Goal: Task Accomplishment & Management: Complete application form

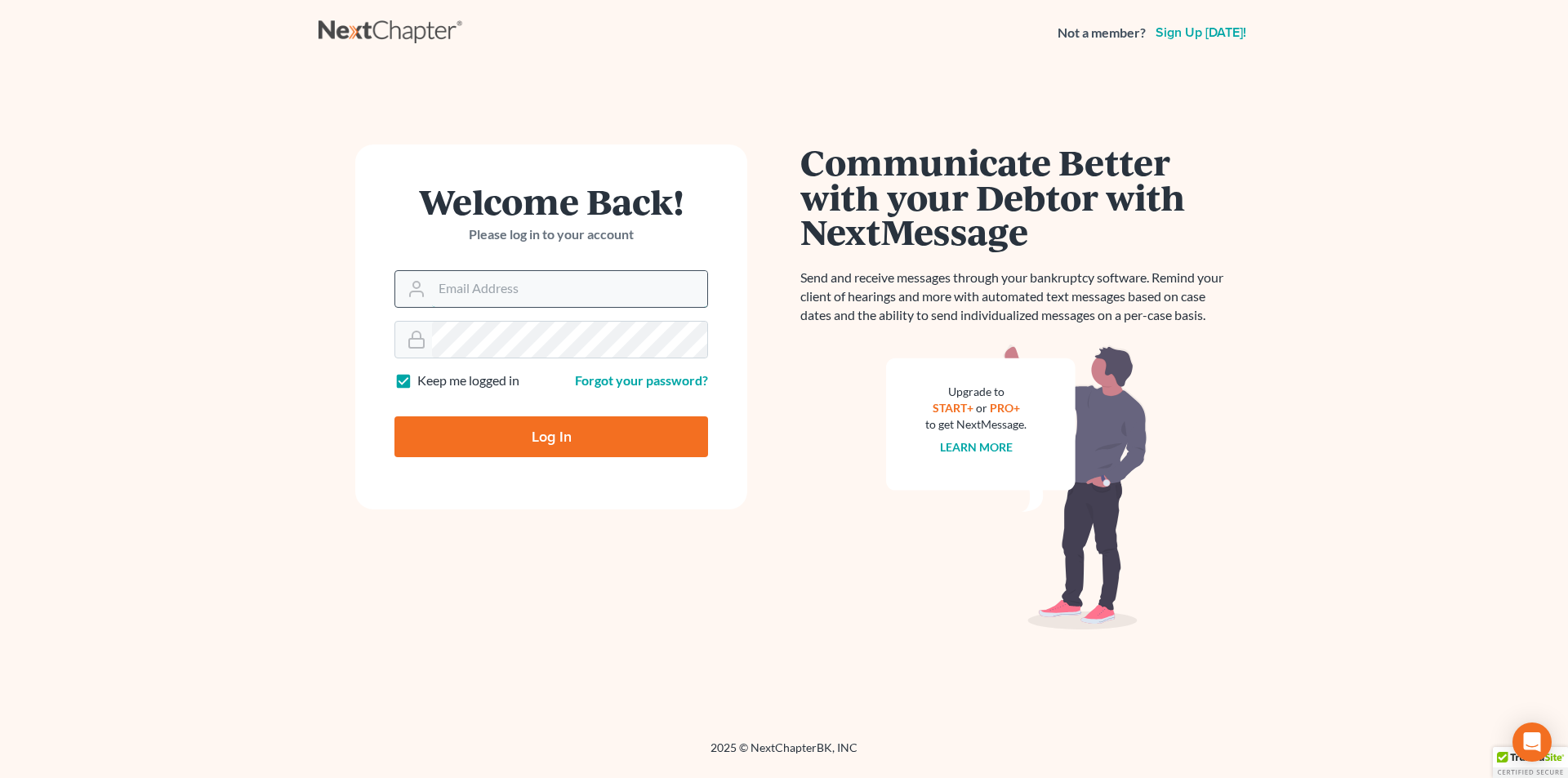
click at [486, 292] on input "Email Address" at bounding box center [570, 290] width 276 height 36
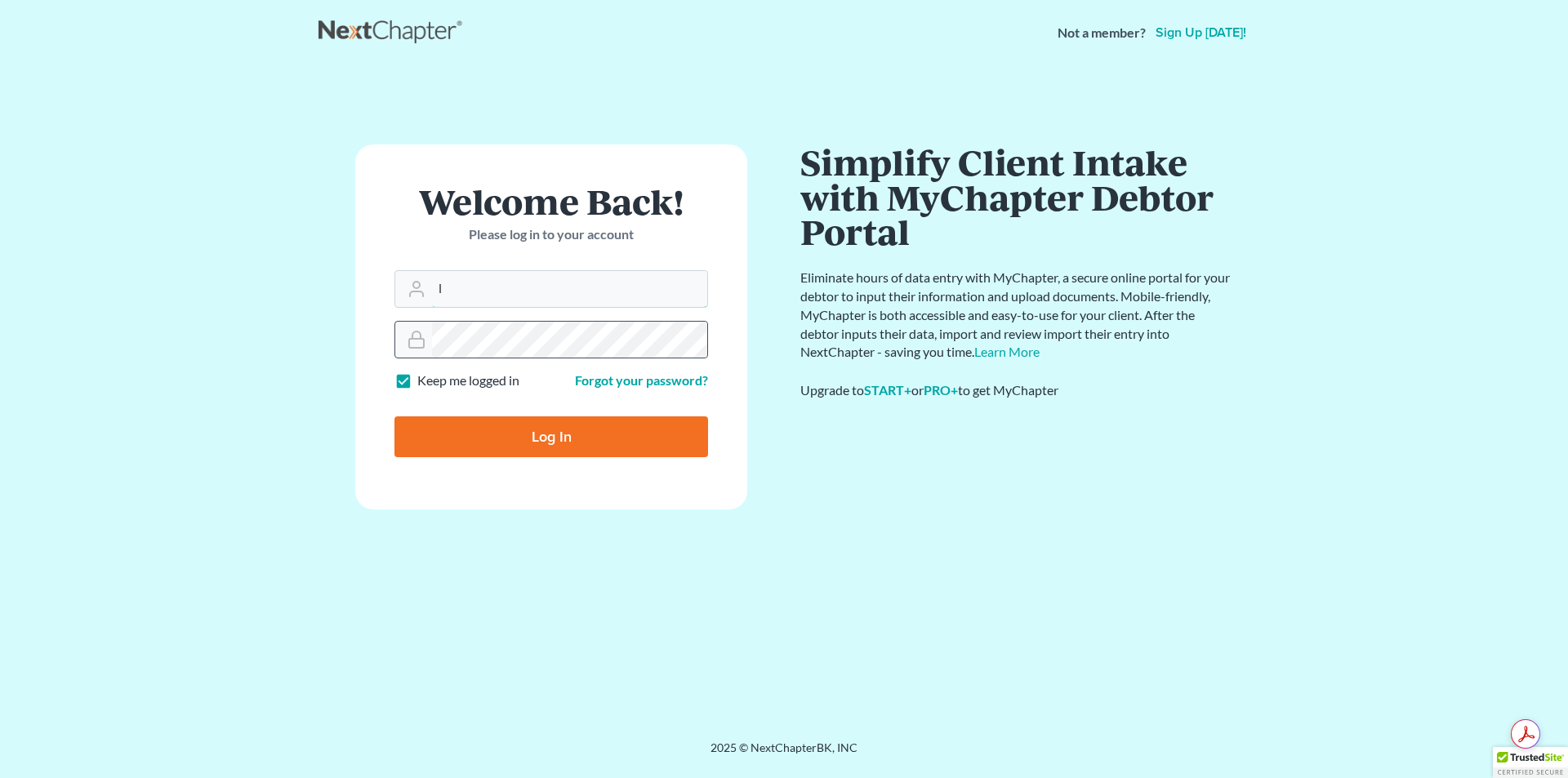
type input "[EMAIL_ADDRESS][DOMAIN_NAME]"
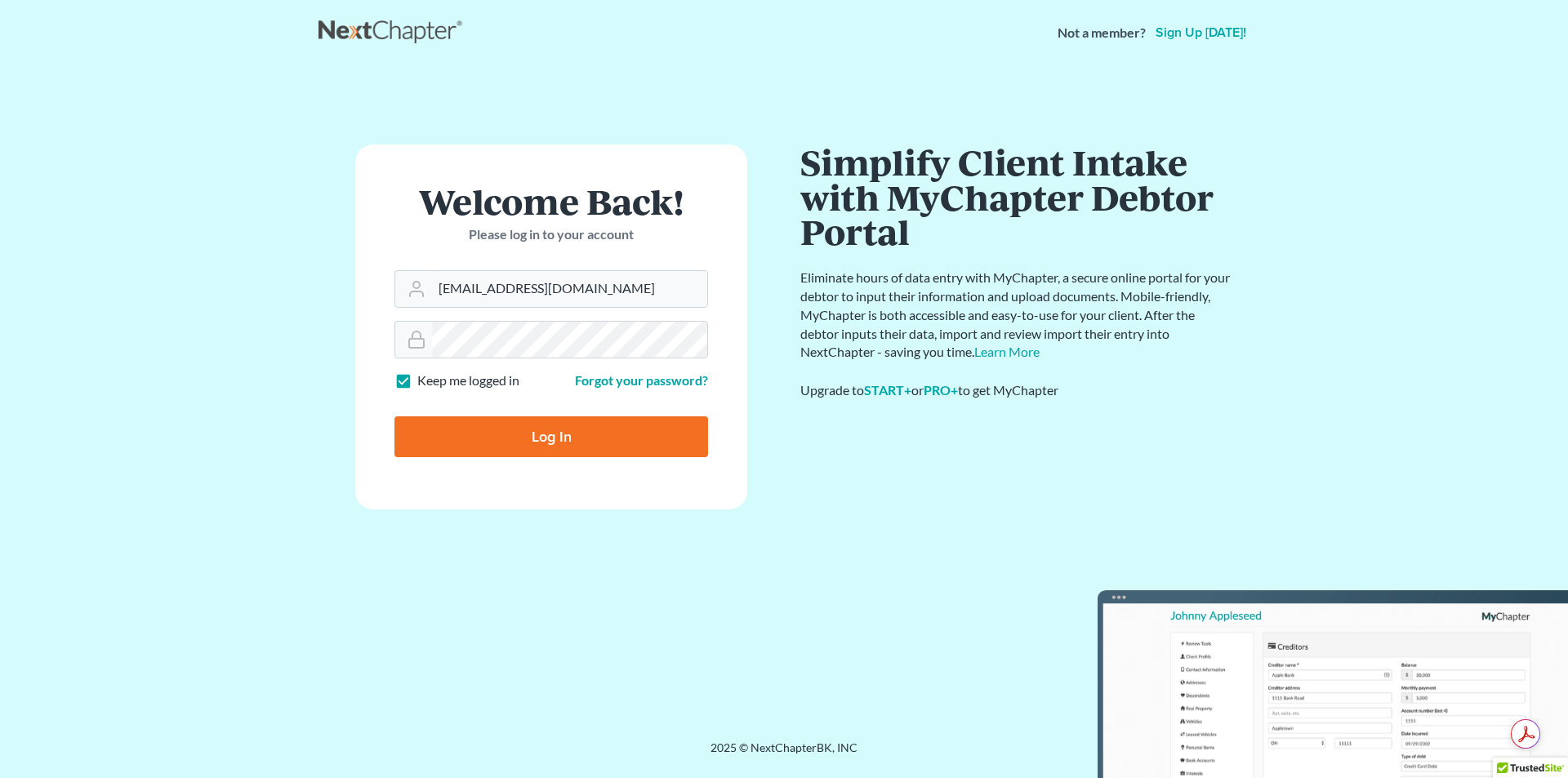
click at [507, 439] on input "Log In" at bounding box center [551, 436] width 314 height 41
type input "Thinking..."
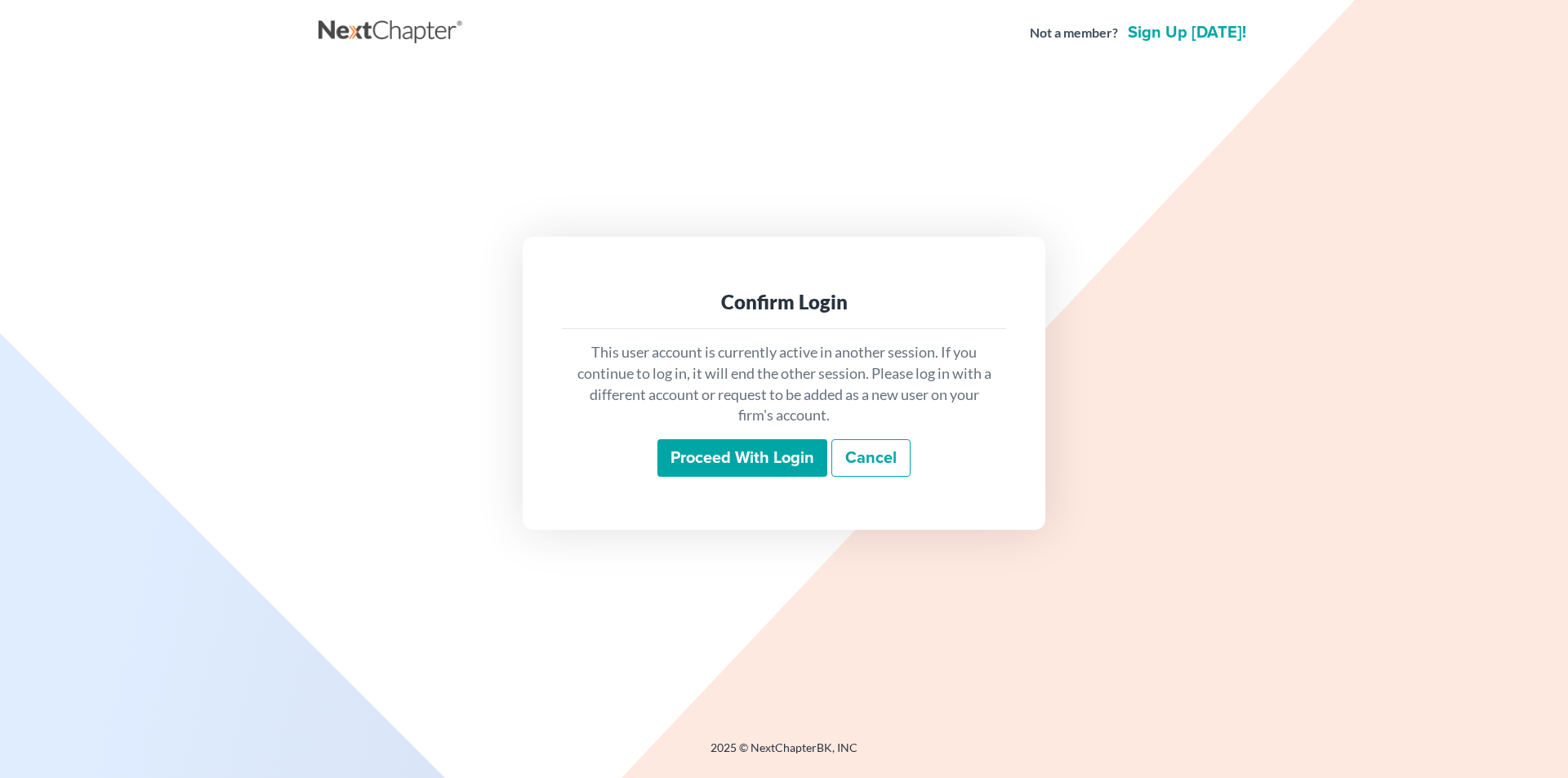
click at [709, 455] on input "Proceed with login" at bounding box center [742, 458] width 170 height 38
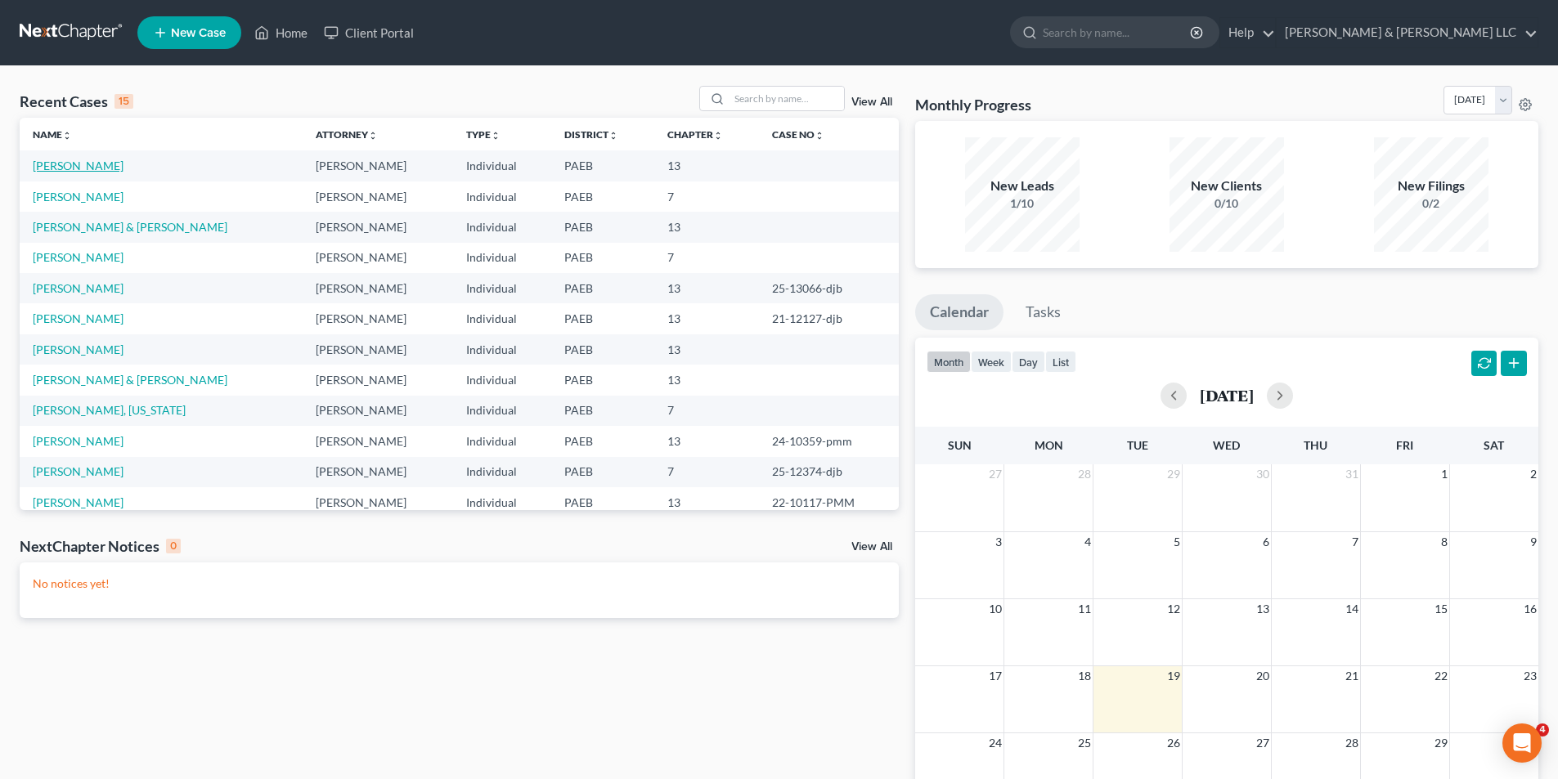
click at [49, 164] on link "Jara, Robert" at bounding box center [78, 166] width 91 height 14
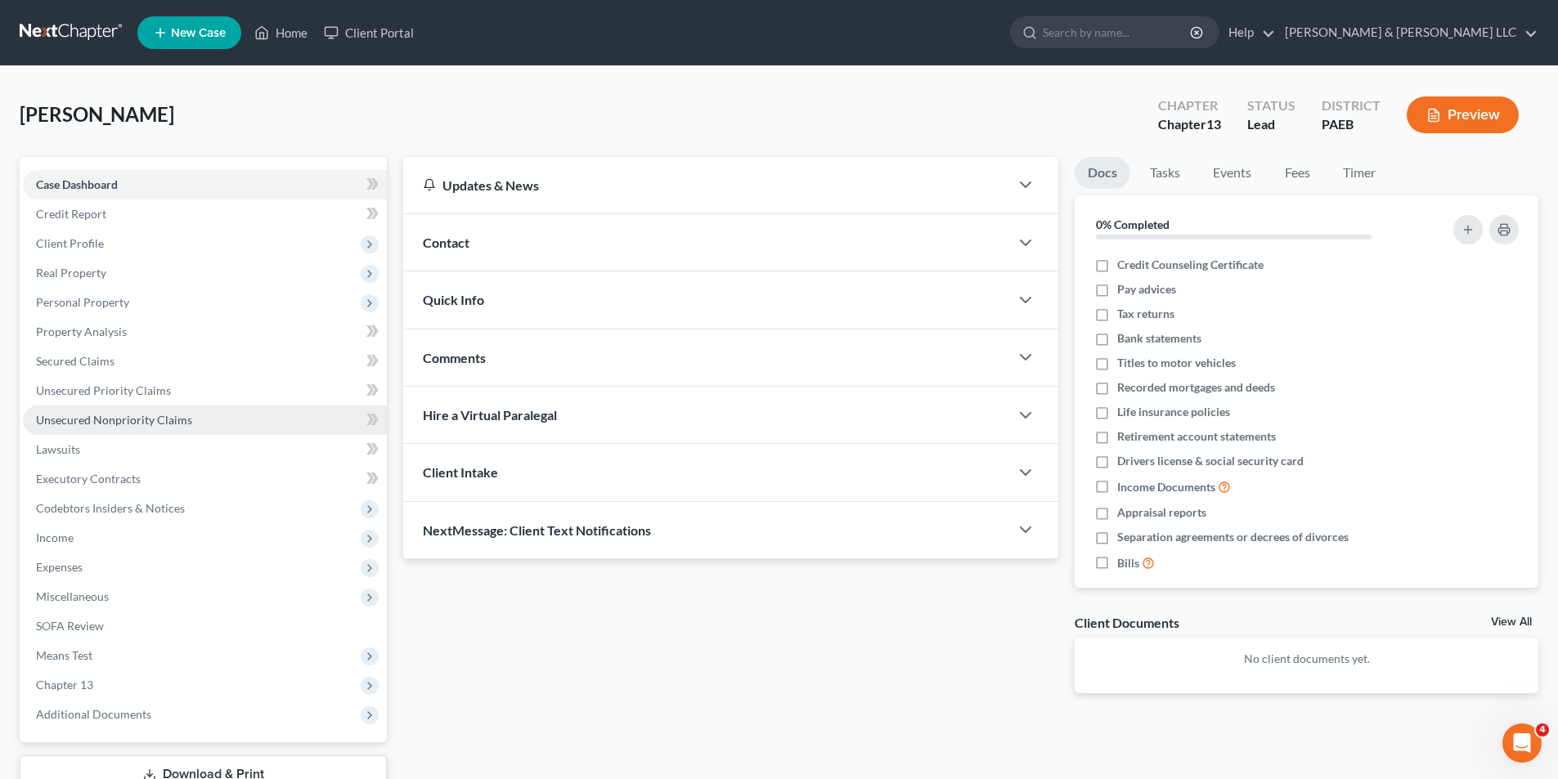
click at [131, 416] on span "Unsecured Nonpriority Claims" at bounding box center [114, 420] width 156 height 14
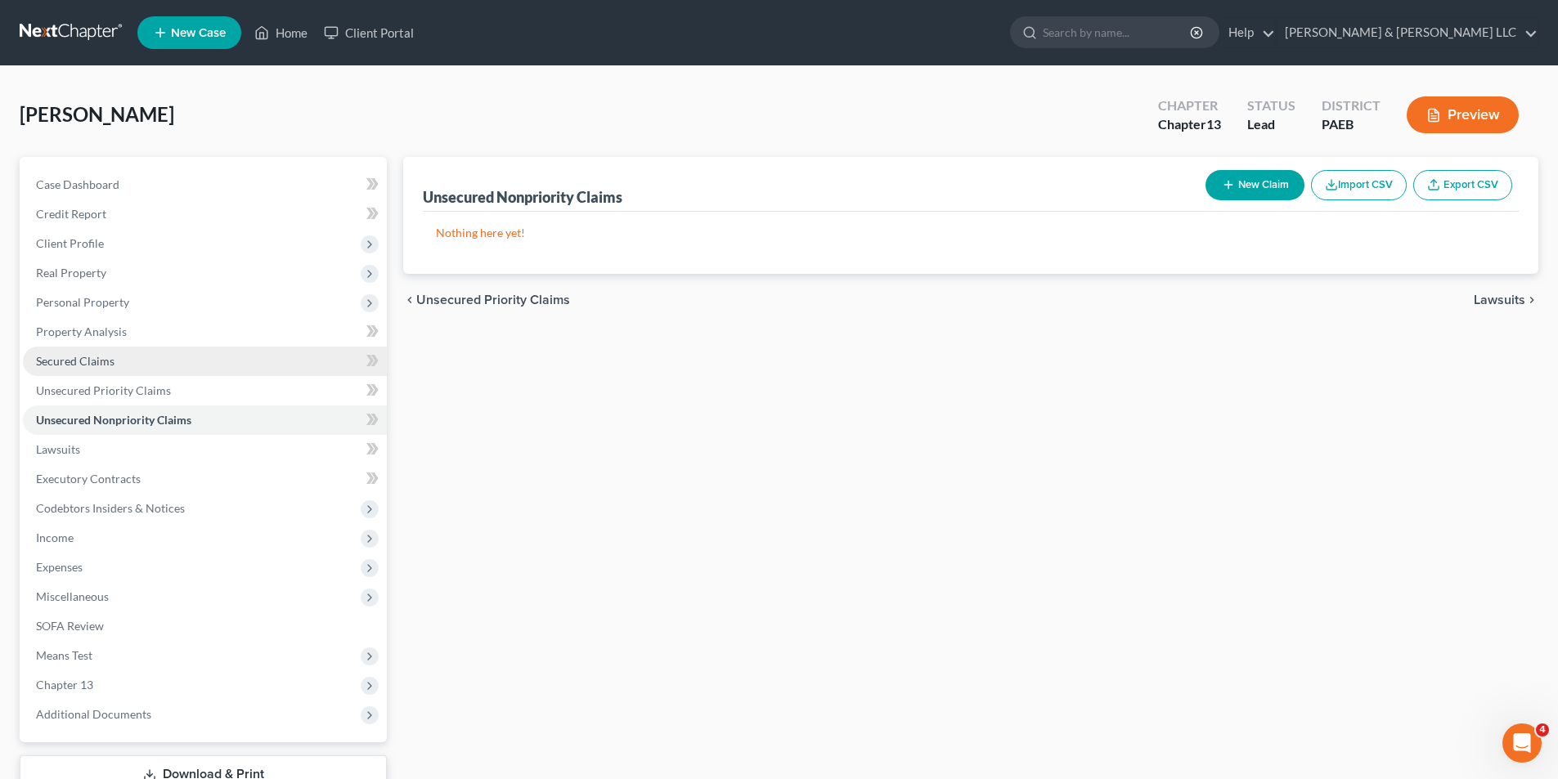
click at [66, 363] on span "Secured Claims" at bounding box center [75, 361] width 79 height 14
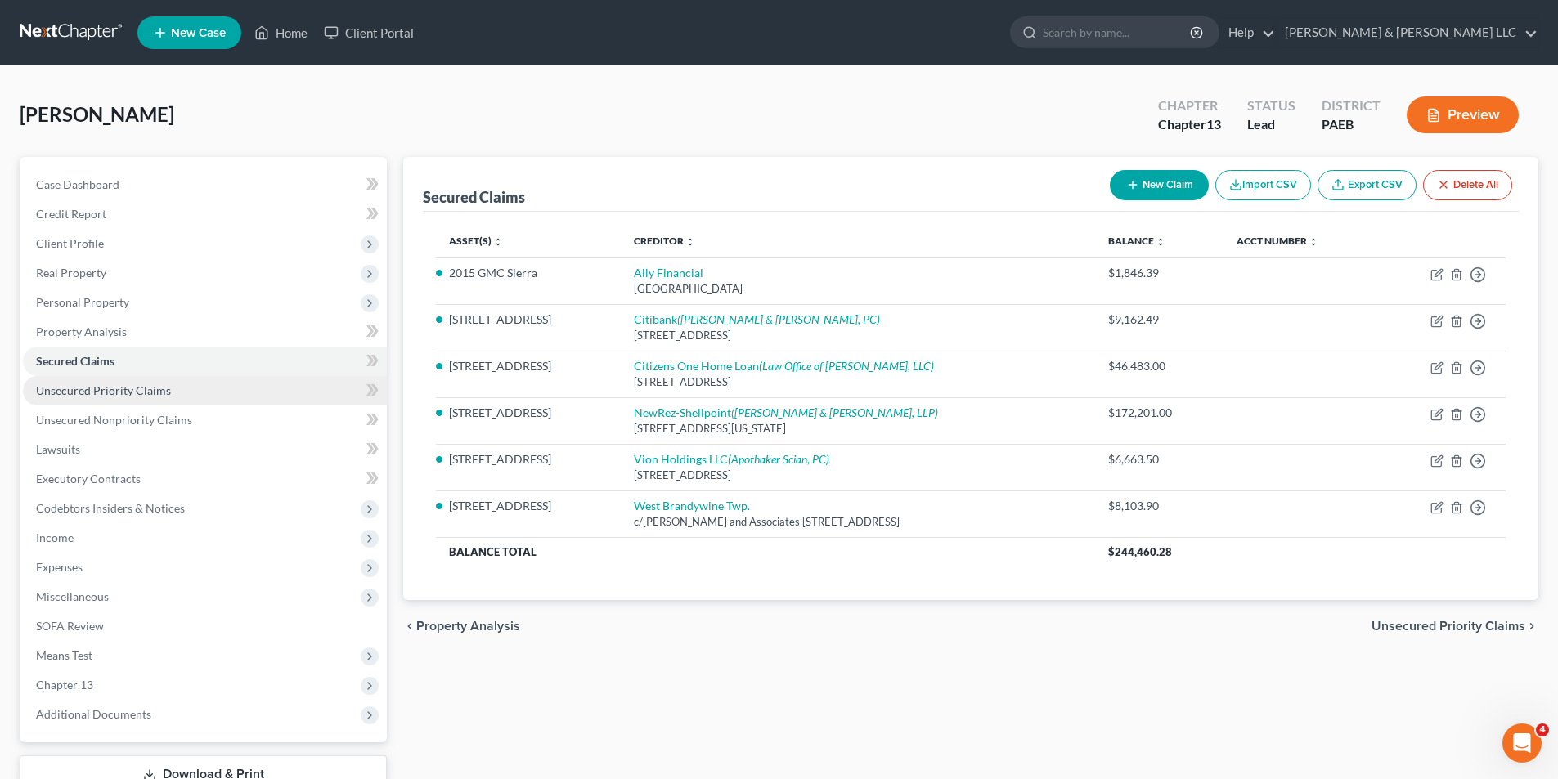
click at [83, 385] on span "Unsecured Priority Claims" at bounding box center [103, 391] width 135 height 14
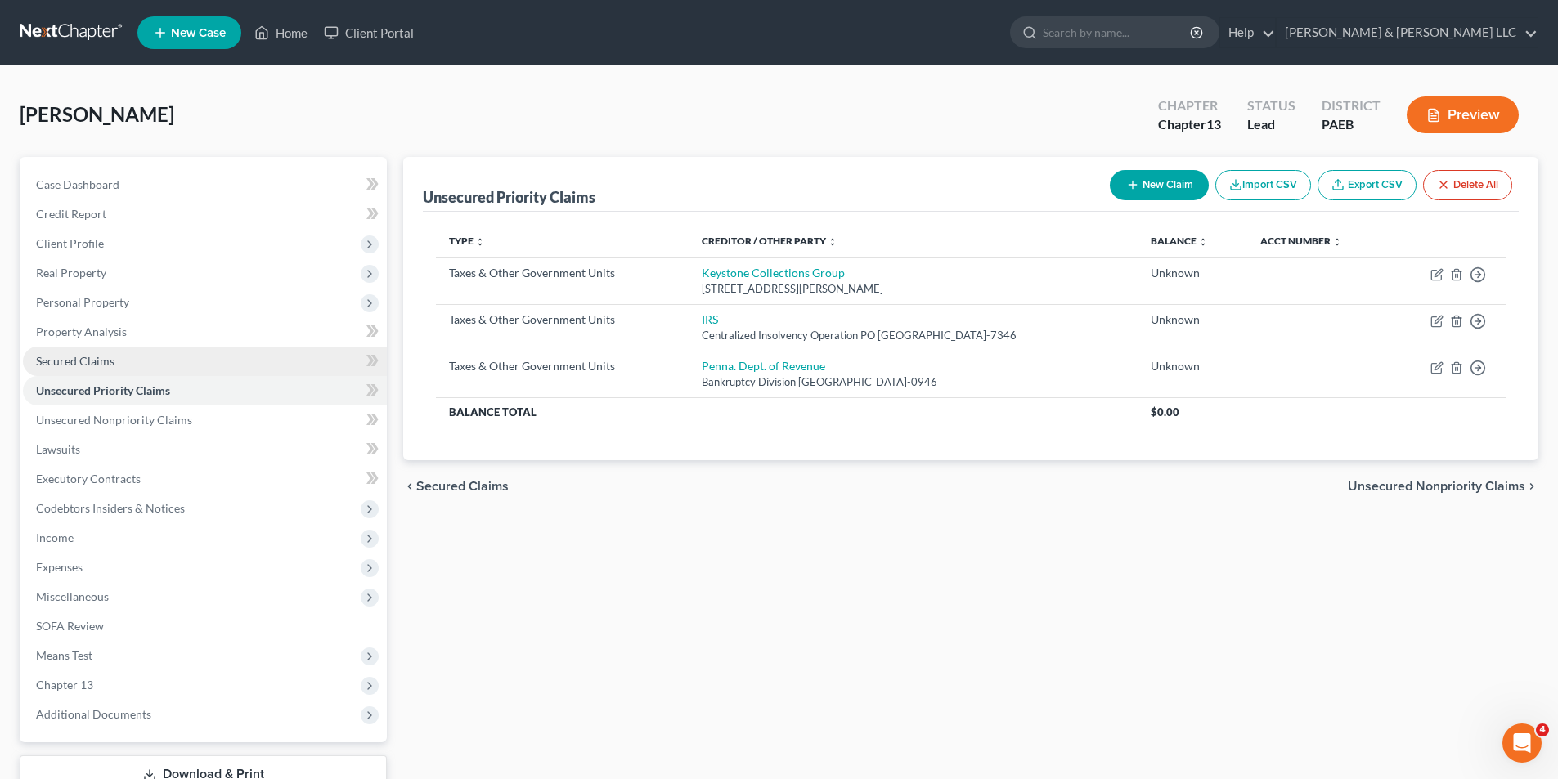
click at [61, 360] on span "Secured Claims" at bounding box center [75, 361] width 79 height 14
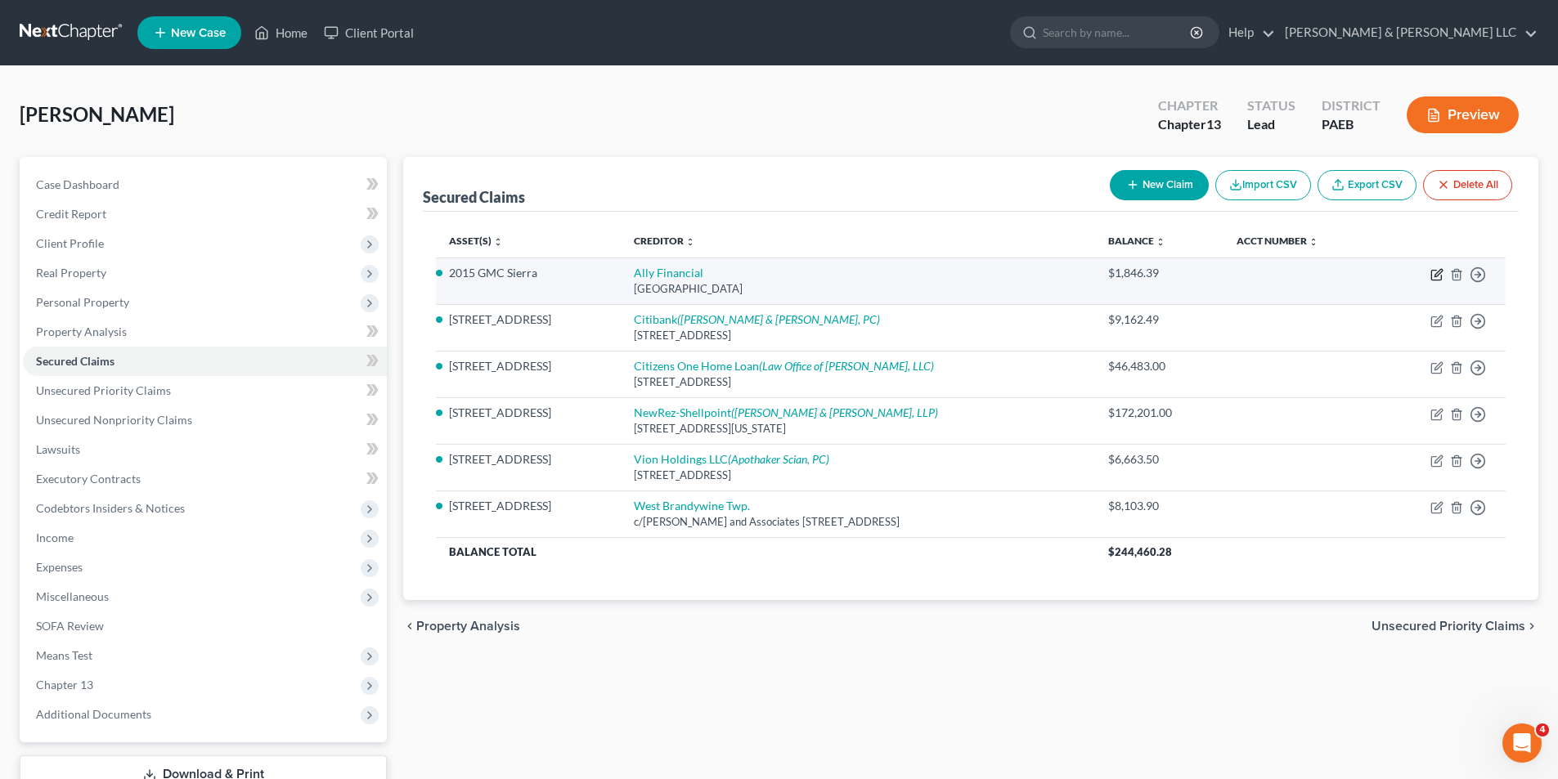
click at [1441, 270] on icon "button" at bounding box center [1436, 274] width 13 height 13
select select "24"
select select "6"
select select "4"
select select "0"
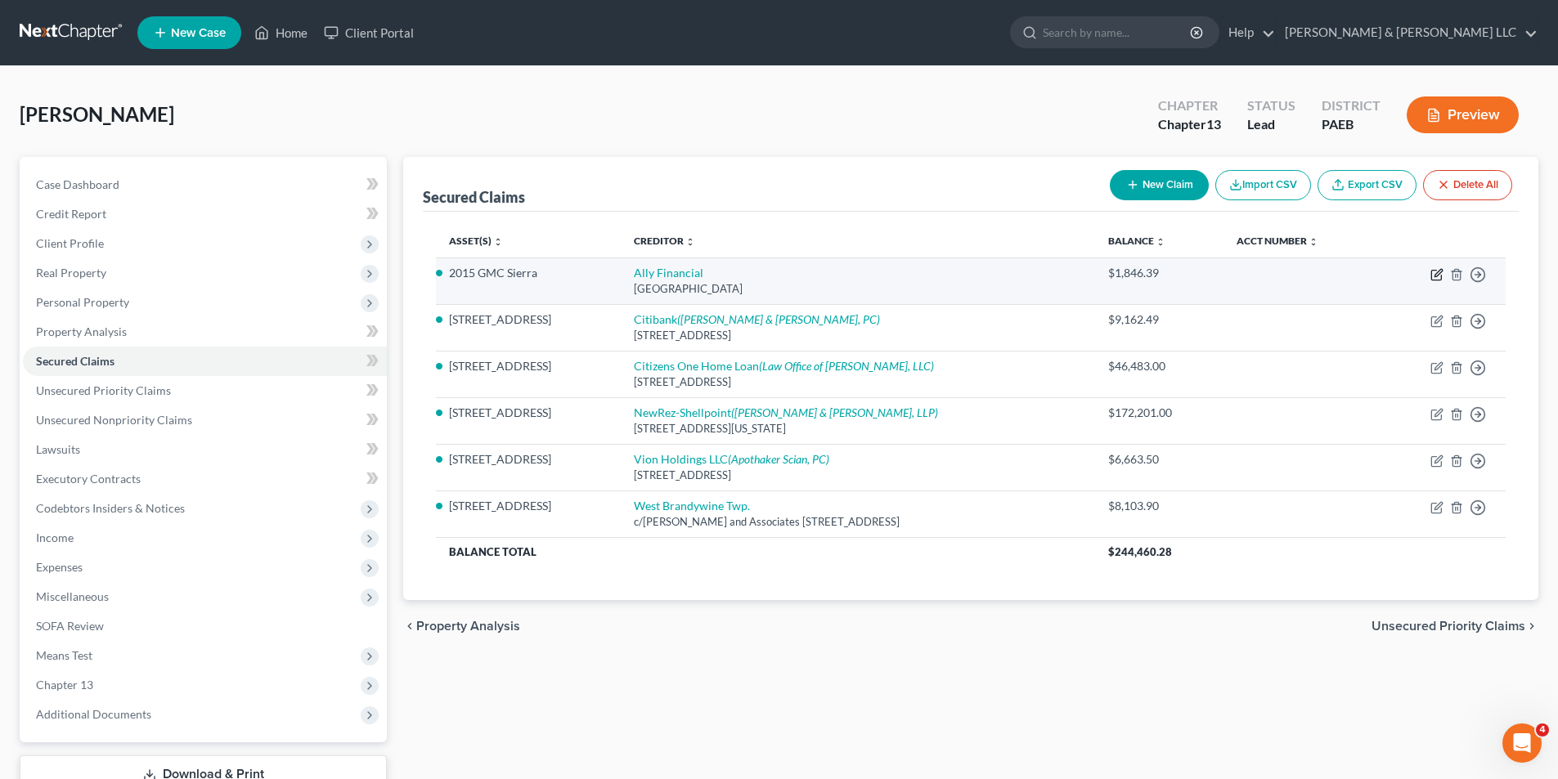
select select "0"
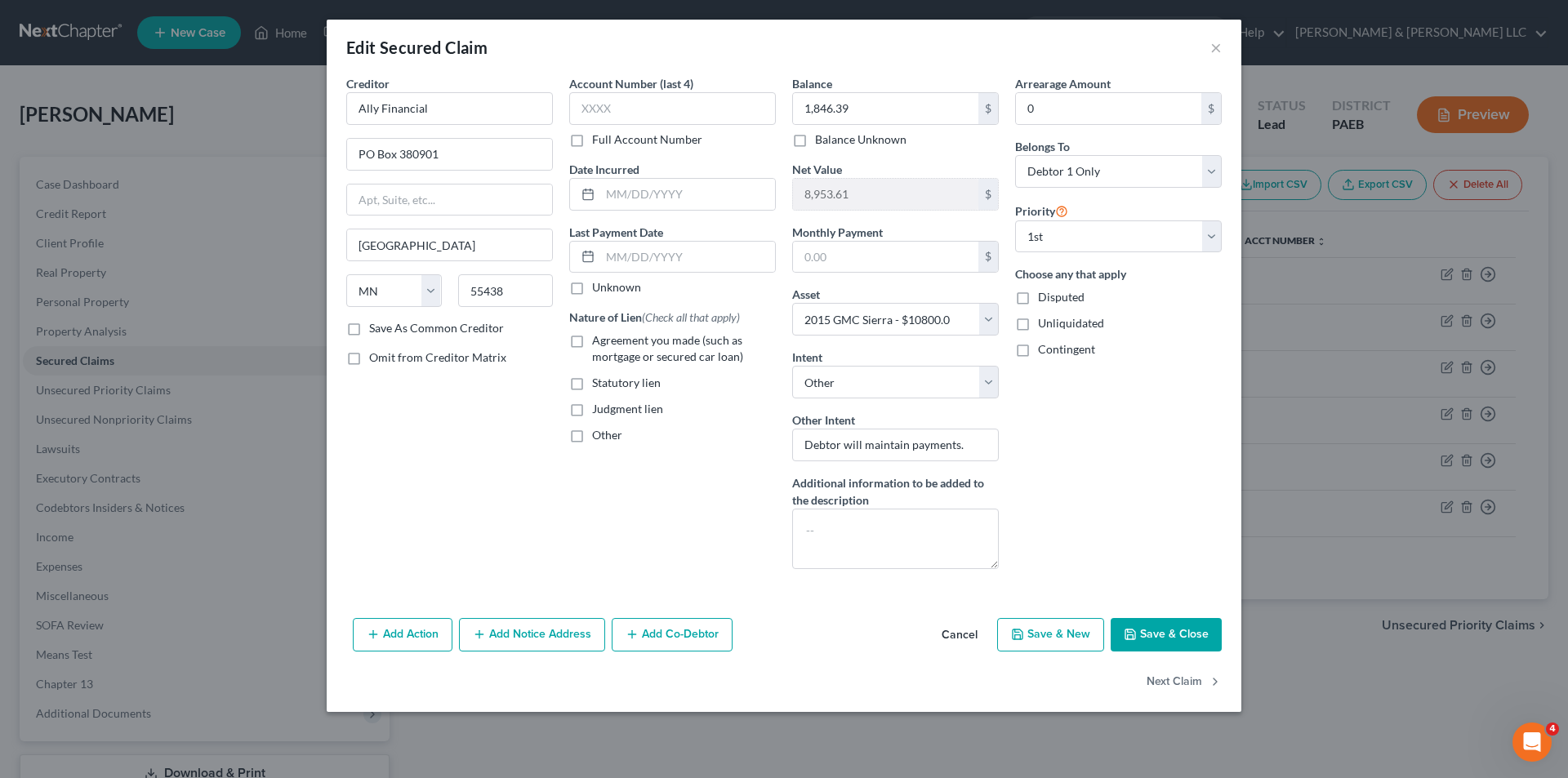
click at [1151, 637] on button "Save & Close" at bounding box center [1166, 635] width 111 height 34
select select
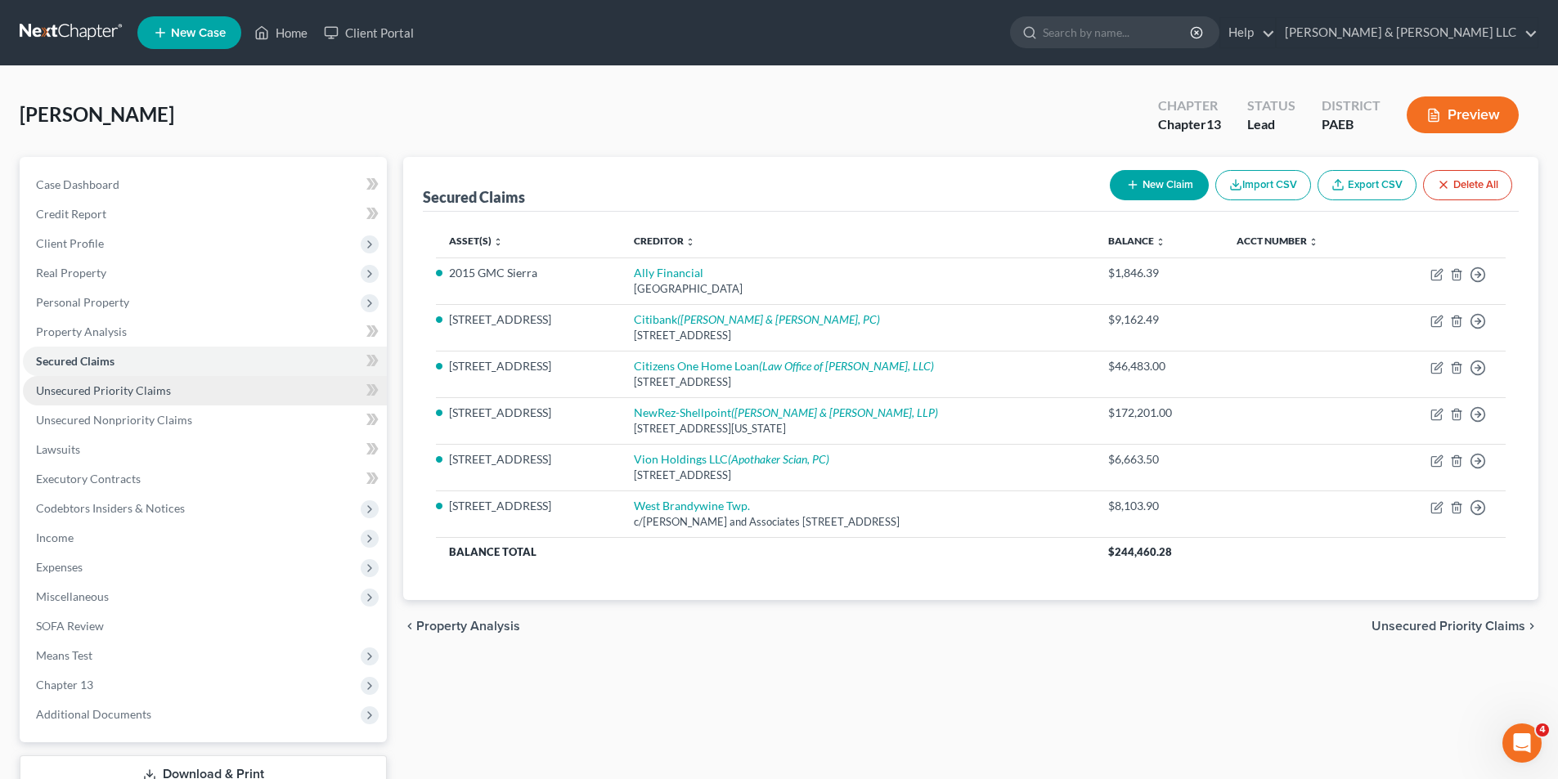
click at [105, 393] on span "Unsecured Priority Claims" at bounding box center [103, 391] width 135 height 14
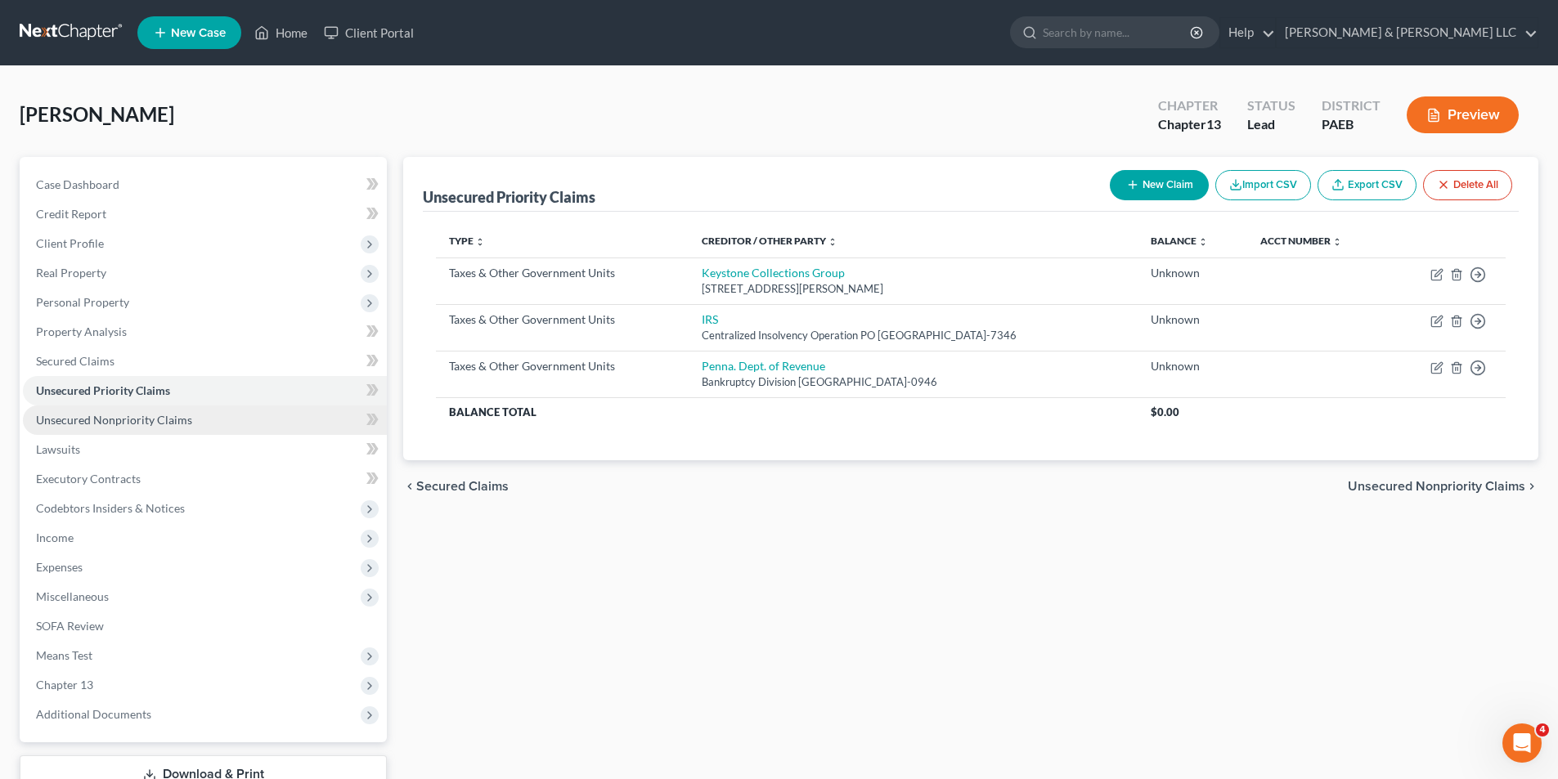
click at [102, 420] on span "Unsecured Nonpriority Claims" at bounding box center [114, 420] width 156 height 14
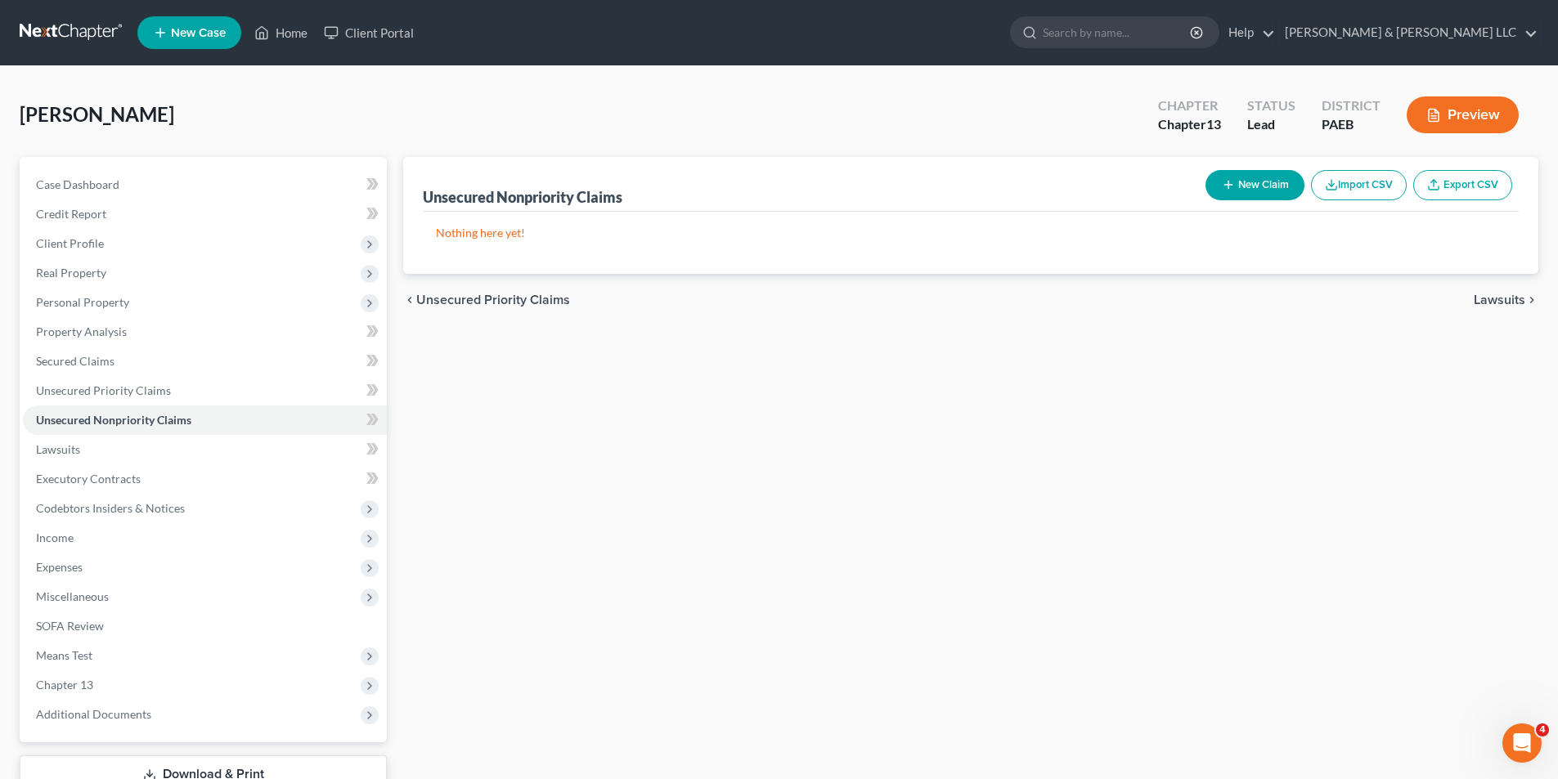
click at [1244, 178] on button "New Claim" at bounding box center [1254, 185] width 99 height 30
select select "0"
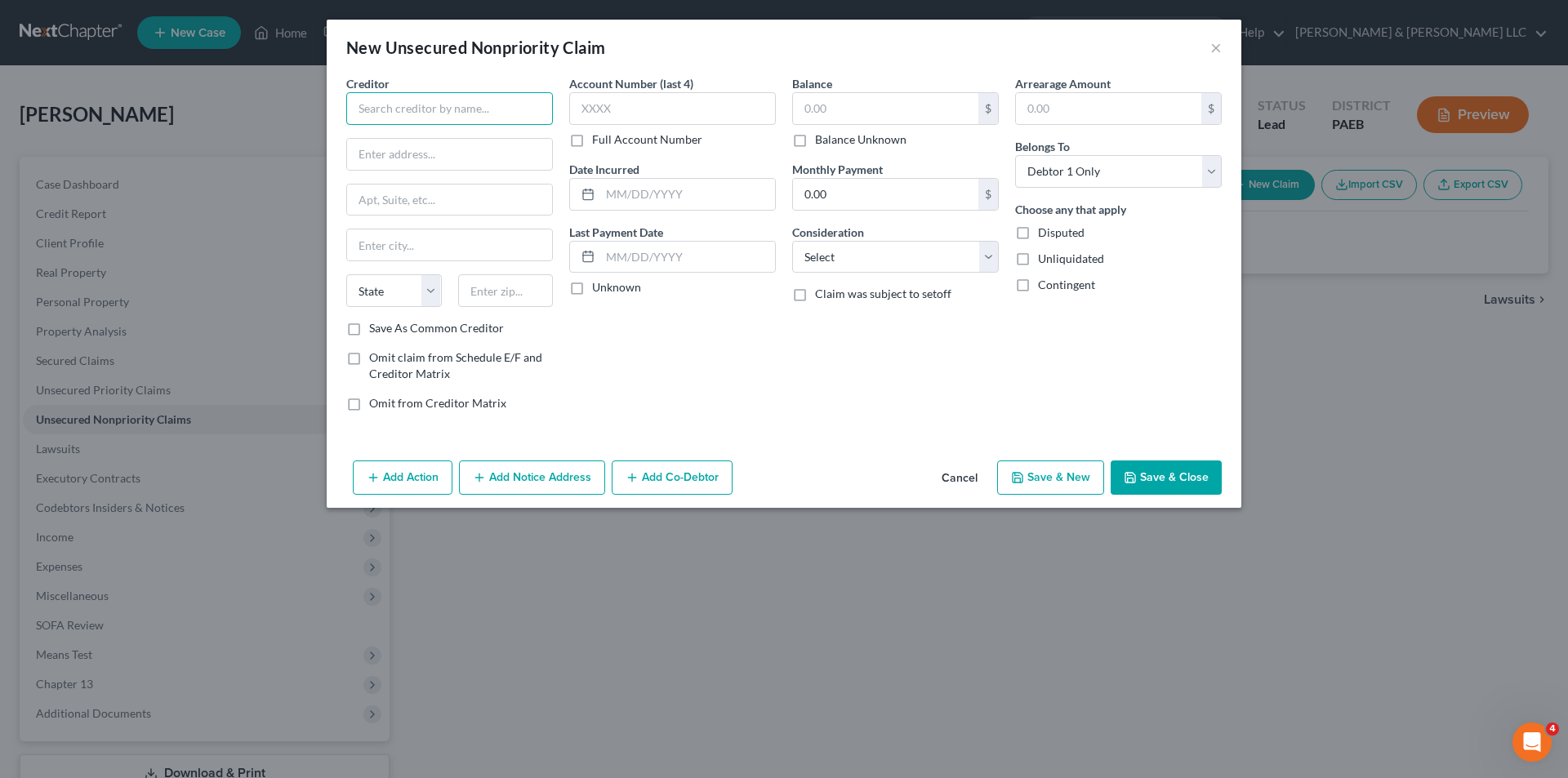
click at [365, 104] on input "text" at bounding box center [449, 108] width 207 height 33
type input "Citizens Bank"
click at [435, 157] on div "One Citizens Plaza, Providence, RI 02903" at bounding box center [444, 153] width 170 height 14
type input "One Citizens Plaza"
type input "Providence"
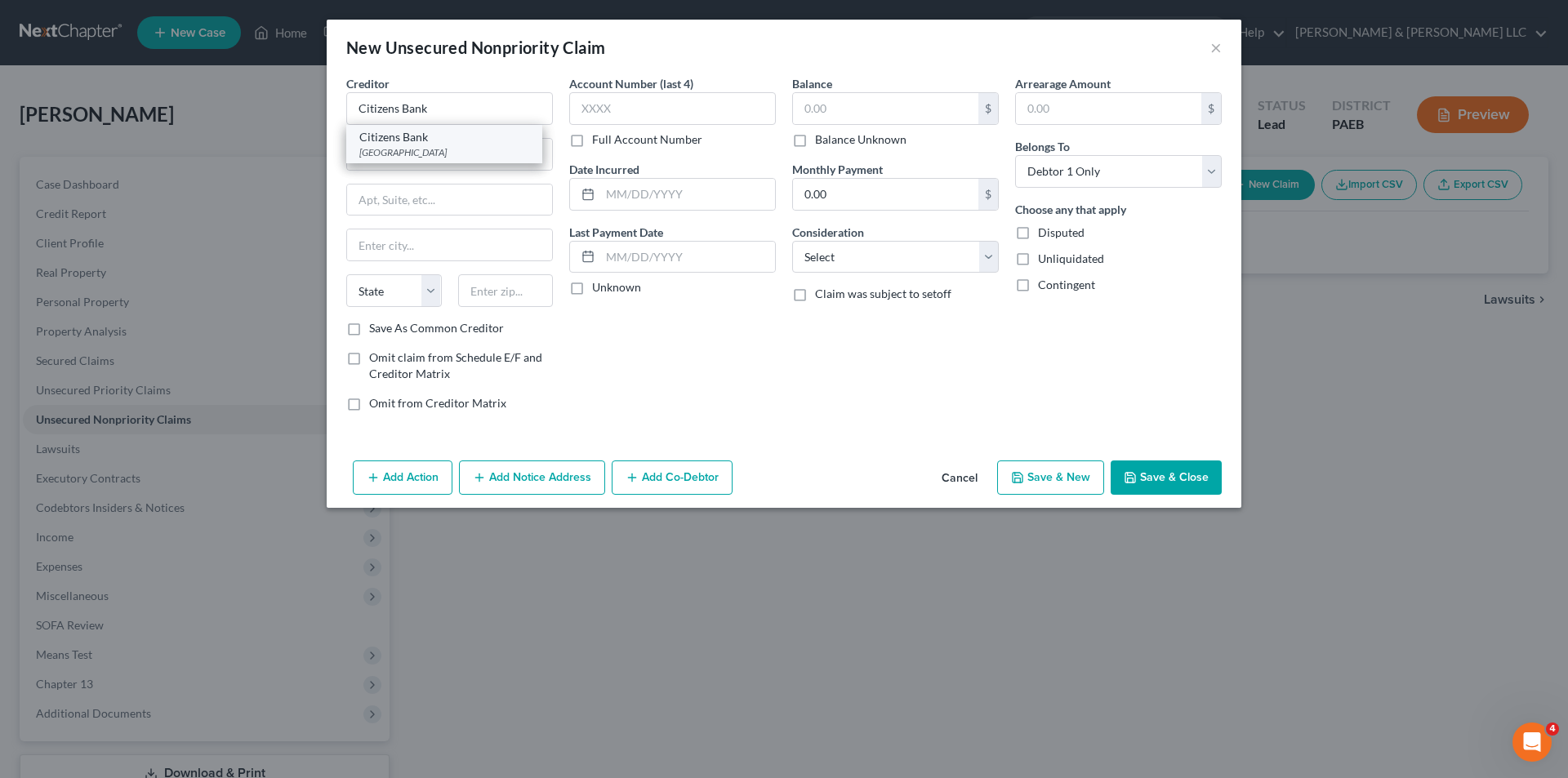
select select "41"
type input "02903"
click at [459, 158] on input "One Citizens Plaza" at bounding box center [449, 154] width 205 height 31
type input "One Citizens Drive"
drag, startPoint x: 423, startPoint y: 251, endPoint x: 405, endPoint y: 249, distance: 18.1
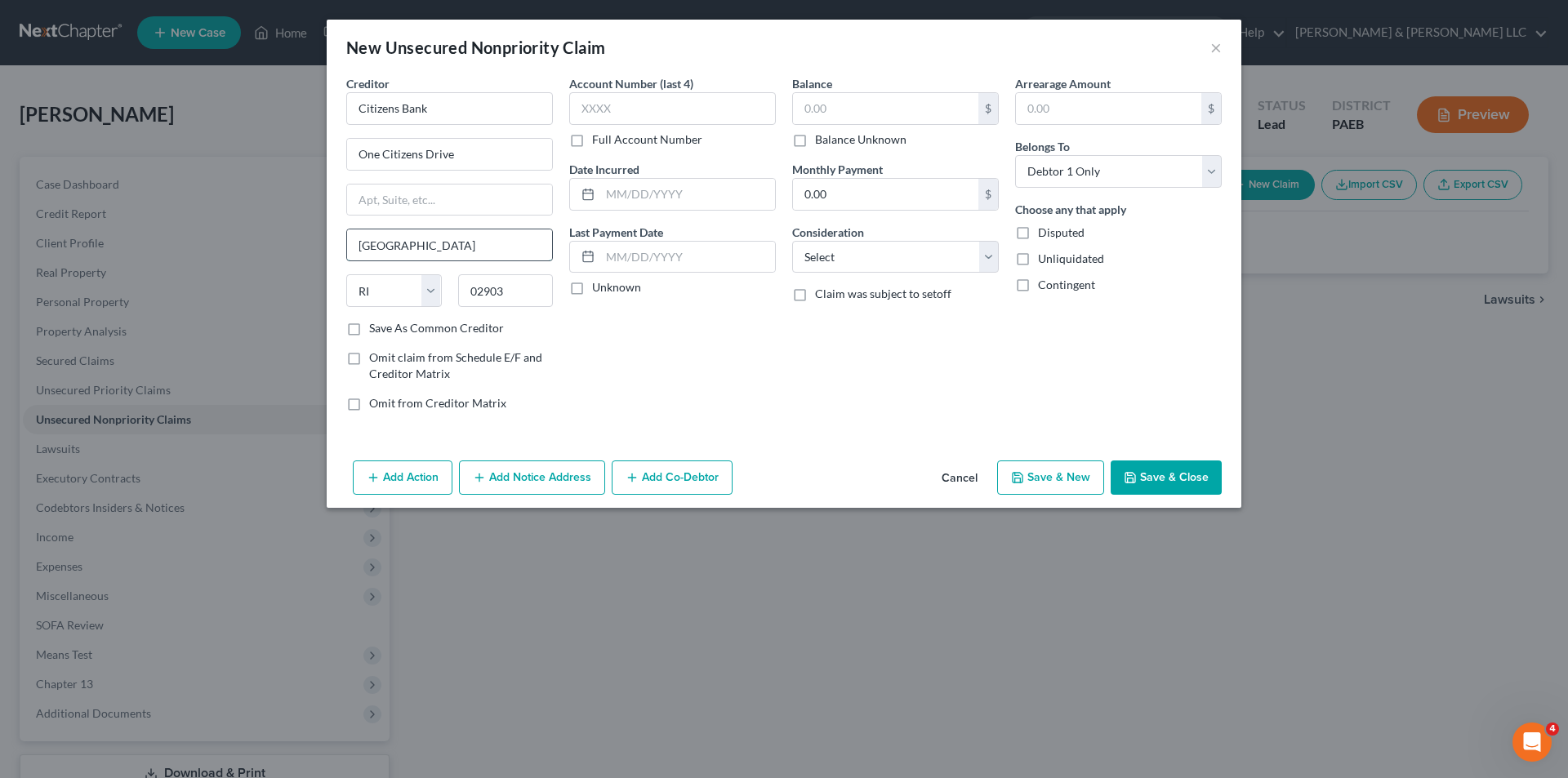
click at [405, 249] on input "Providence" at bounding box center [449, 245] width 205 height 31
click at [417, 246] on input "Providence" at bounding box center [449, 245] width 205 height 31
drag, startPoint x: 417, startPoint y: 246, endPoint x: 367, endPoint y: 243, distance: 50.1
click at [367, 243] on input "Providence" at bounding box center [449, 245] width 205 height 31
type input "Riverside"
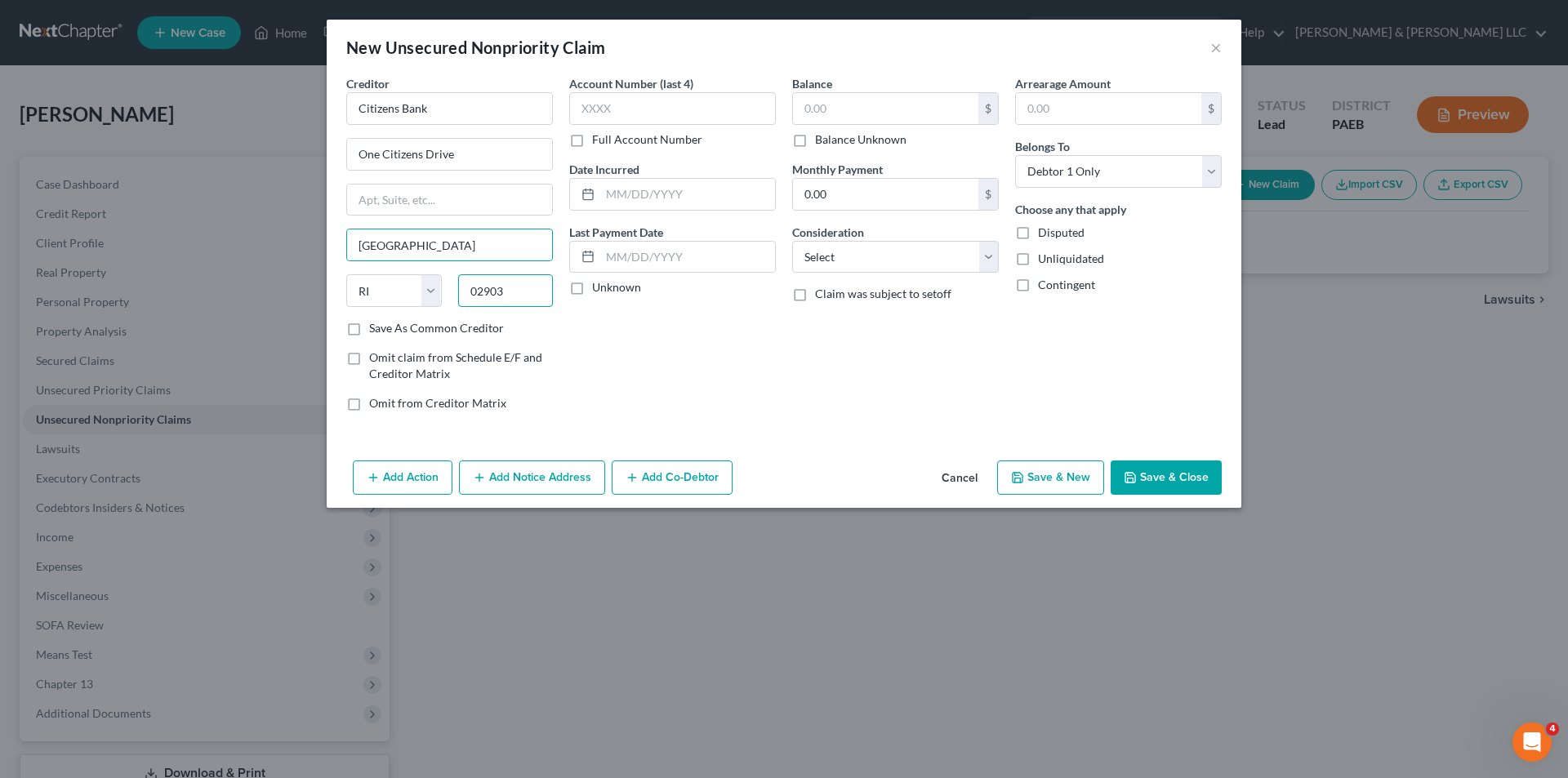
click at [510, 294] on input "02903" at bounding box center [506, 291] width 96 height 33
type input "02915"
click at [607, 113] on input "text" at bounding box center [672, 108] width 207 height 33
click at [633, 195] on input "text" at bounding box center [687, 194] width 175 height 31
type input "02/28/2003"
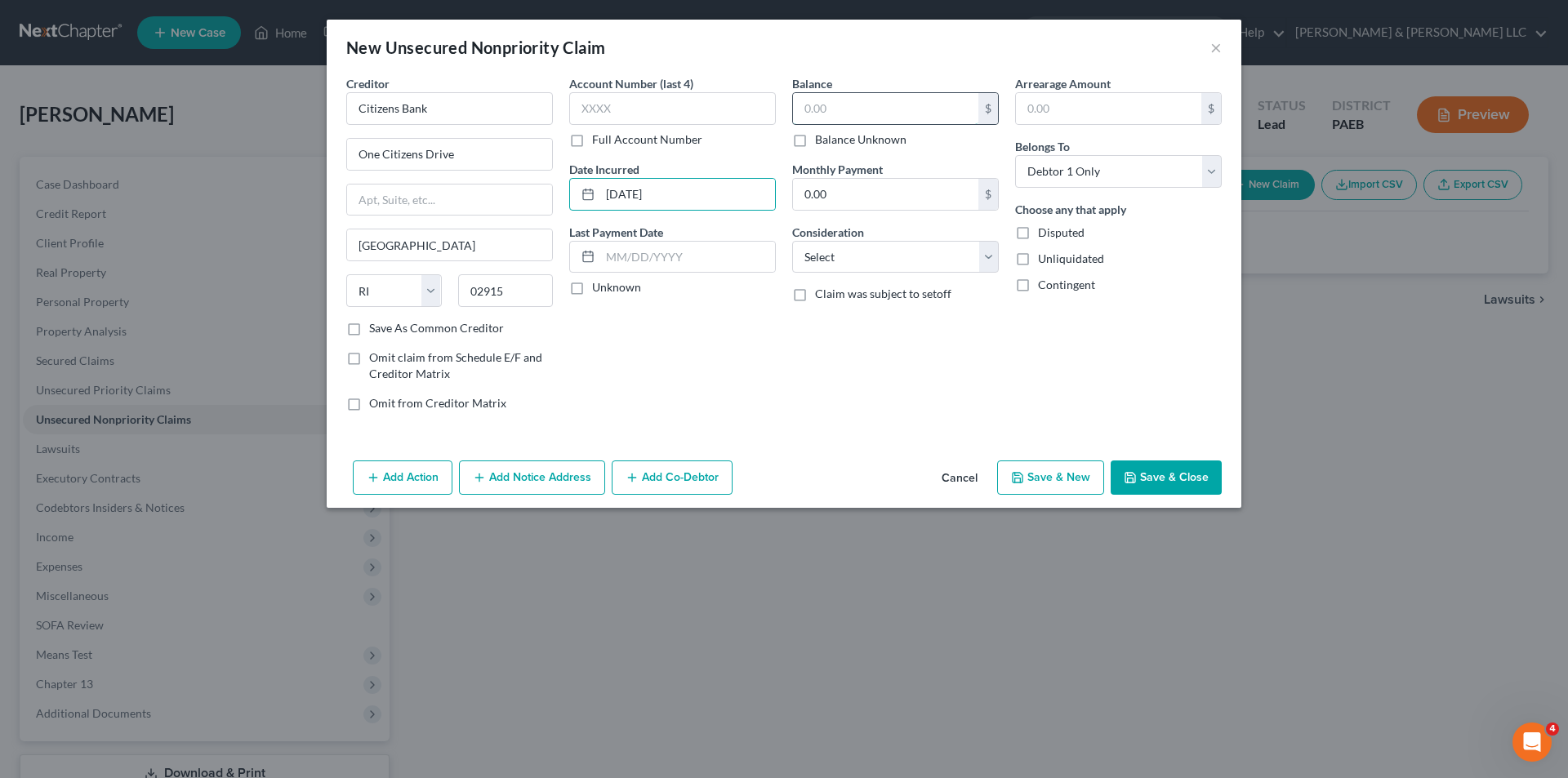
click at [832, 109] on input "text" at bounding box center [886, 108] width 186 height 31
type input "992.00"
click at [863, 255] on select "Select Cable / Satellite Services Collection Agency Credit Card Debt Debt Couns…" at bounding box center [895, 257] width 207 height 33
select select "2"
click at [792, 241] on select "Select Cable / Satellite Services Collection Agency Credit Card Debt Debt Couns…" at bounding box center [895, 257] width 207 height 33
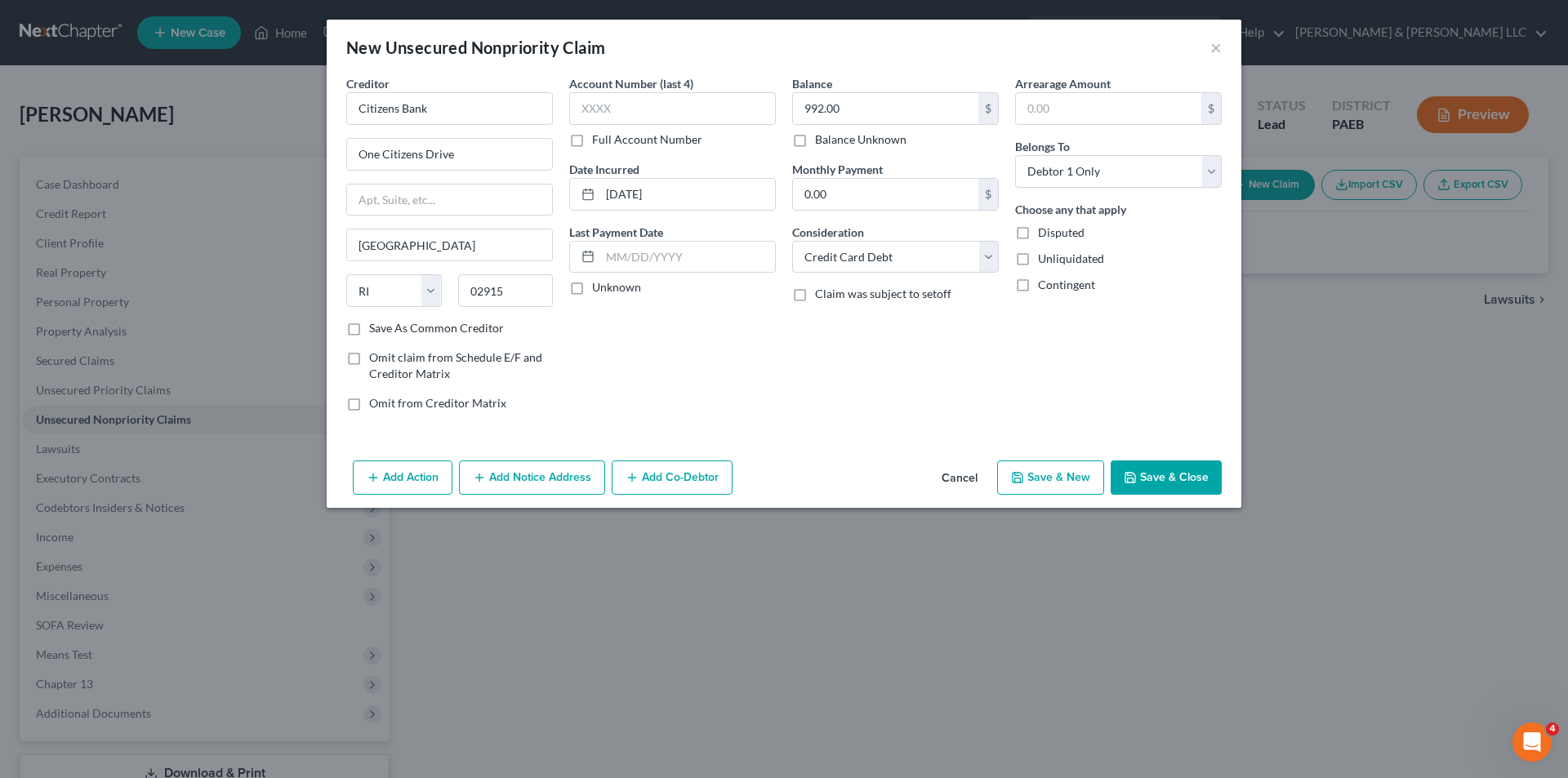
click at [1063, 482] on button "Save & New" at bounding box center [1050, 477] width 107 height 34
select select "0"
click at [1216, 45] on button "×" at bounding box center [1215, 48] width 11 height 20
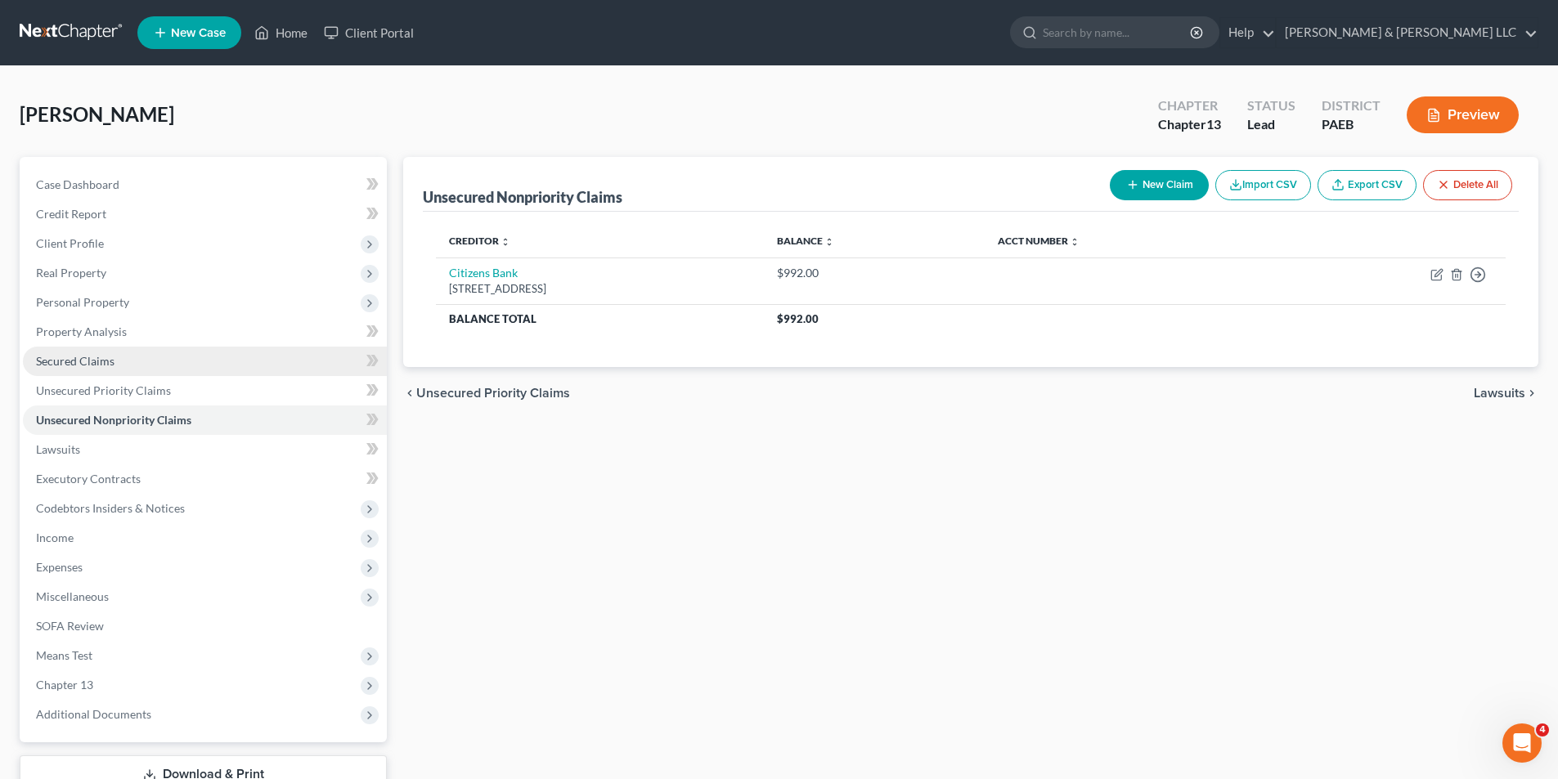
click at [97, 361] on span "Secured Claims" at bounding box center [75, 361] width 79 height 14
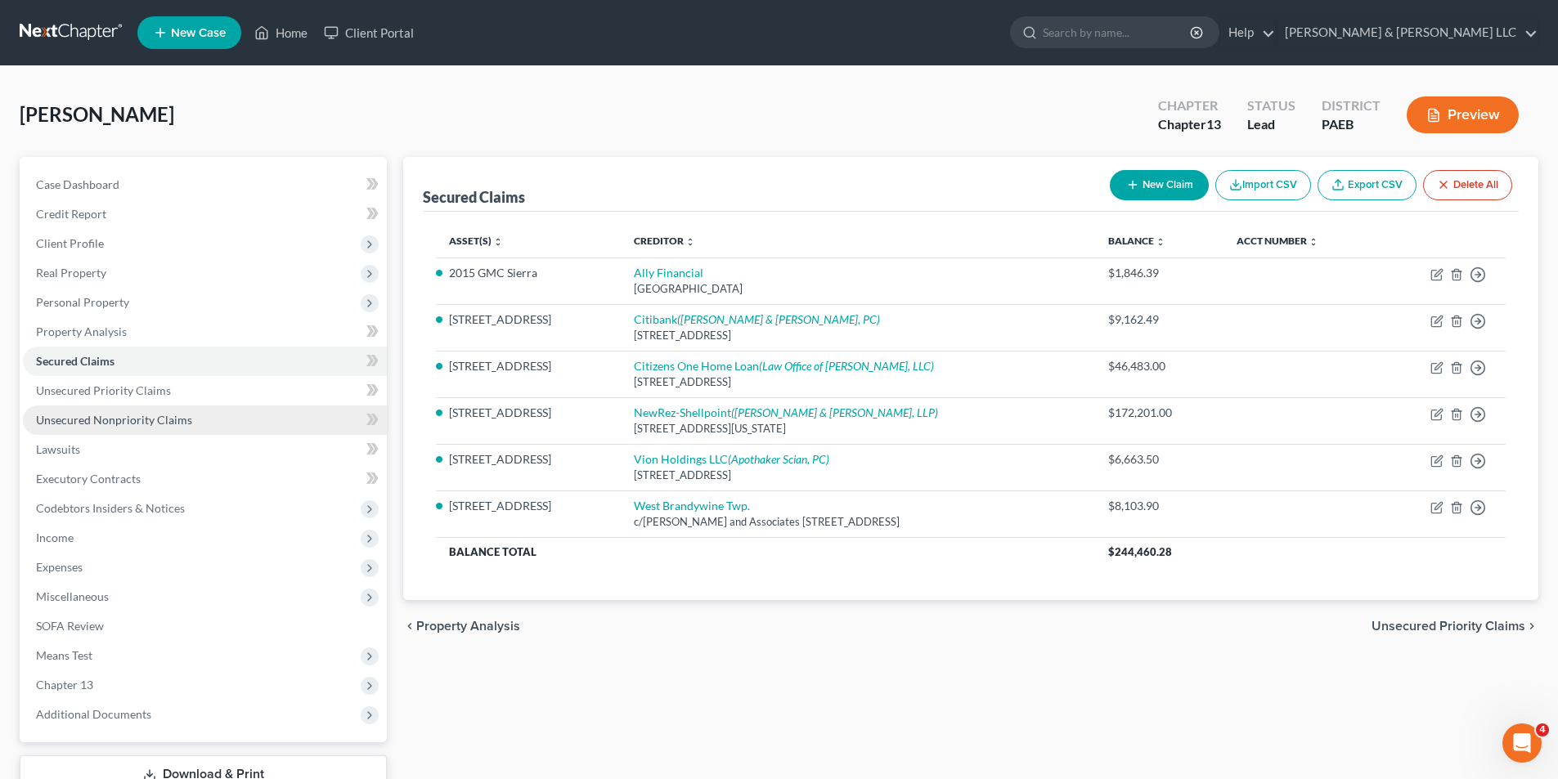
click at [146, 418] on span "Unsecured Nonpriority Claims" at bounding box center [114, 420] width 156 height 14
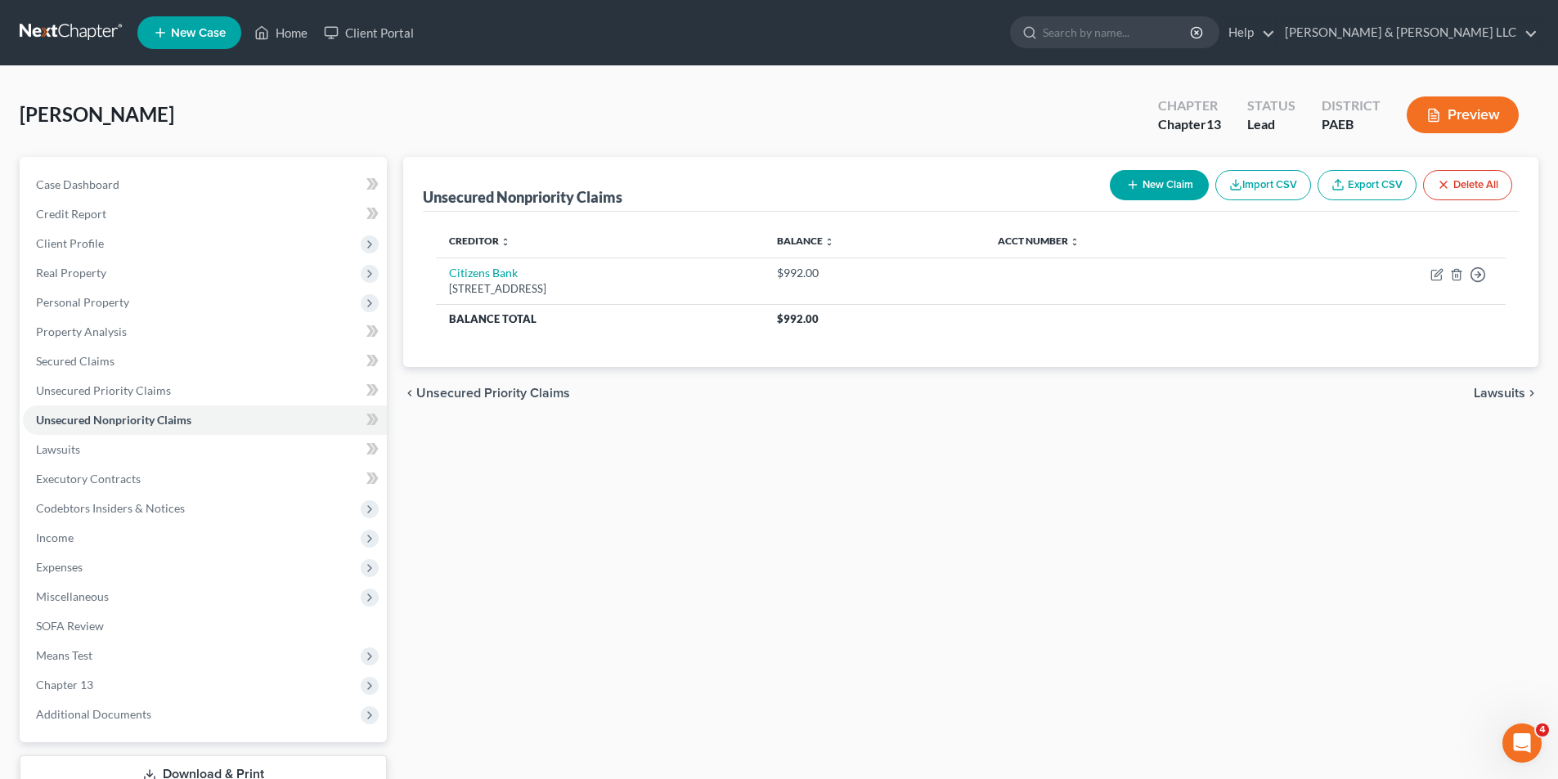
click at [1167, 183] on button "New Claim" at bounding box center [1159, 185] width 99 height 30
select select "0"
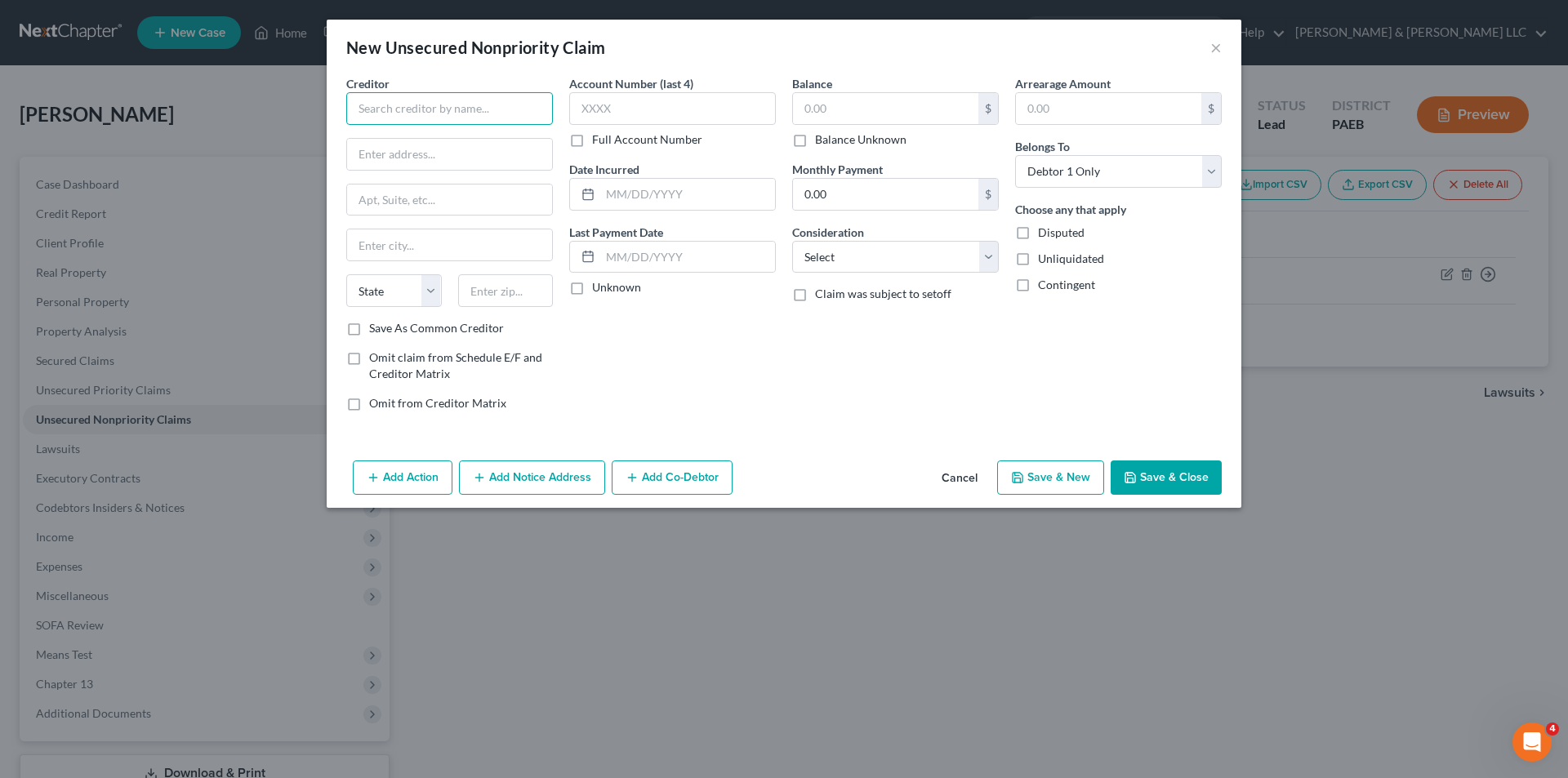
click at [423, 99] on input "text" at bounding box center [449, 108] width 207 height 33
type input "Discover Card"
click at [437, 146] on input "text" at bounding box center [449, 154] width 205 height 31
type input "P.O. Box 30939"
click at [392, 245] on input "text" at bounding box center [449, 245] width 205 height 31
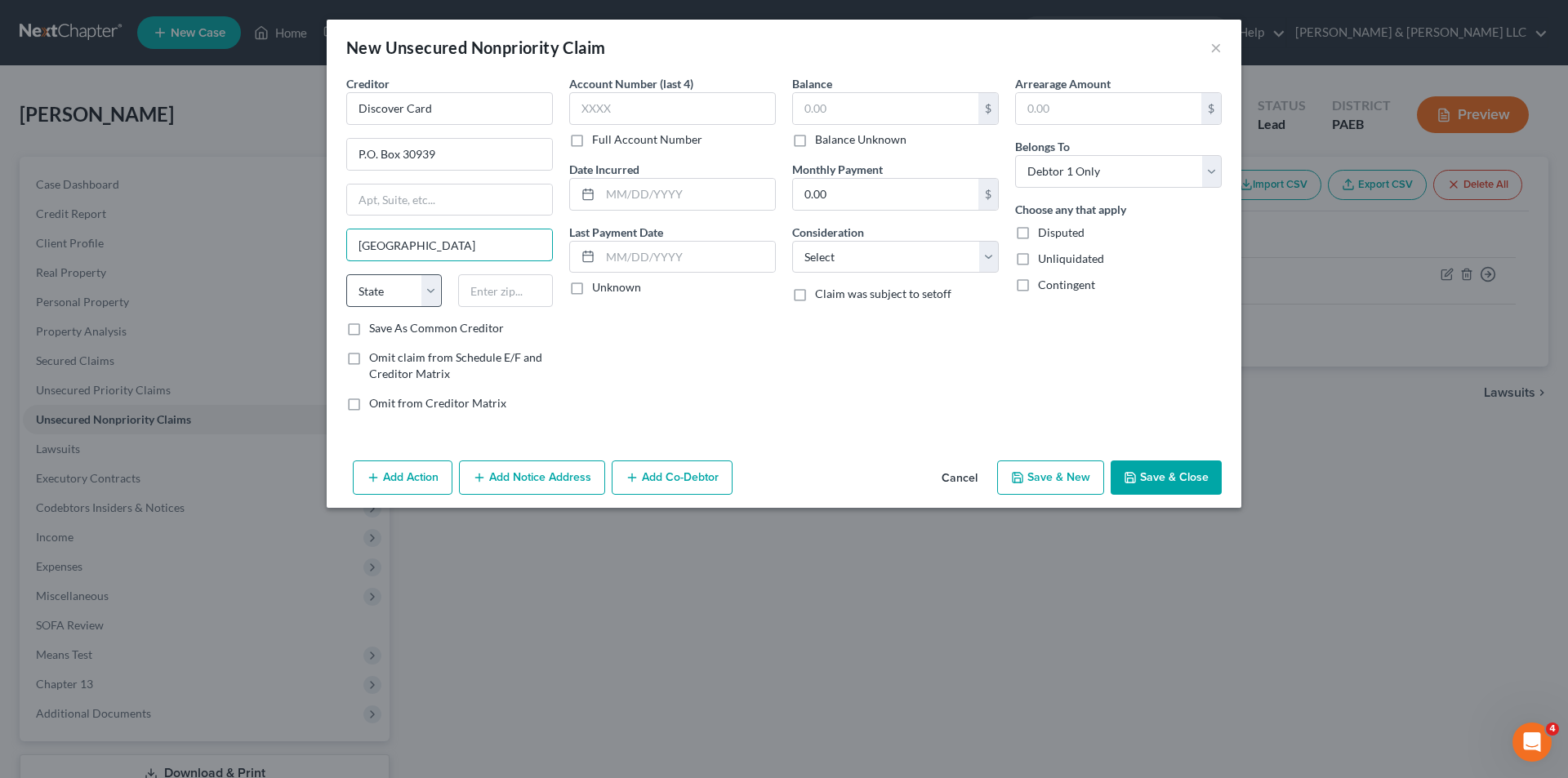
type input "Salt Lake City"
click at [423, 290] on select "State AL AK AR AZ CA CO CT DE DC FL GA GU HI ID IL IN IA KS KY LA ME MD MA MI M…" at bounding box center [394, 291] width 96 height 33
select select "46"
click at [347, 275] on select "State AL AK AR AZ CA CO CT DE DC FL GA GU HI ID IL IN IA KS KY LA ME MD MA MI M…" at bounding box center [394, 291] width 96 height 33
click at [472, 289] on input "text" at bounding box center [506, 291] width 96 height 33
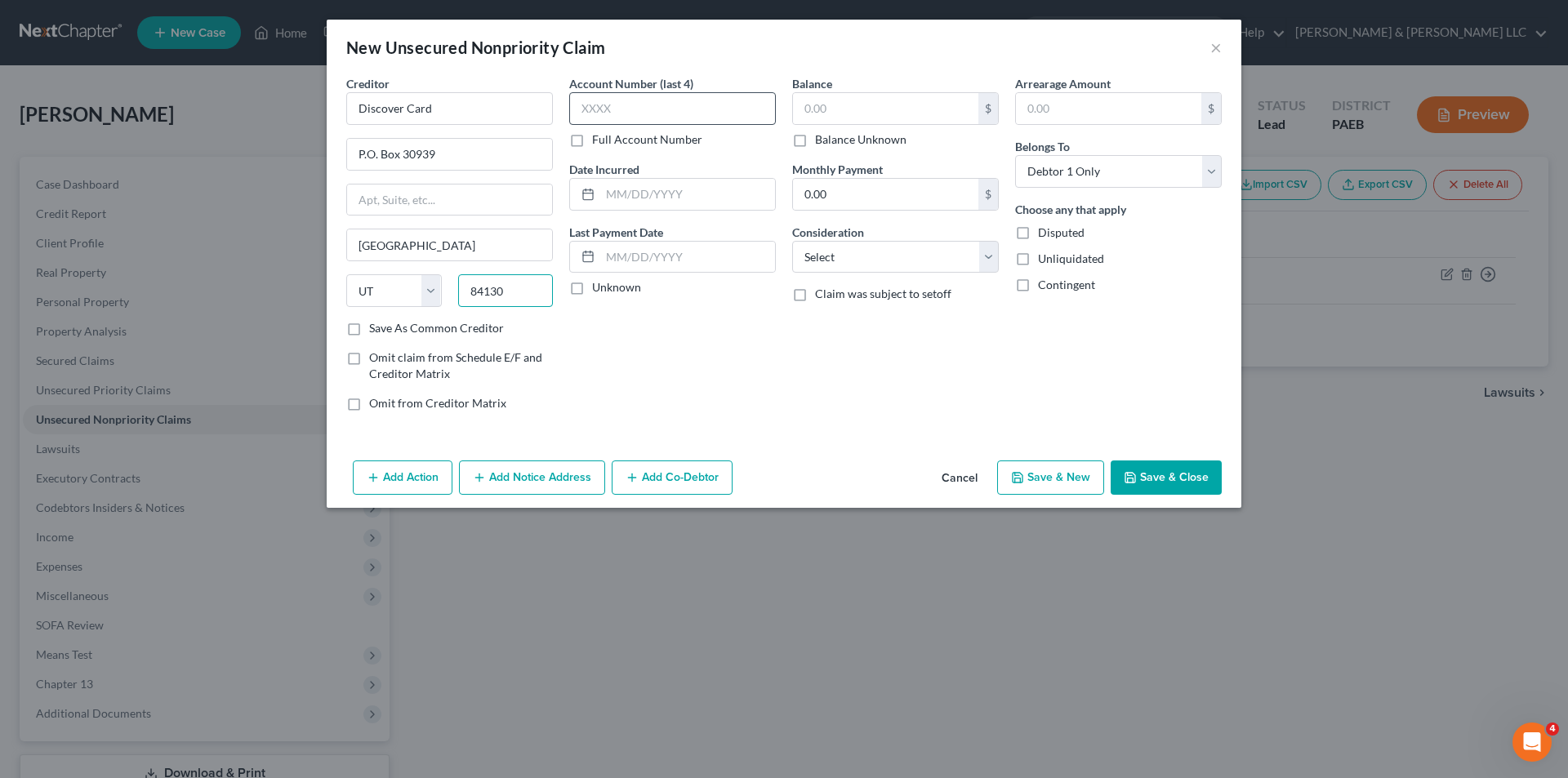
type input "84130"
click at [585, 107] on input "text" at bounding box center [672, 108] width 207 height 33
click at [620, 198] on input "text" at bounding box center [687, 194] width 175 height 31
type input "10/30/2015"
click at [807, 102] on input "text" at bounding box center [886, 108] width 186 height 31
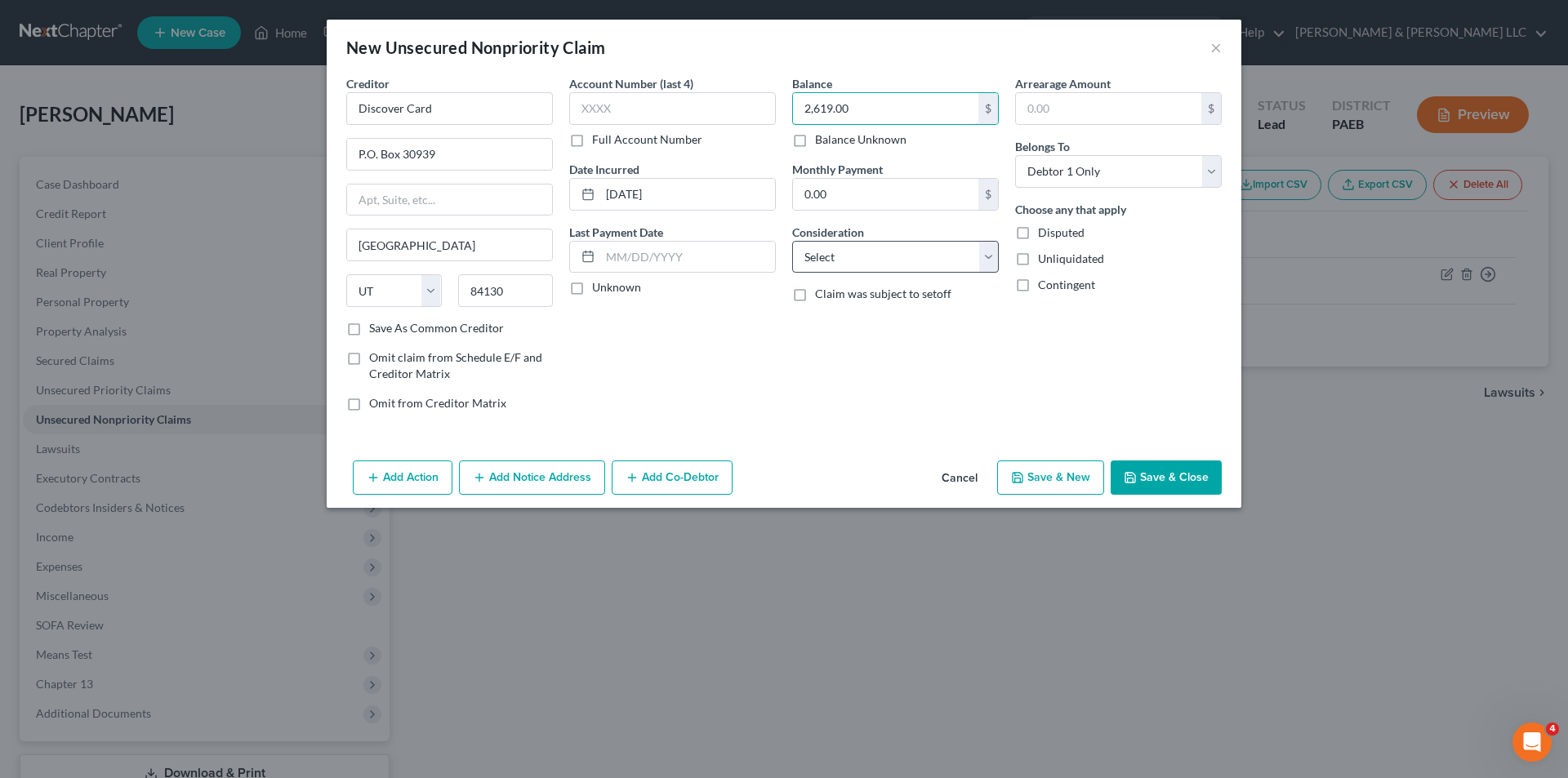
type input "2,619.00"
click at [982, 250] on select "Select Cable / Satellite Services Collection Agency Credit Card Debt Debt Couns…" at bounding box center [895, 257] width 207 height 33
select select "2"
click at [792, 241] on select "Select Cable / Satellite Services Collection Agency Credit Card Debt Debt Couns…" at bounding box center [895, 257] width 207 height 33
click at [1067, 472] on button "Save & New" at bounding box center [1050, 477] width 107 height 34
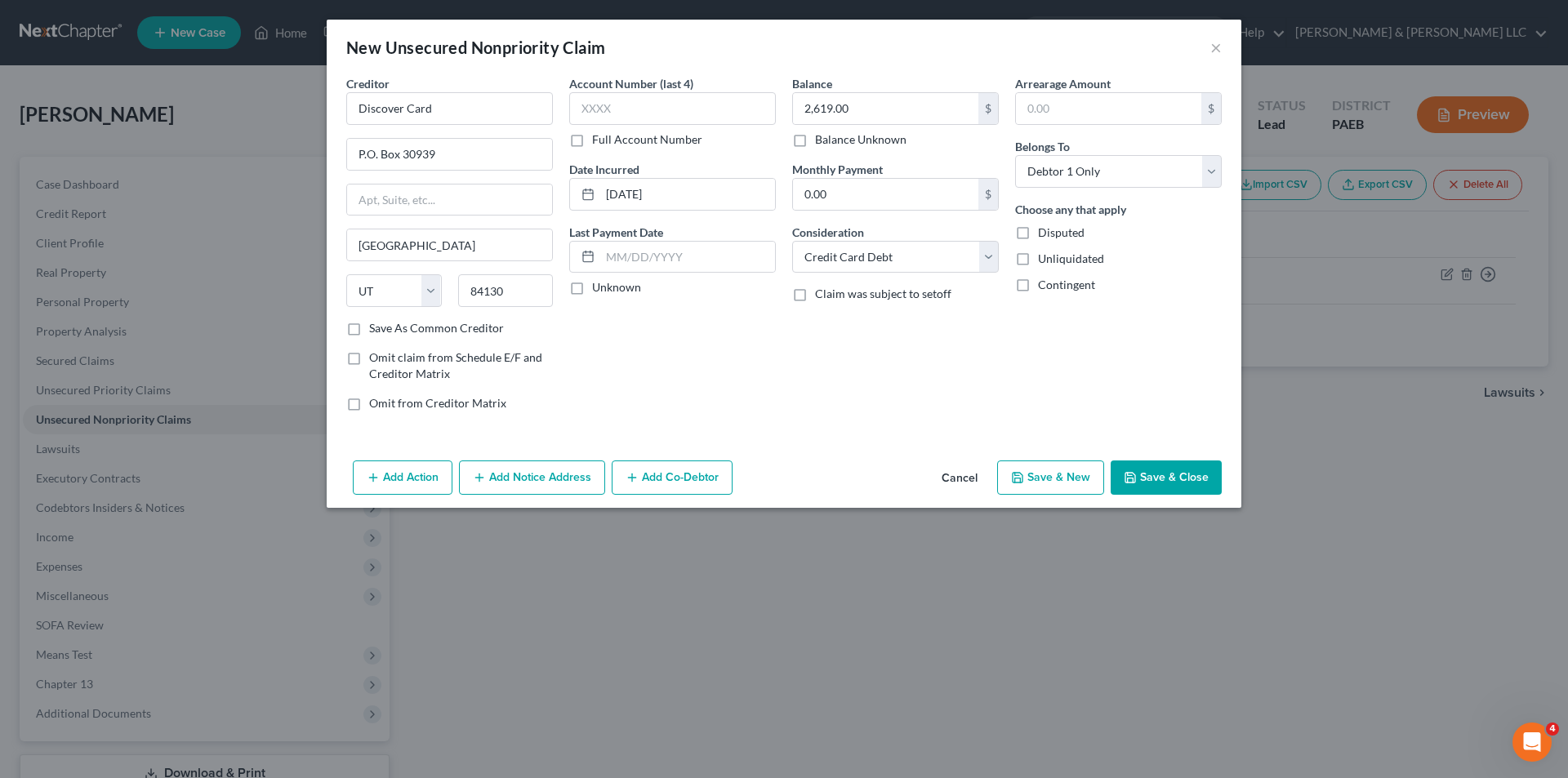
select select "0"
click at [401, 116] on input "text" at bounding box center [449, 108] width 207 height 33
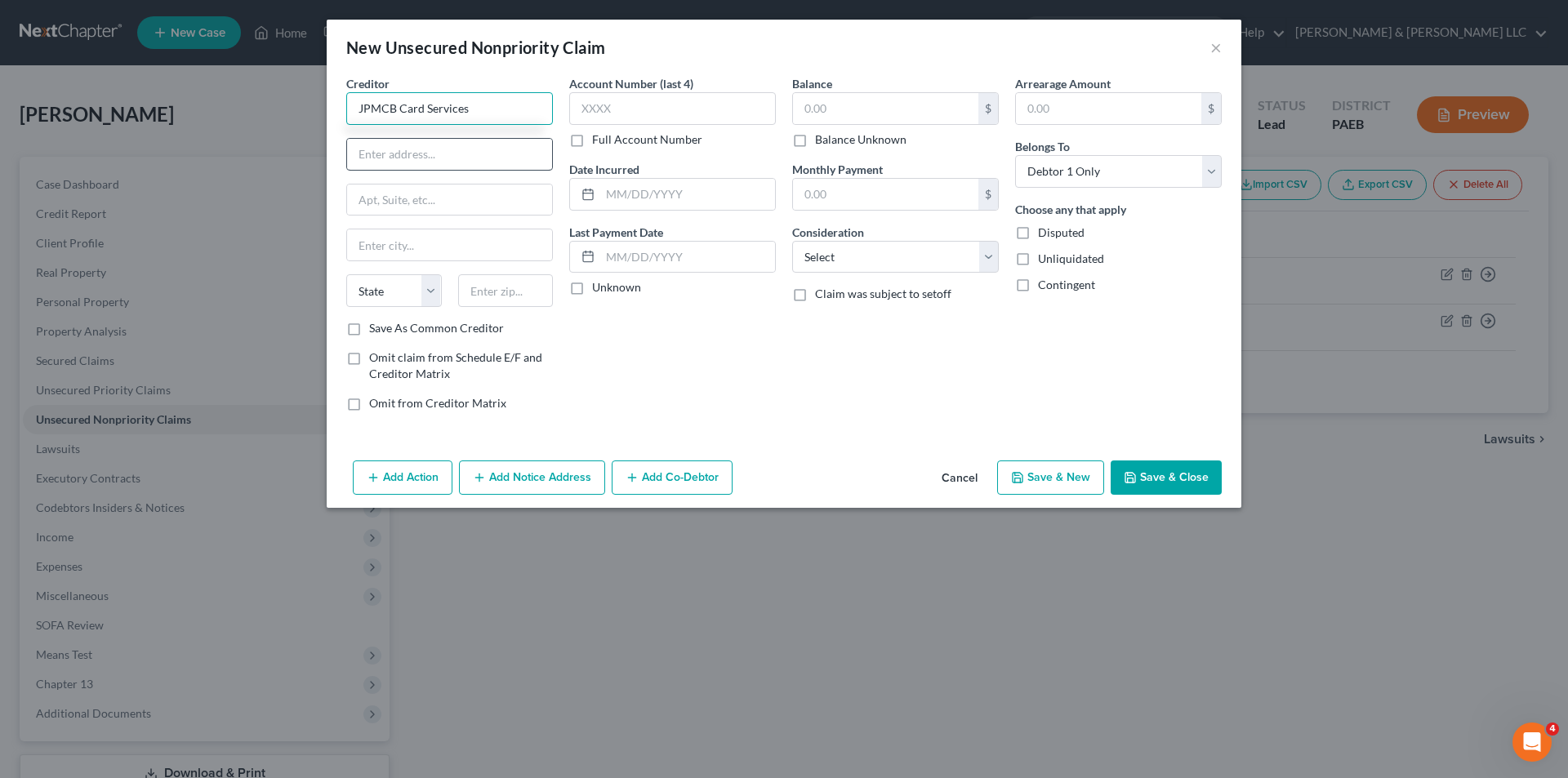
type input "JPMCB Card Services"
click at [388, 152] on input "text" at bounding box center [449, 154] width 205 height 31
type input "P.O. Box 15369"
click at [380, 260] on input "text" at bounding box center [449, 245] width 205 height 31
type input "Wilmington"
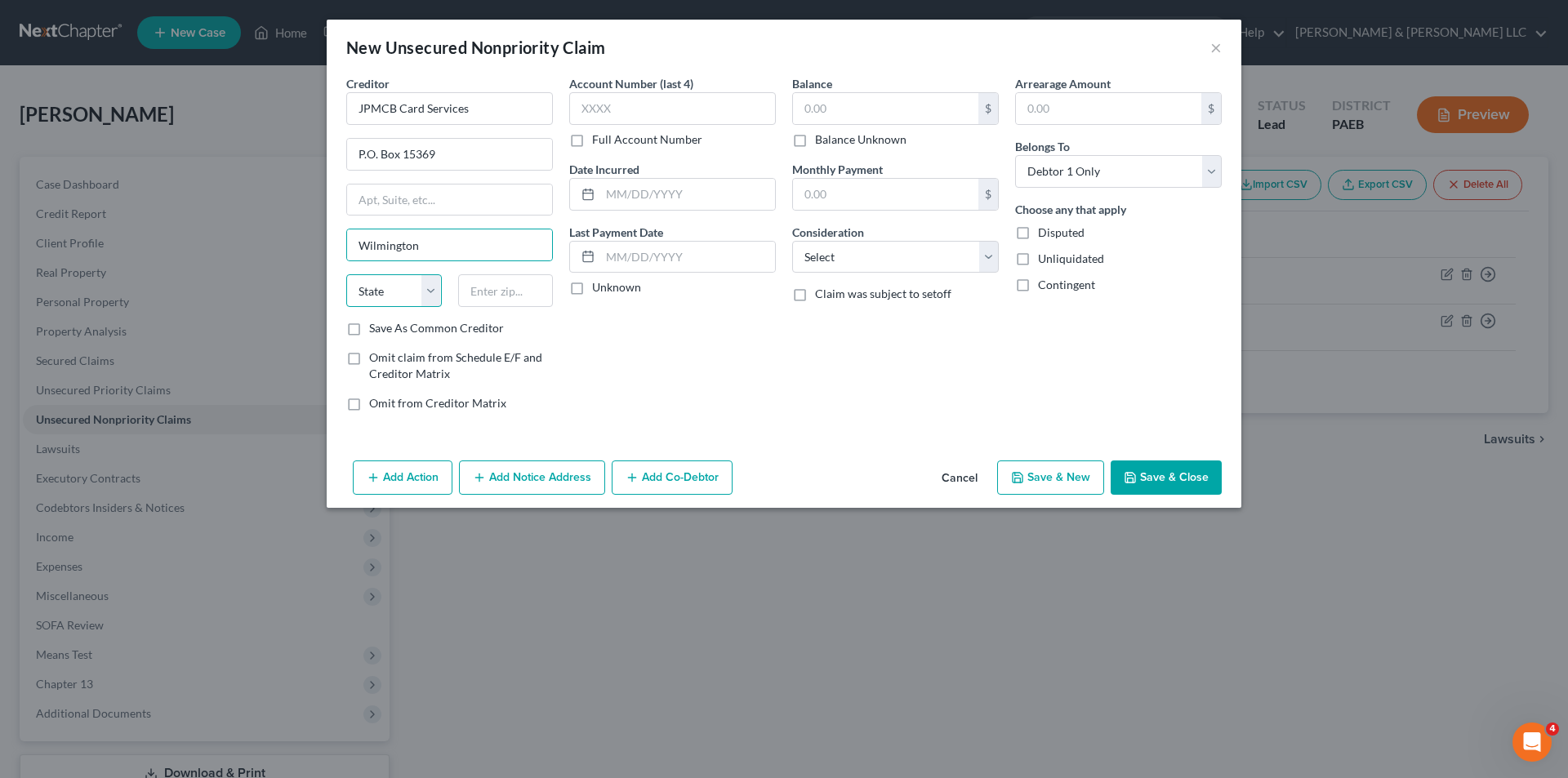
click at [388, 289] on select "State AL AK AR AZ CA CO CT DE DC FL GA GU HI ID IL IN IA KS KY LA ME MD MA MI M…" at bounding box center [394, 291] width 96 height 33
select select "7"
click at [347, 275] on select "State AL AK AR AZ CA CO CT DE DC FL GA GU HI ID IL IN IA KS KY LA ME MD MA MI M…" at bounding box center [394, 291] width 96 height 33
click at [486, 295] on input "text" at bounding box center [506, 291] width 96 height 33
type input "19850"
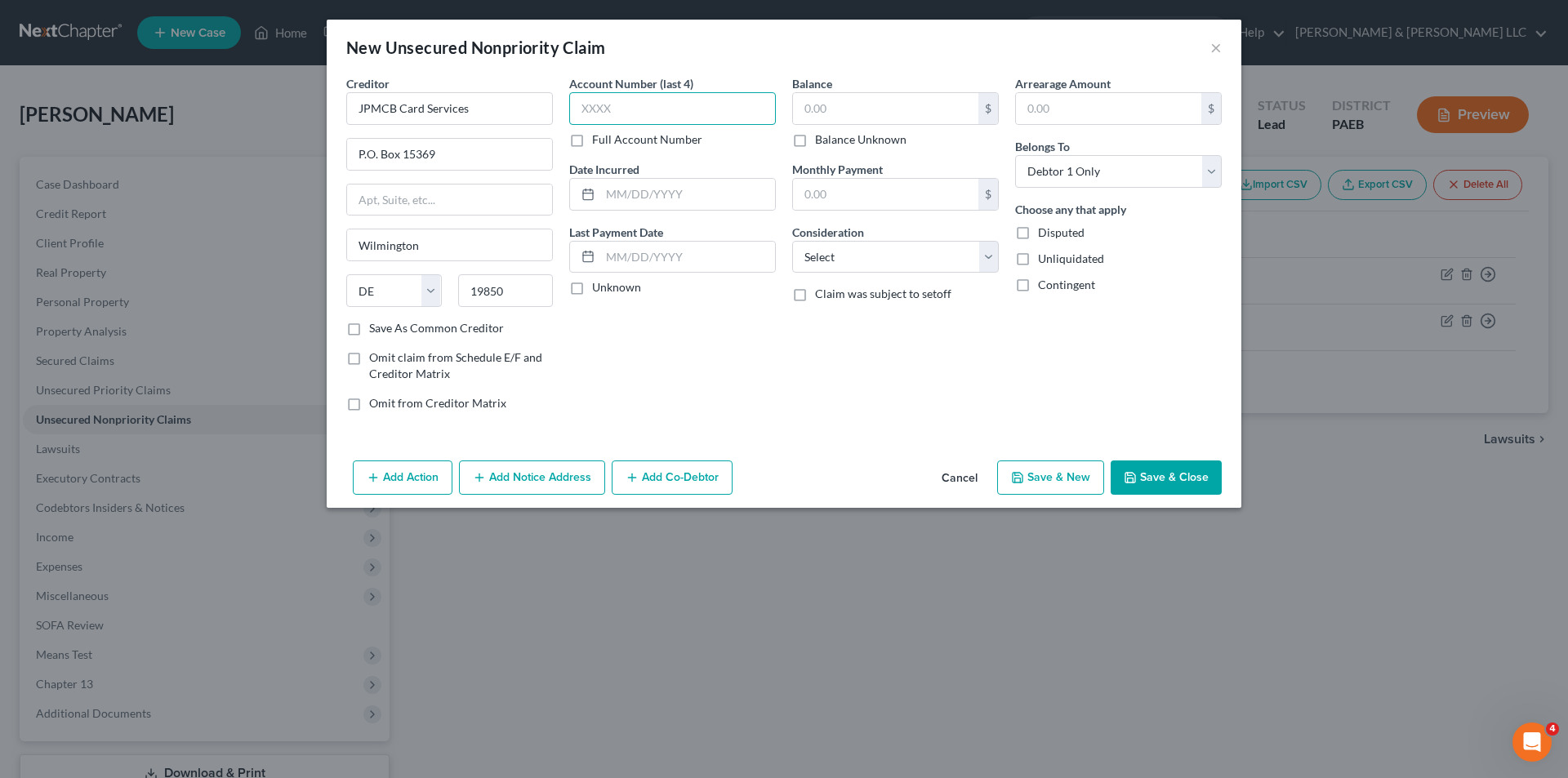
click at [594, 104] on input "text" at bounding box center [672, 108] width 207 height 33
click at [647, 205] on input "text" at bounding box center [687, 194] width 175 height 31
type input "10/26/2016"
click at [830, 109] on input "text" at bounding box center [886, 108] width 186 height 31
type input "2,836.00"
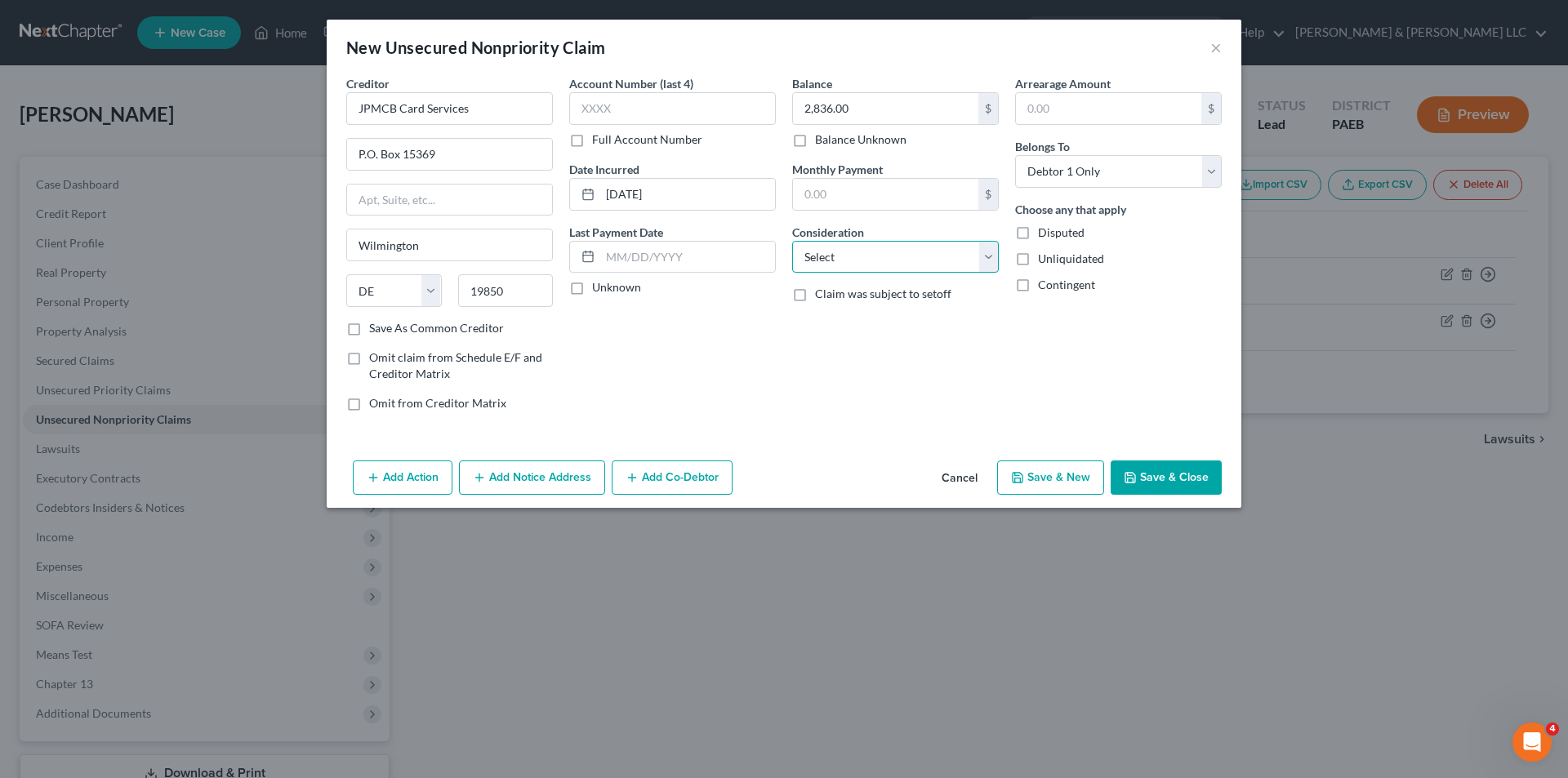
drag, startPoint x: 900, startPoint y: 253, endPoint x: 928, endPoint y: 254, distance: 28.0
click at [900, 253] on select "Select Cable / Satellite Services Collection Agency Credit Card Debt Debt Couns…" at bounding box center [895, 257] width 207 height 33
select select "2"
click at [792, 241] on select "Select Cable / Satellite Services Collection Agency Credit Card Debt Debt Couns…" at bounding box center [895, 257] width 207 height 33
click at [1048, 472] on button "Save & New" at bounding box center [1050, 477] width 107 height 34
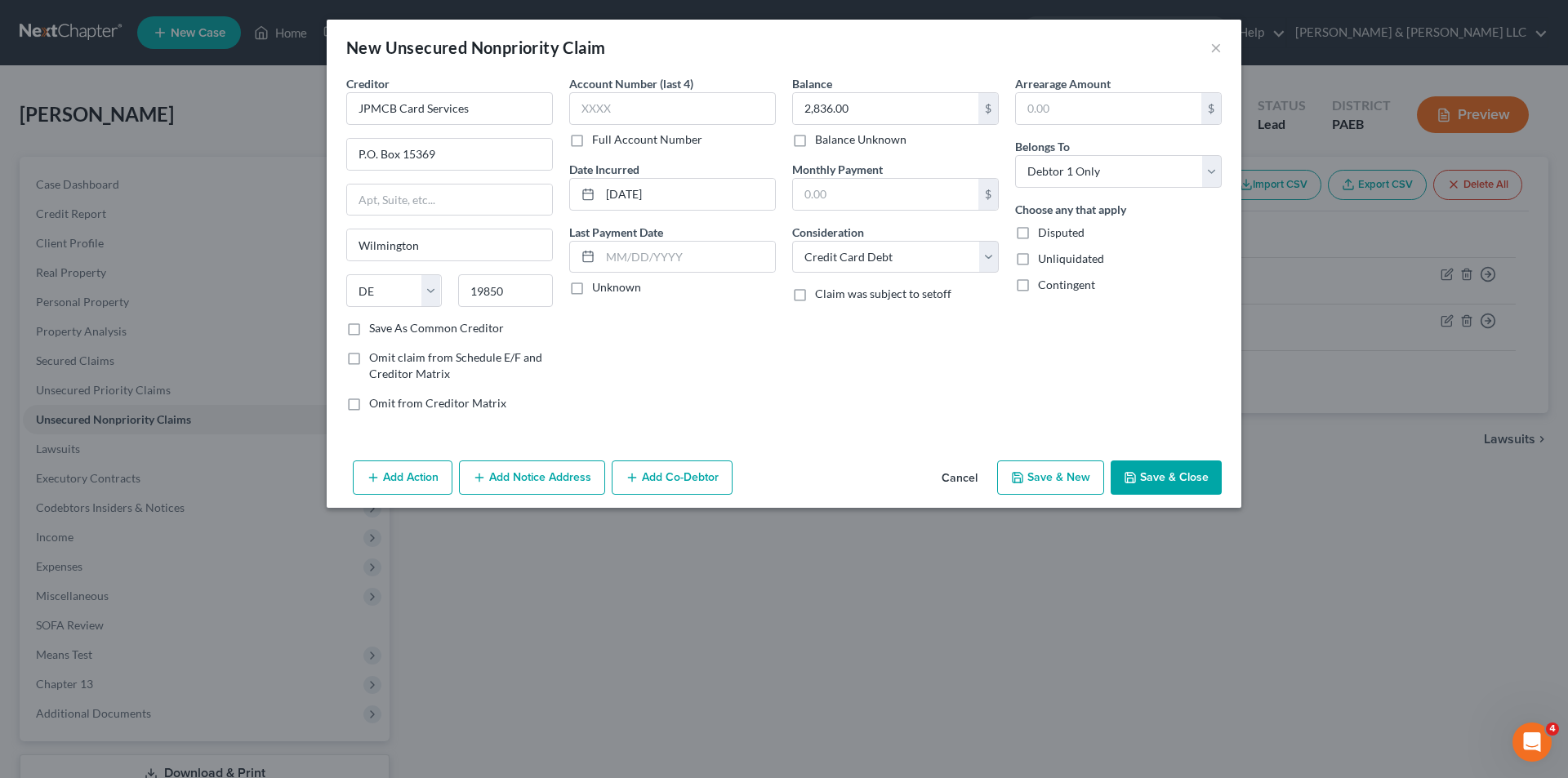
select select "0"
click at [1214, 39] on button "×" at bounding box center [1215, 48] width 11 height 20
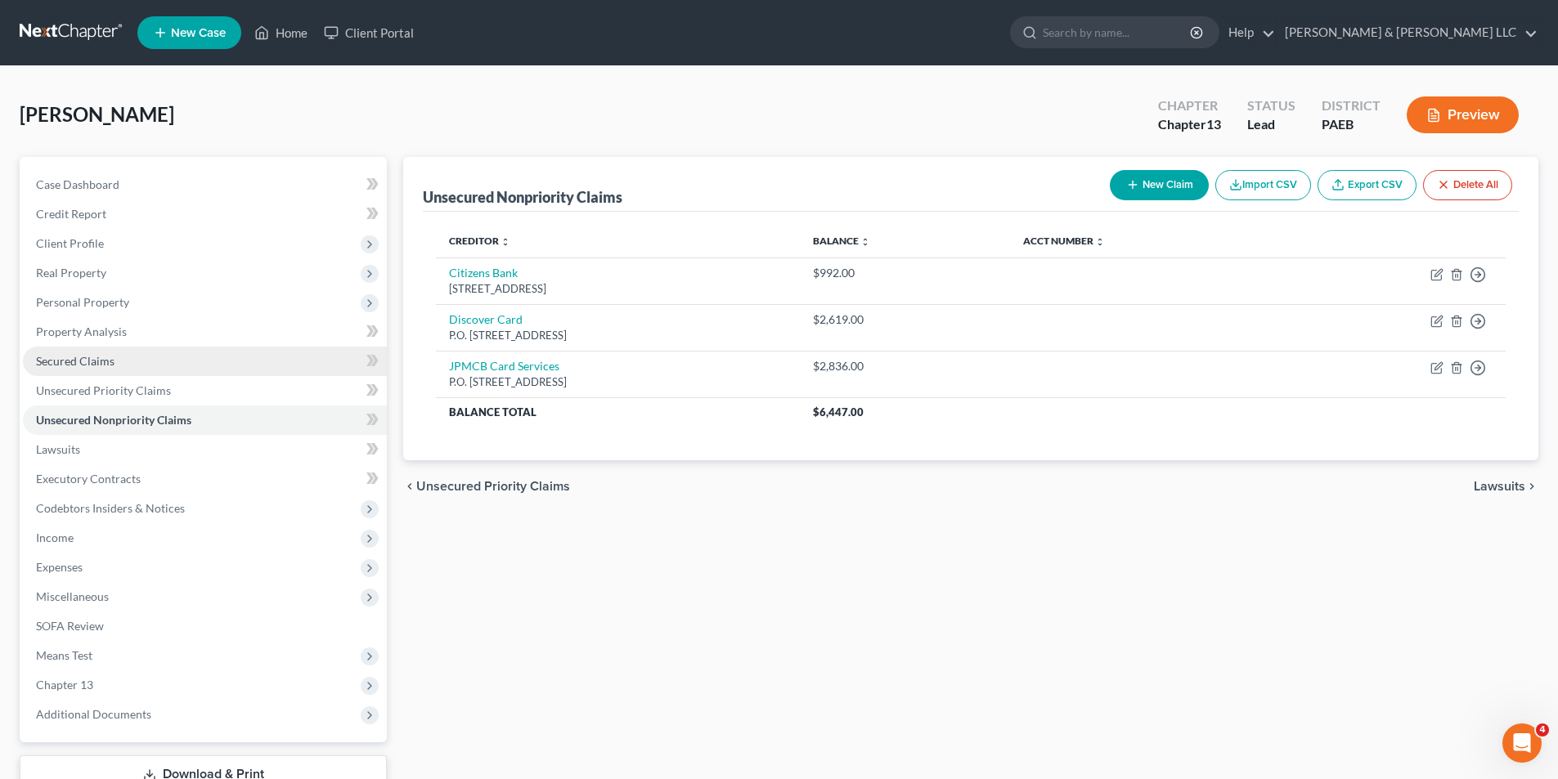
click at [94, 361] on span "Secured Claims" at bounding box center [75, 361] width 79 height 14
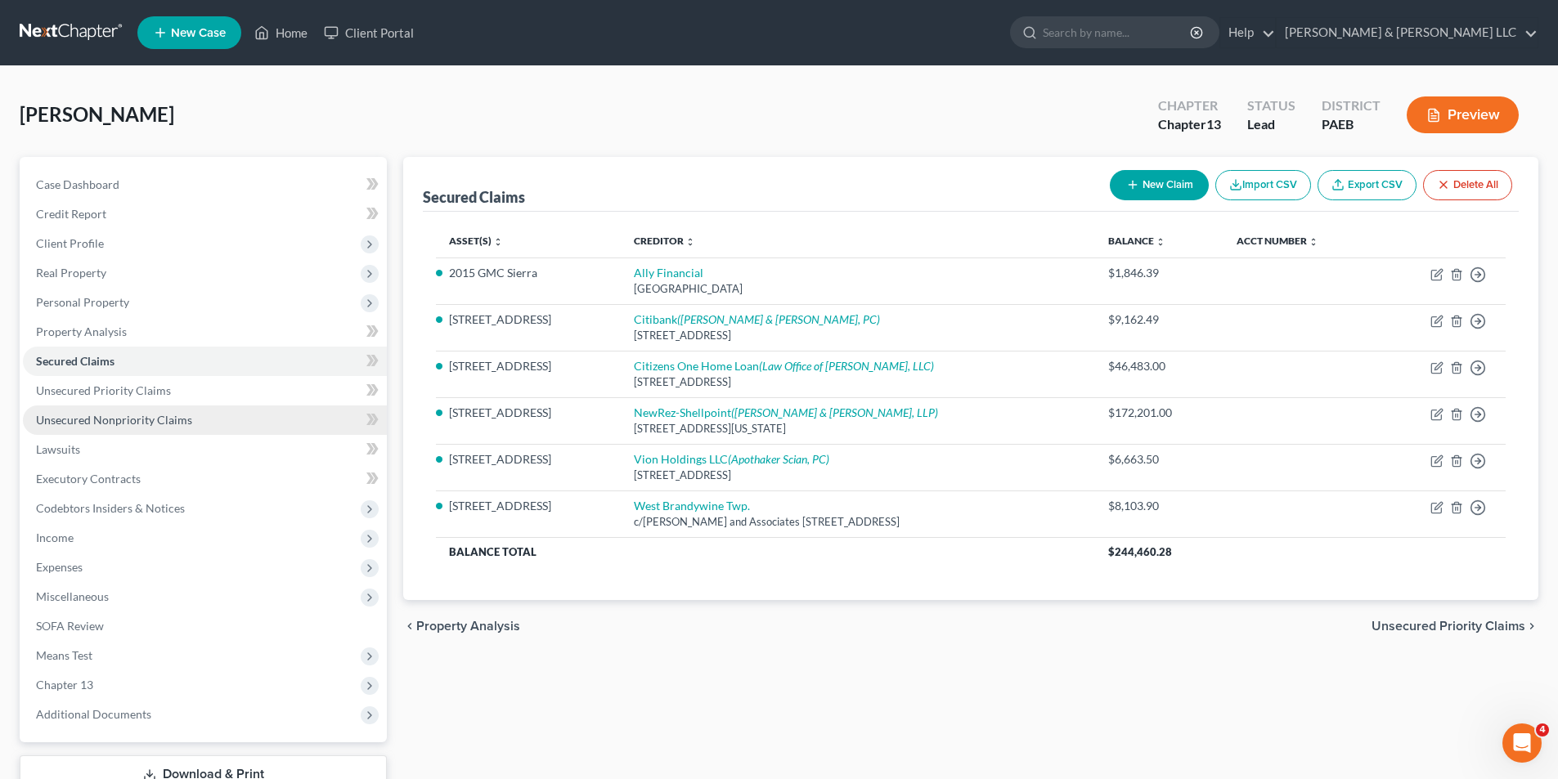
click at [84, 421] on span "Unsecured Nonpriority Claims" at bounding box center [114, 420] width 156 height 14
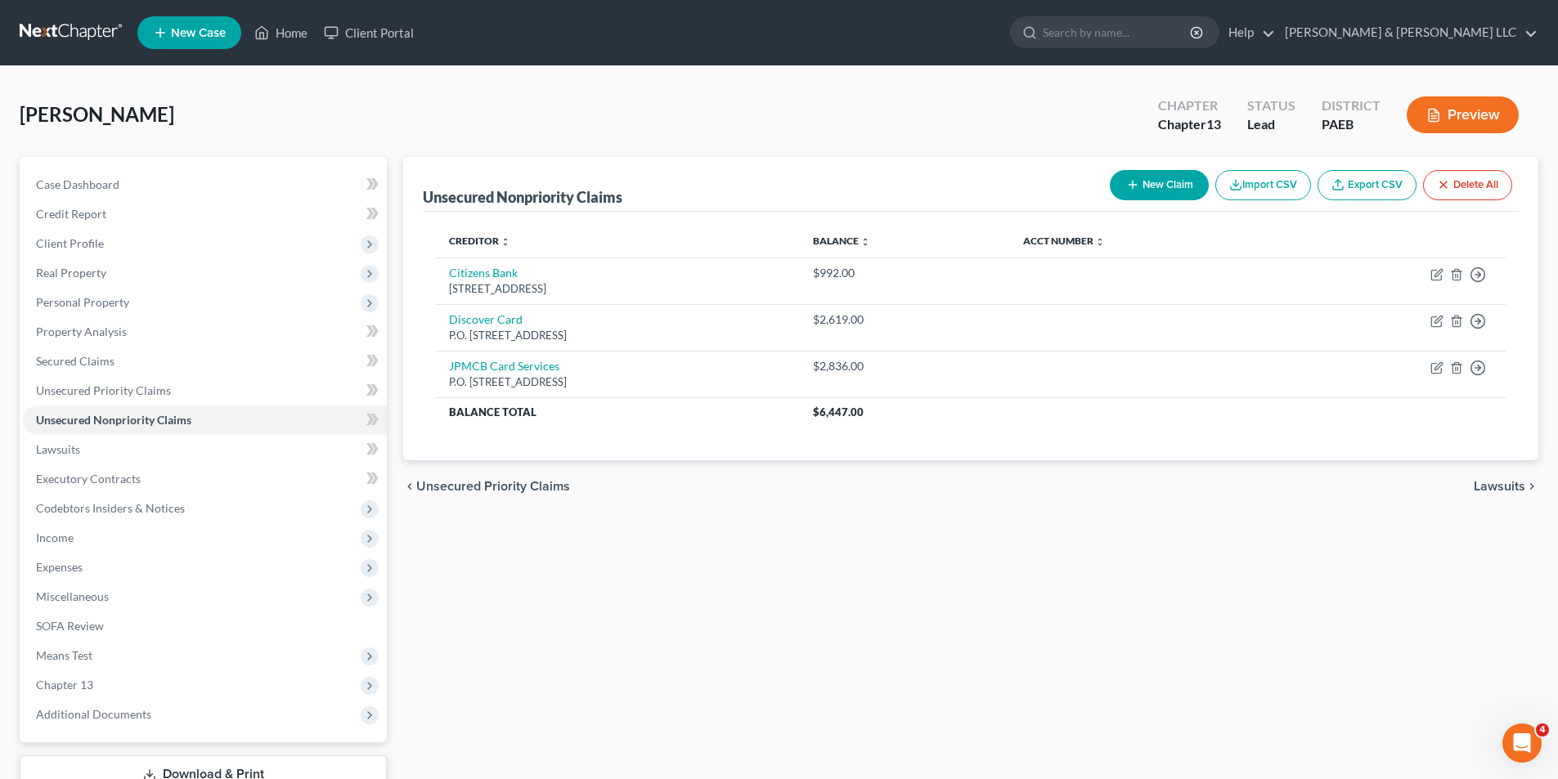
click at [1152, 173] on button "New Claim" at bounding box center [1159, 185] width 99 height 30
select select "0"
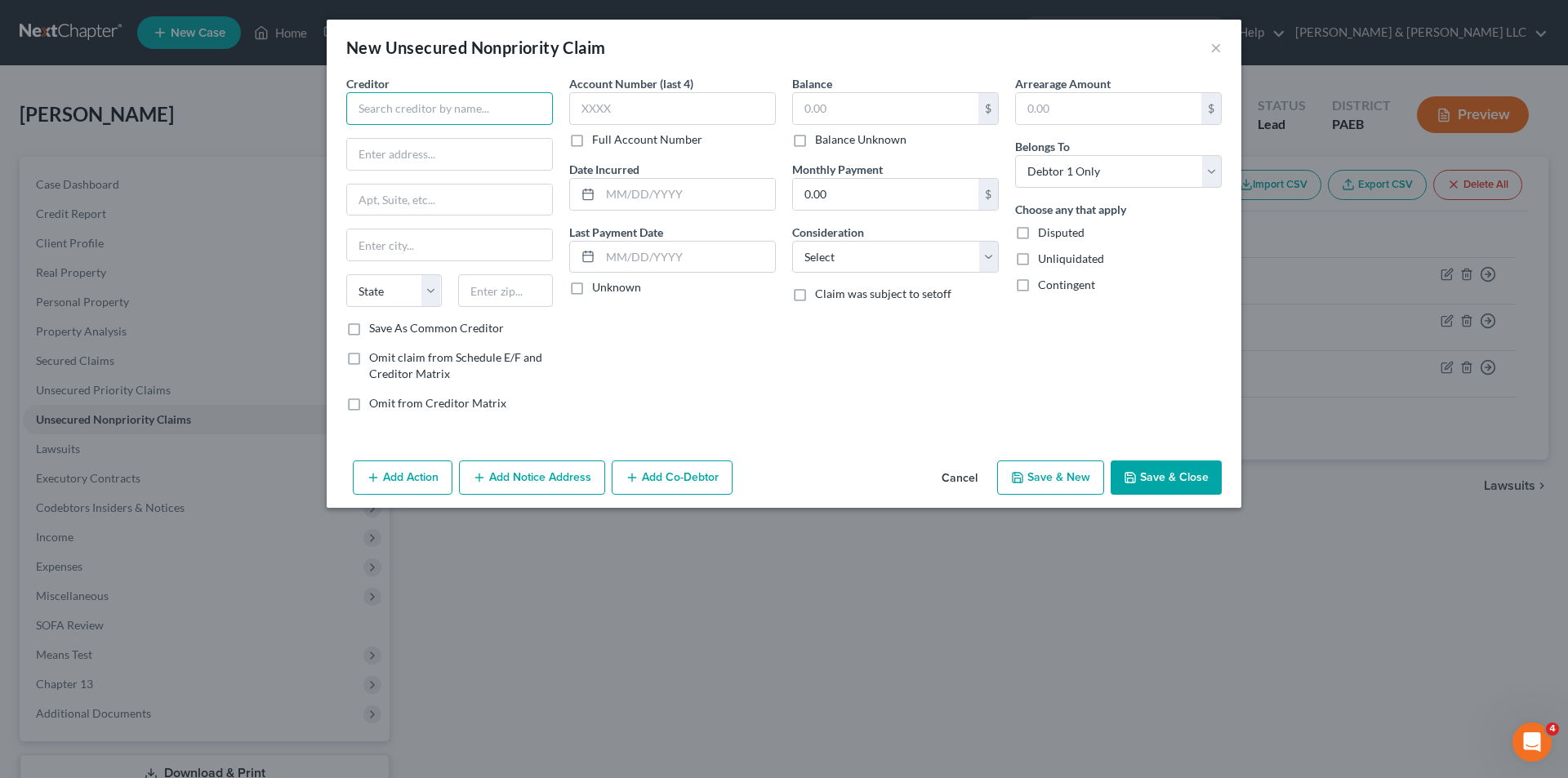
click at [432, 110] on input "text" at bounding box center [449, 108] width 207 height 33
type input "SYNCB/Lowes"
click at [412, 161] on input "text" at bounding box center [449, 154] width 205 height 31
type input "P.O. Box 965005"
click at [379, 247] on input "text" at bounding box center [449, 245] width 205 height 31
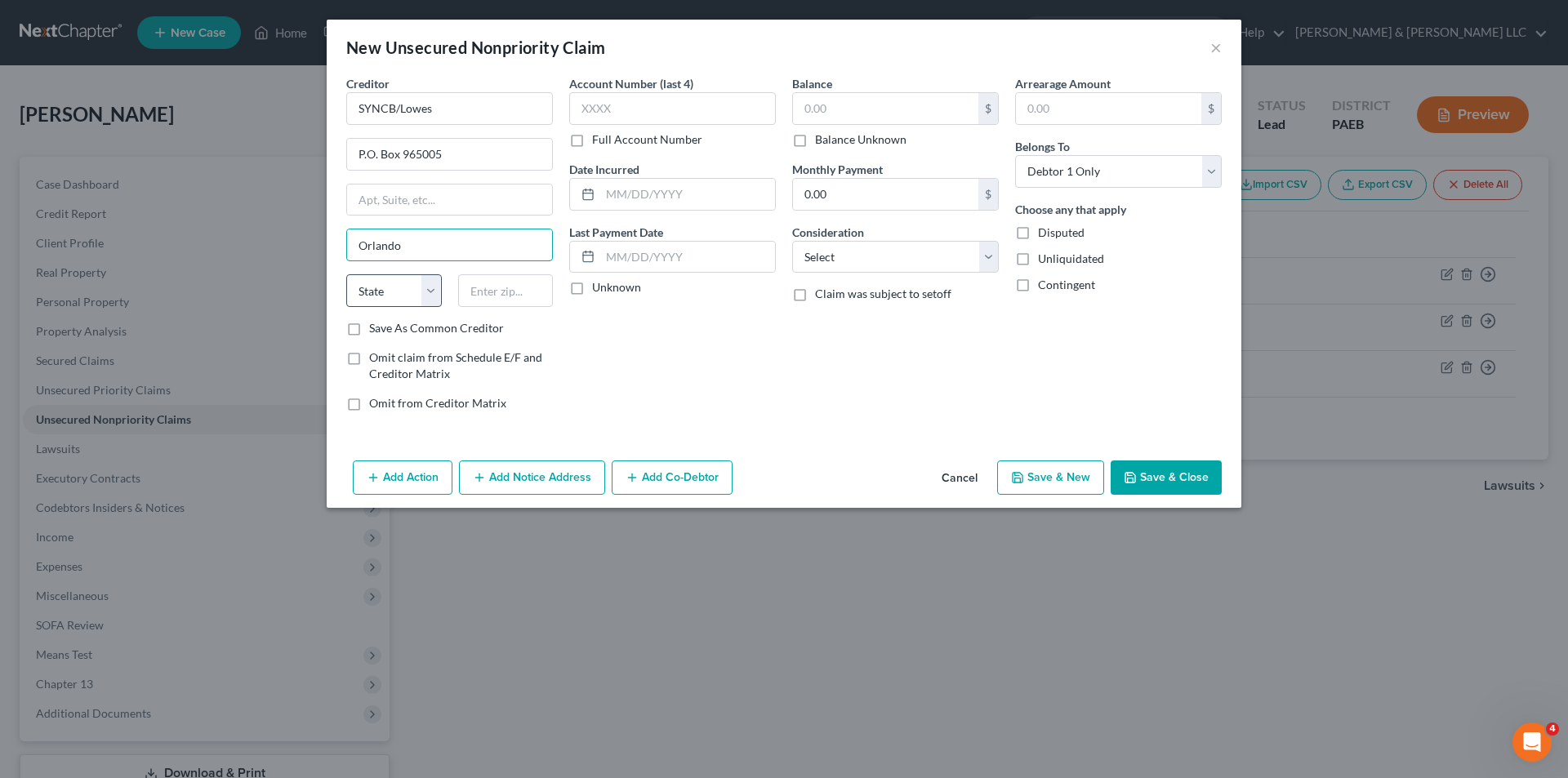
type input "Orlando"
click at [384, 304] on select "State AL AK AR AZ CA CO CT DE DC FL GA GU HI ID IL IN IA KS KY LA ME MD MA MI M…" at bounding box center [394, 291] width 96 height 33
select select "9"
click at [347, 275] on select "State AL AK AR AZ CA CO CT DE DC FL GA GU HI ID IL IN IA KS KY LA ME MD MA MI M…" at bounding box center [394, 291] width 96 height 33
click at [490, 294] on input "text" at bounding box center [506, 291] width 96 height 33
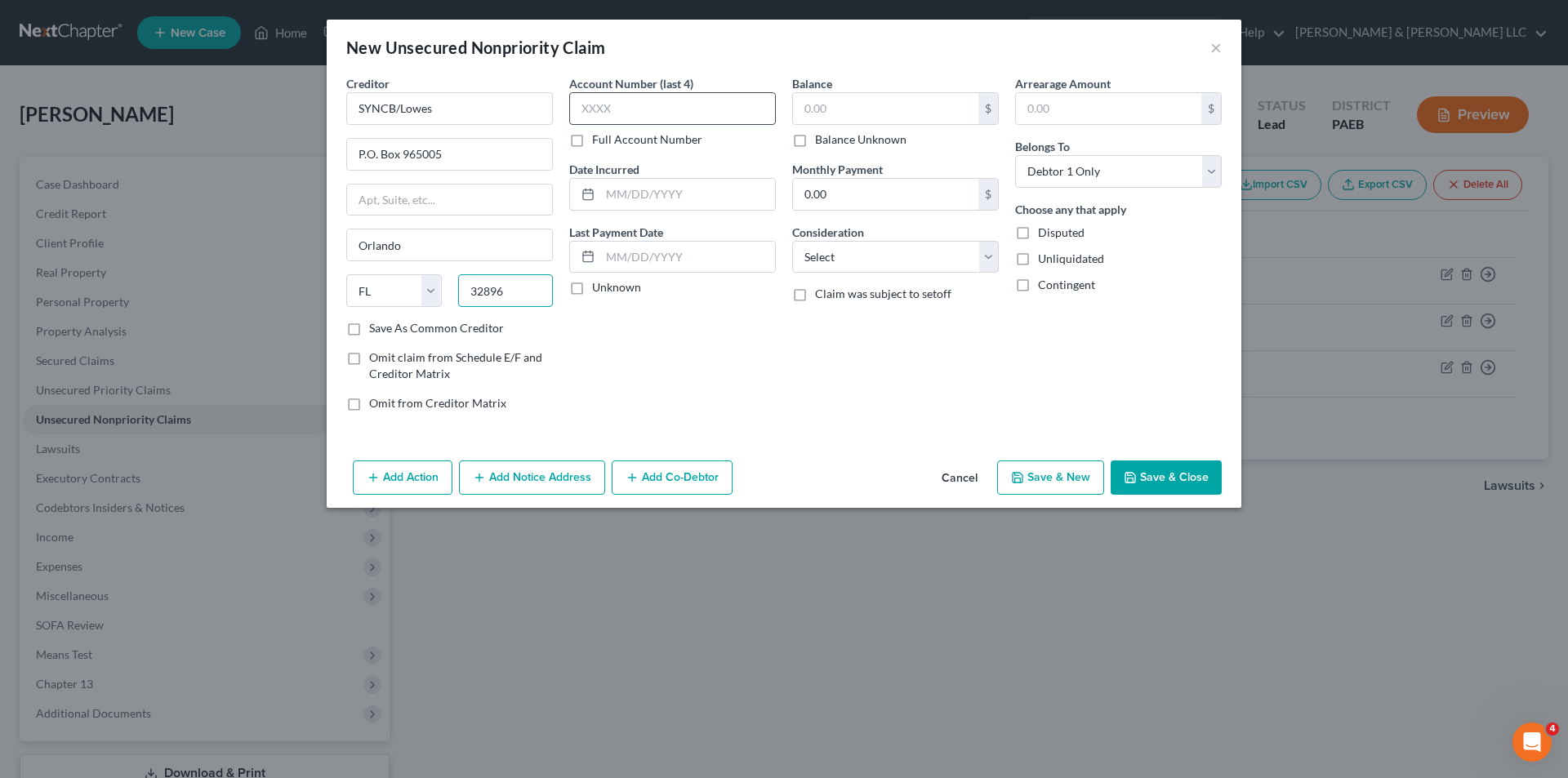
type input "32896"
click at [607, 118] on input "text" at bounding box center [672, 108] width 207 height 33
click at [628, 195] on input "text" at bounding box center [687, 194] width 175 height 31
type input "12/20/2017"
click at [826, 104] on input "text" at bounding box center [886, 108] width 186 height 31
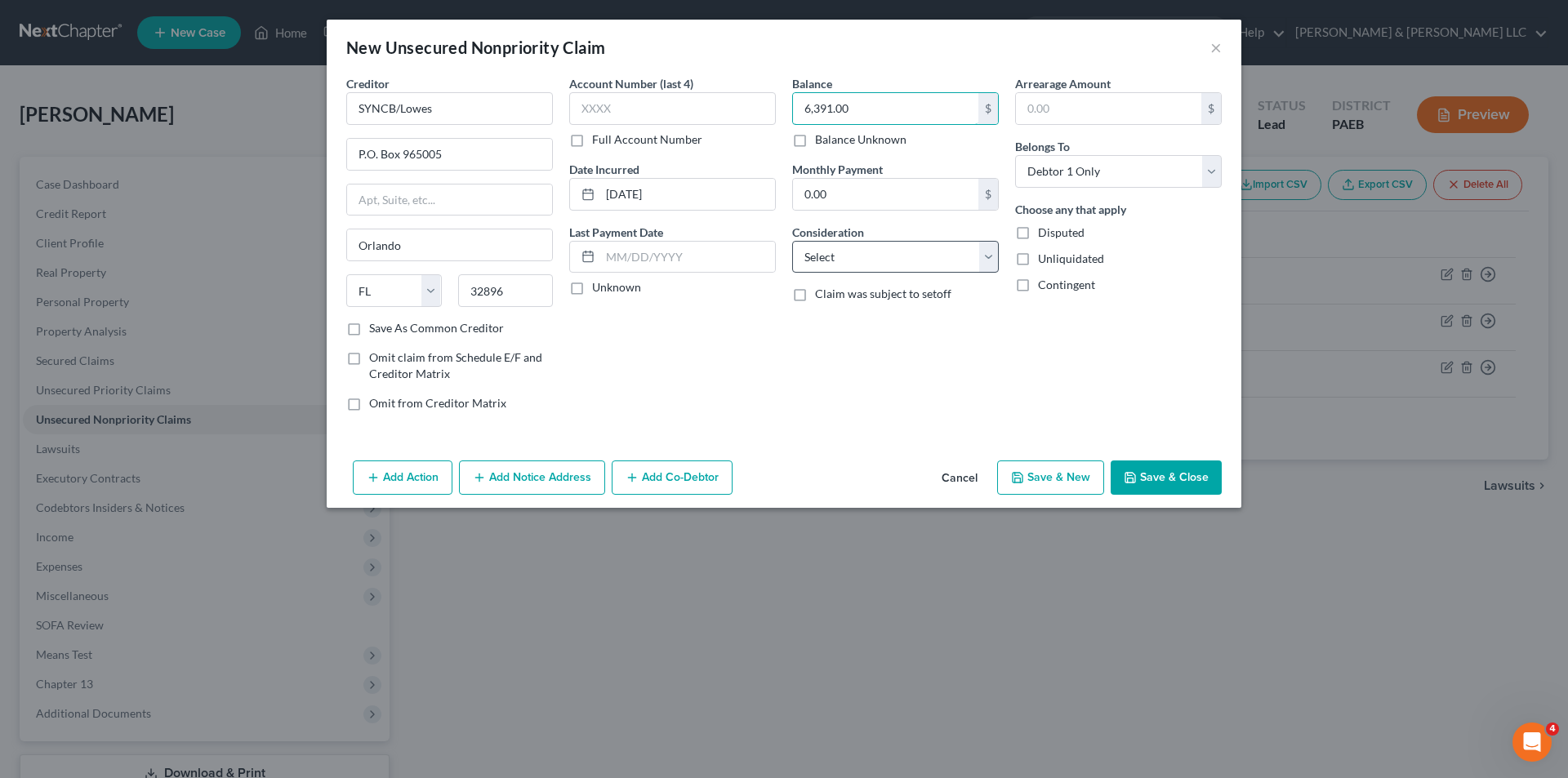
type input "6,391.00"
click at [843, 249] on select "Select Cable / Satellite Services Collection Agency Credit Card Debt Debt Couns…" at bounding box center [895, 257] width 207 height 33
select select "2"
click at [792, 241] on select "Select Cable / Satellite Services Collection Agency Credit Card Debt Debt Couns…" at bounding box center [895, 257] width 207 height 33
click at [1076, 483] on button "Save & New" at bounding box center [1050, 477] width 107 height 34
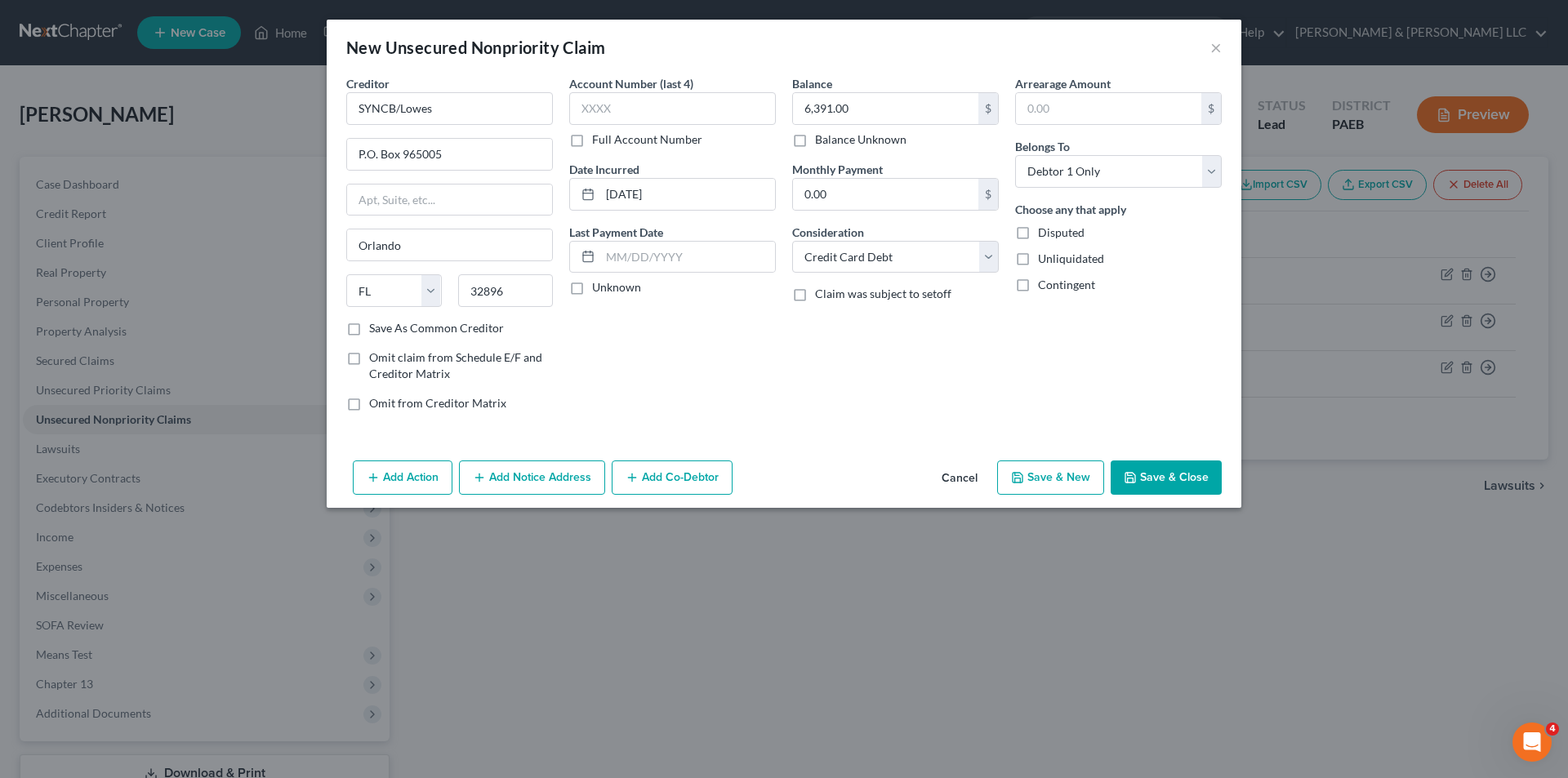
select select "0"
click at [400, 107] on input "text" at bounding box center [449, 108] width 207 height 33
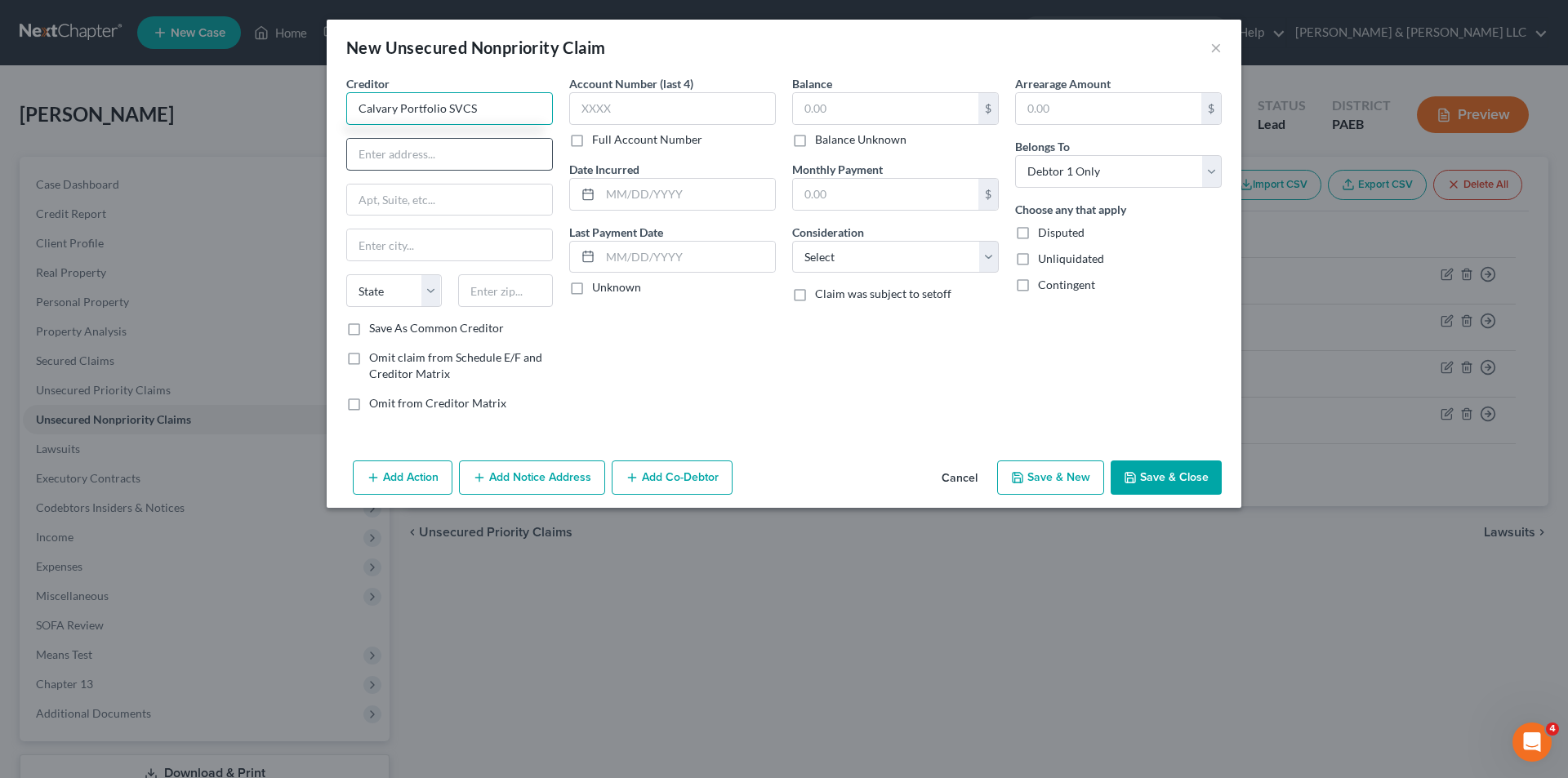
type input "Calvary Portfolio SVCS"
click at [373, 153] on input "text" at bounding box center [449, 154] width 205 height 31
type input "1 American Lane"
click at [389, 190] on input "text" at bounding box center [449, 200] width 205 height 31
type input "Suite 220"
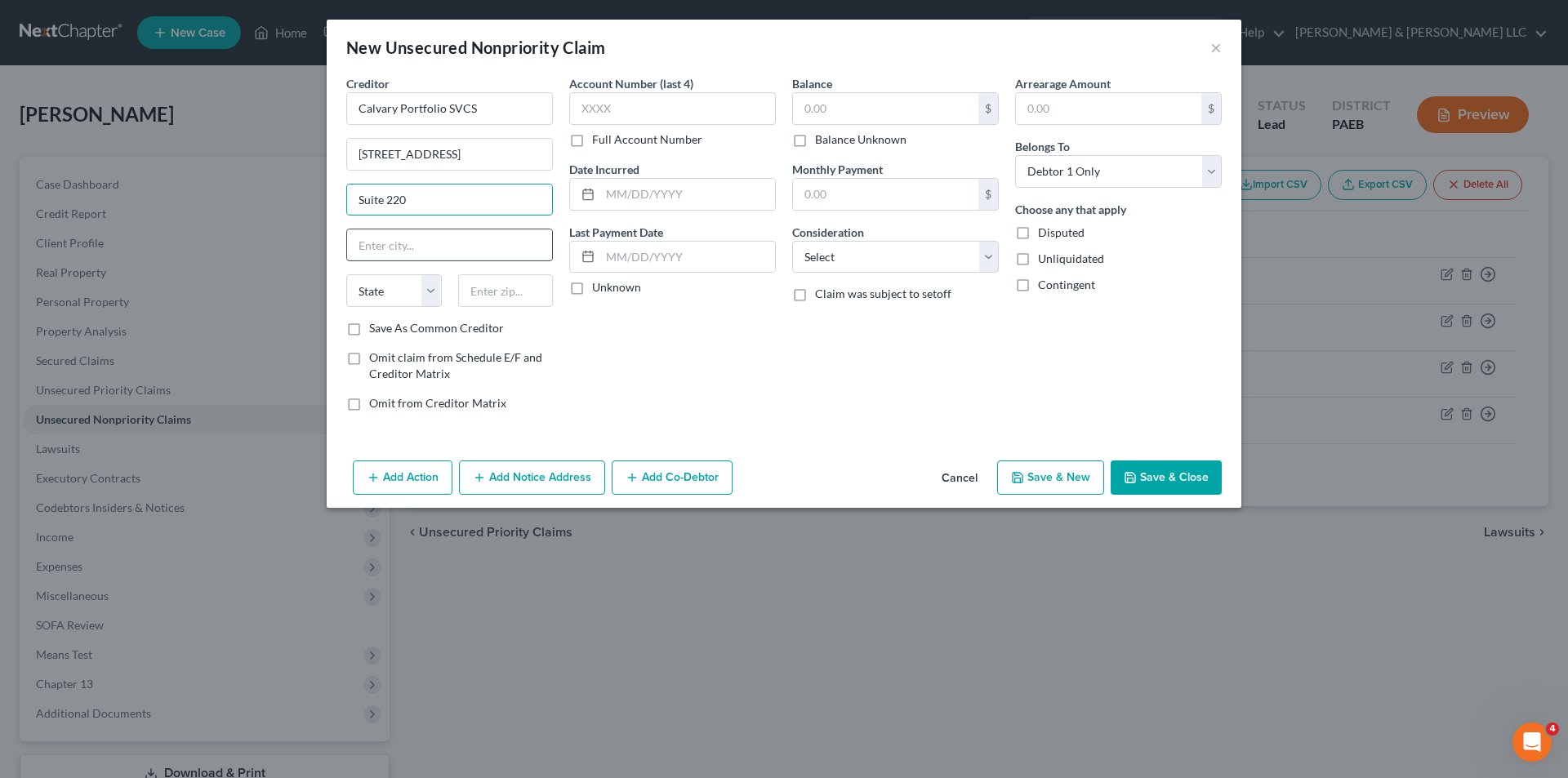
click at [375, 240] on input "text" at bounding box center [449, 245] width 205 height 31
type input "Greenwich"
click at [409, 289] on select "State AL AK AR AZ CA CO CT DE DC FL GA GU HI ID IL IN IA KS KY LA ME MD MA MI M…" at bounding box center [394, 291] width 96 height 33
select select "6"
click at [347, 275] on select "State AL AK AR AZ CA CO CT DE DC FL GA GU HI ID IL IN IA KS KY LA ME MD MA MI M…" at bounding box center [394, 291] width 96 height 33
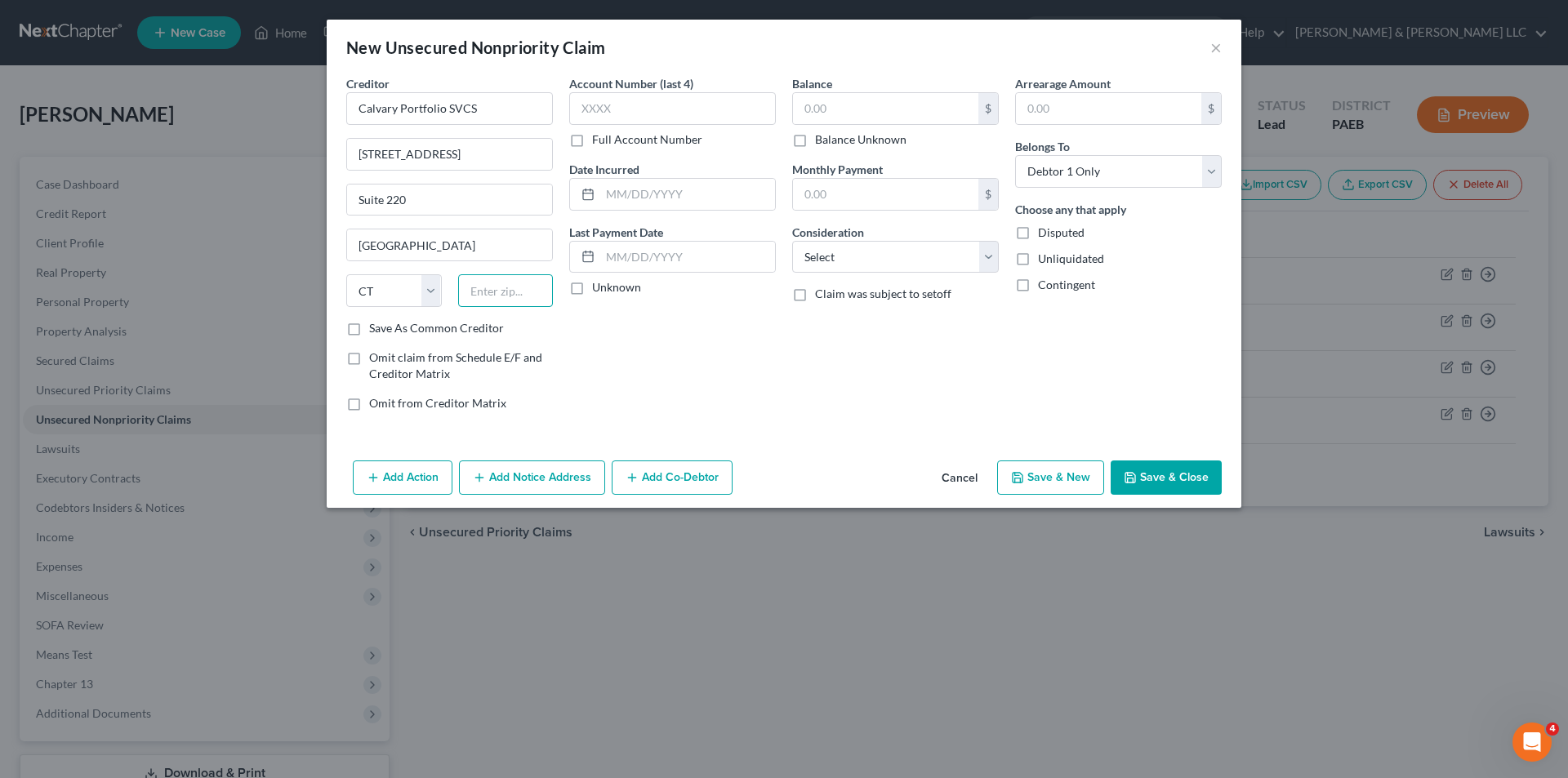
click at [470, 289] on input "text" at bounding box center [506, 291] width 96 height 33
type input "06831"
click at [623, 112] on input "text" at bounding box center [672, 108] width 207 height 33
click at [622, 191] on input "text" at bounding box center [687, 194] width 175 height 31
type input "06/29/2023"
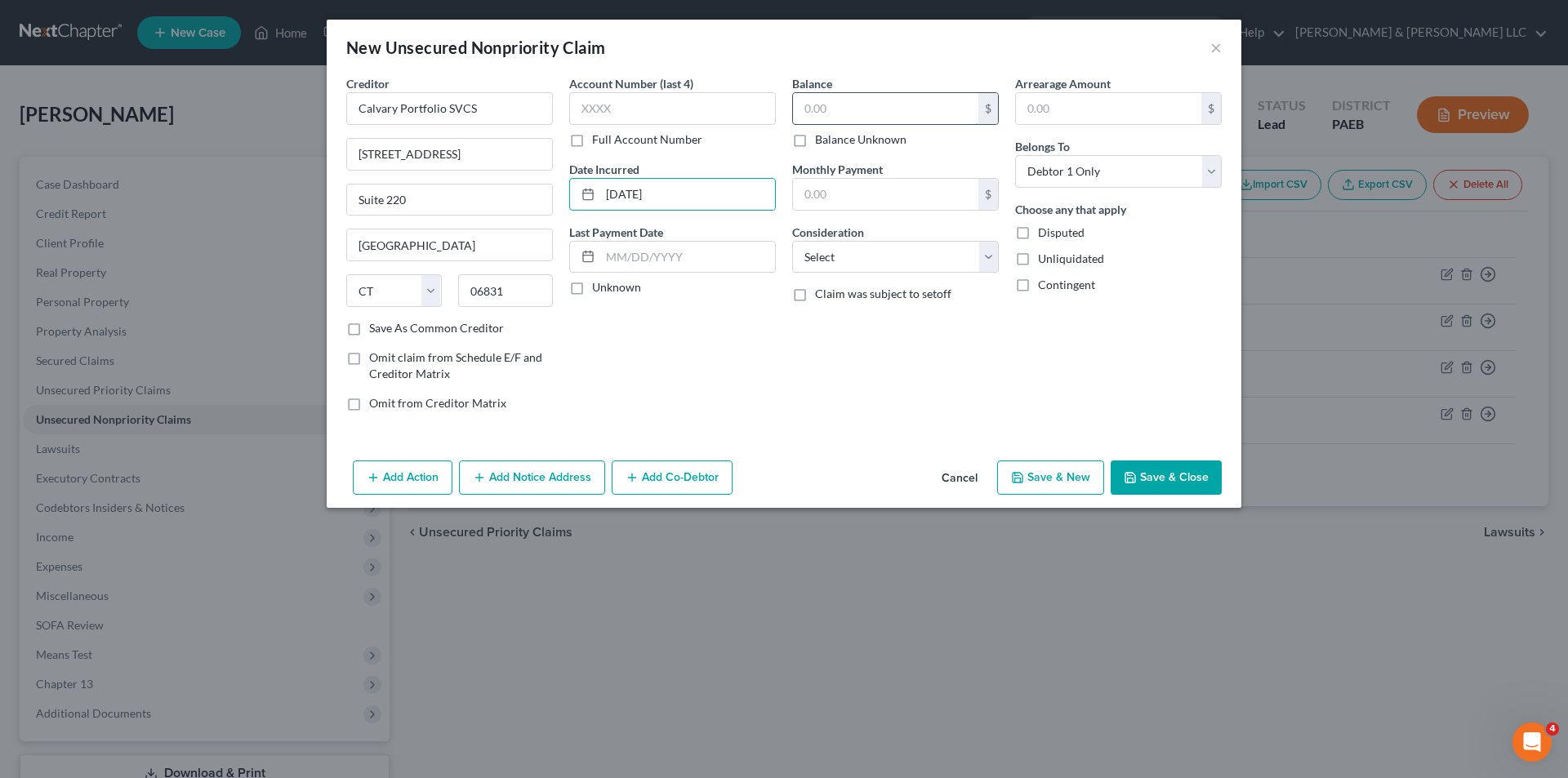
click at [824, 111] on input "text" at bounding box center [886, 108] width 186 height 31
type input "7,273.00"
click at [370, 477] on line "button" at bounding box center [373, 477] width 7 height 0
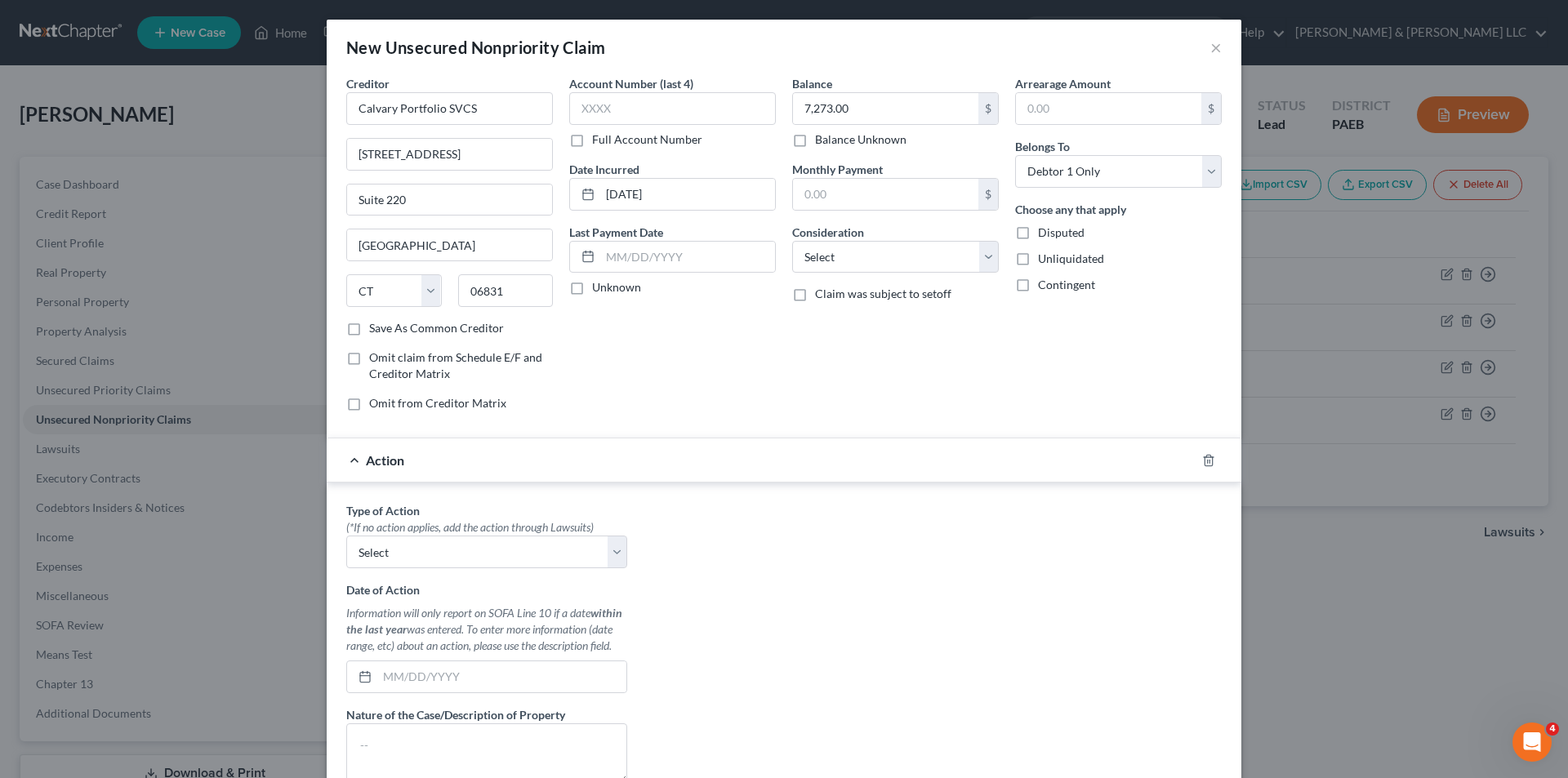
click at [350, 461] on div "Action" at bounding box center [761, 459] width 869 height 43
click at [345, 461] on div "Action" at bounding box center [761, 459] width 869 height 43
click at [788, 571] on div "Type of Action * (*If no action applies, add the action through Lawsuits) Selec…" at bounding box center [784, 707] width 892 height 409
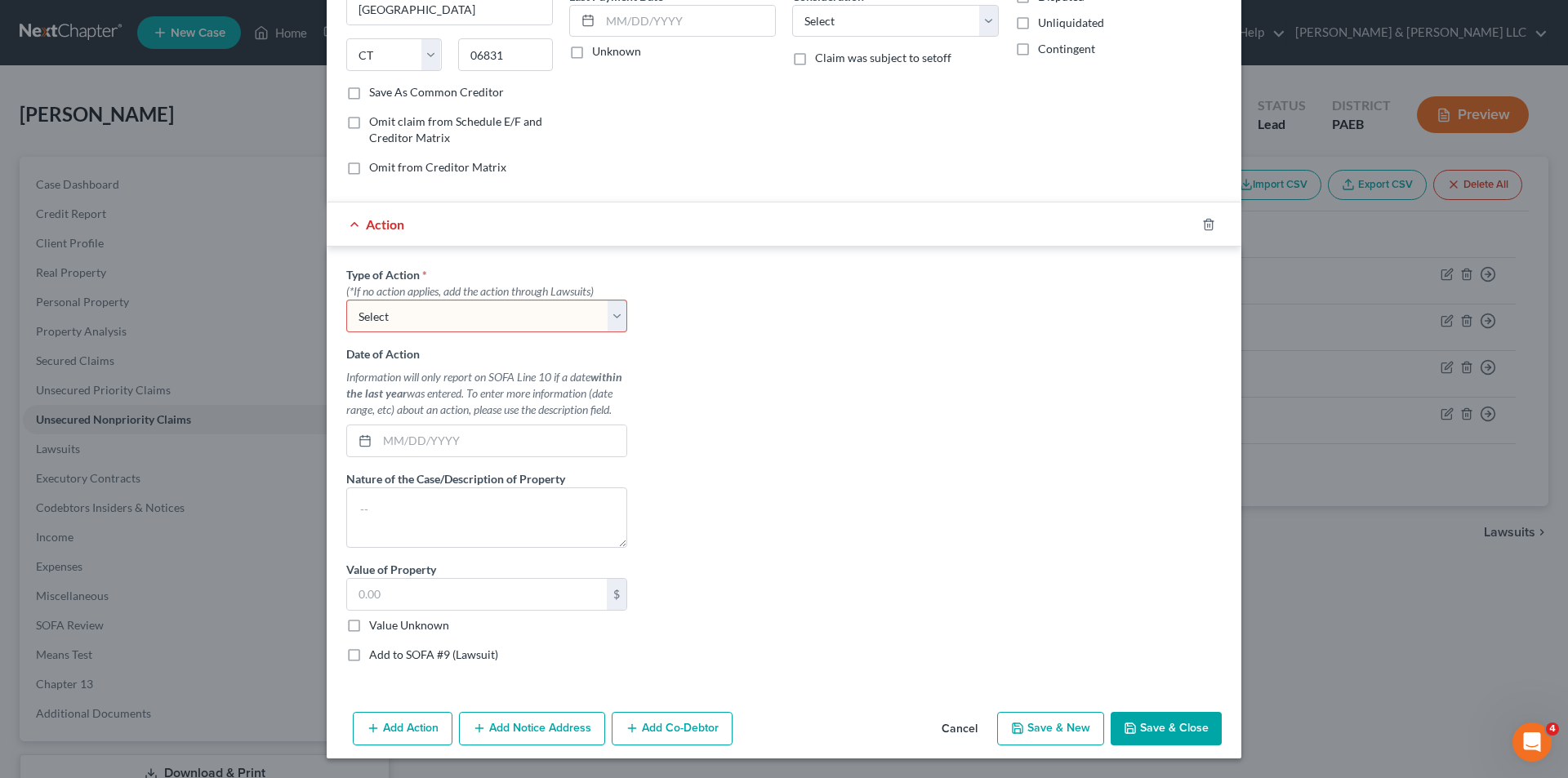
click at [944, 726] on button "Cancel" at bounding box center [960, 730] width 62 height 33
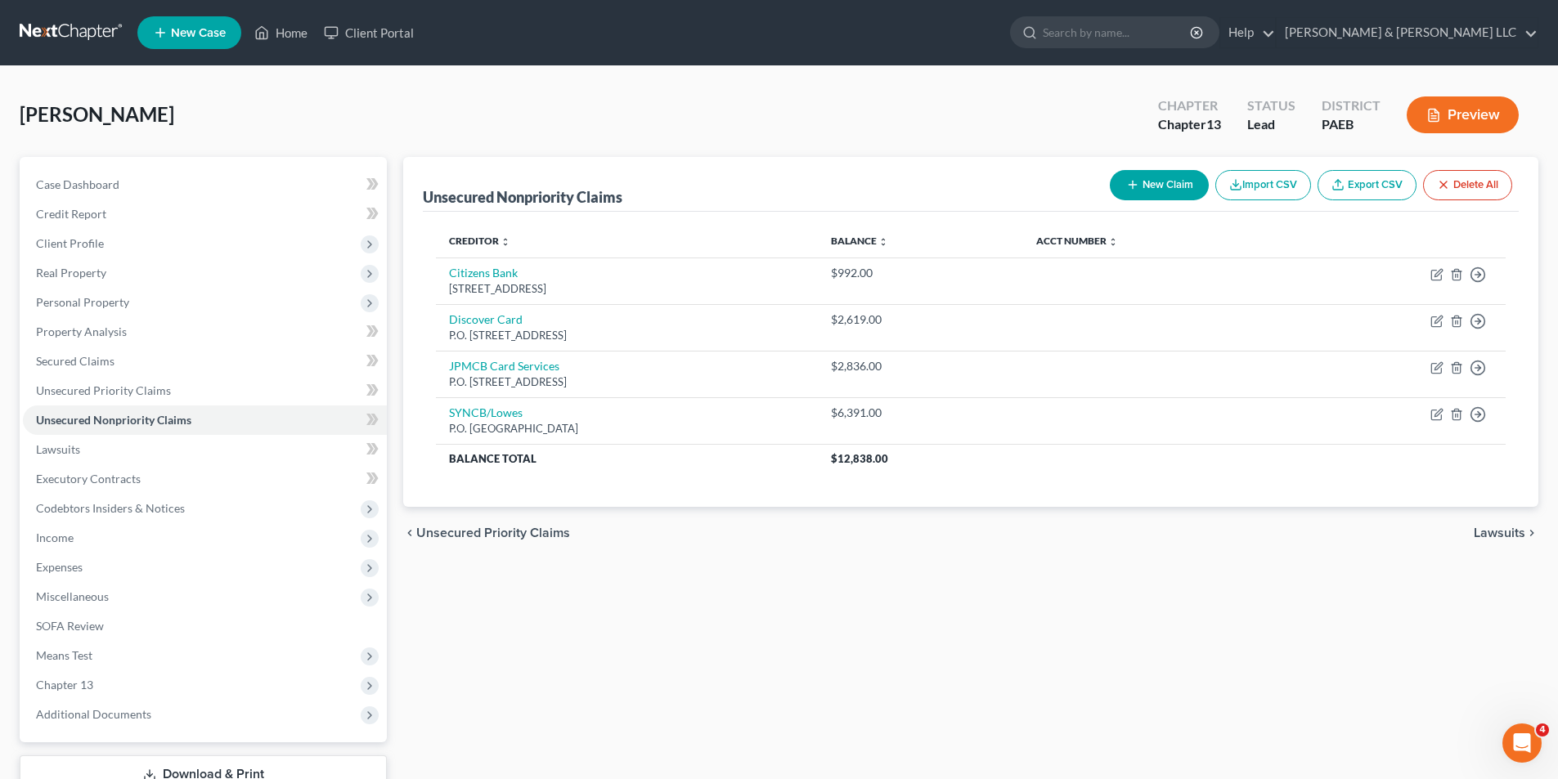
click at [1151, 189] on button "New Claim" at bounding box center [1159, 185] width 99 height 30
select select "0"
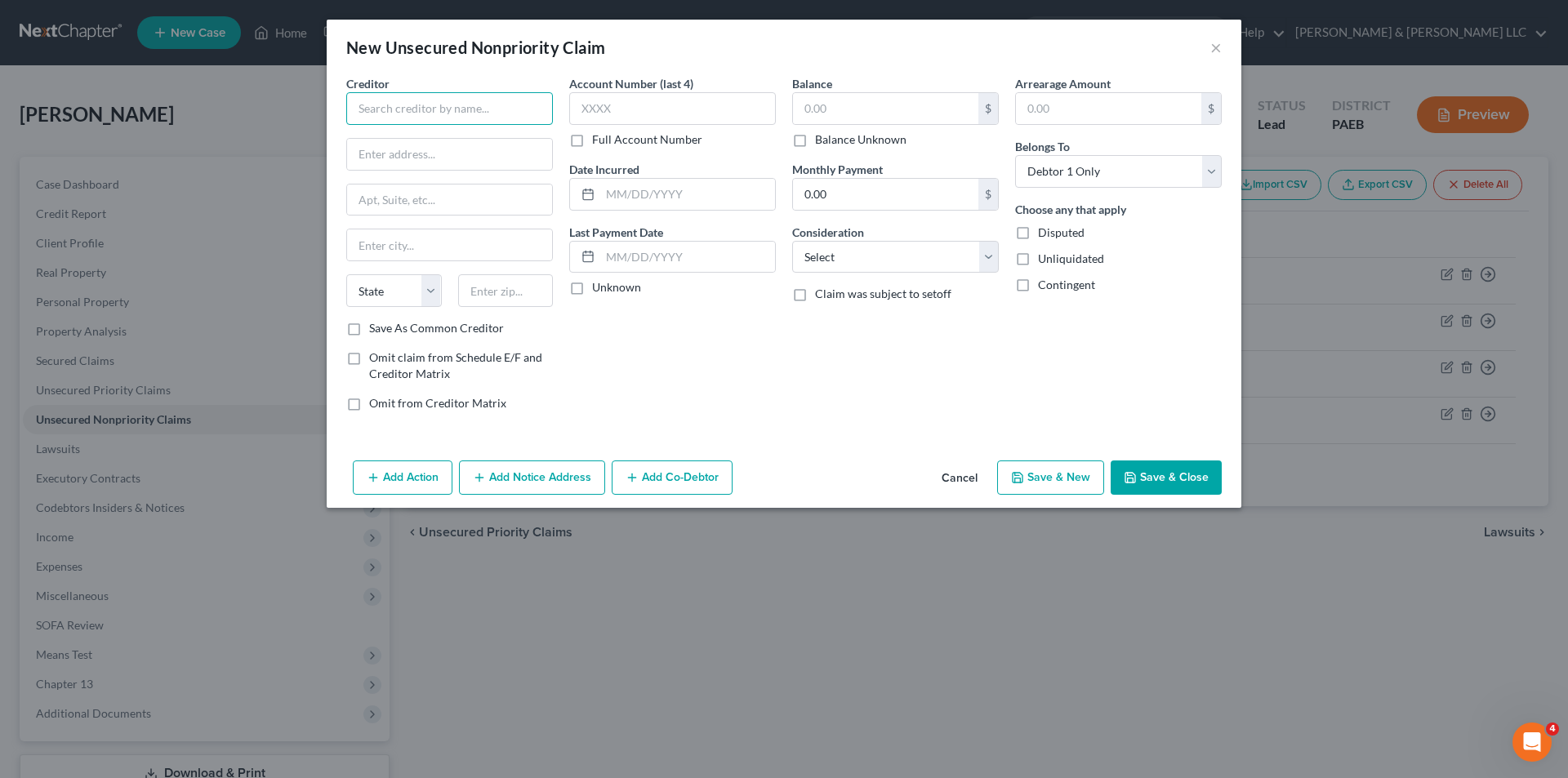
click at [386, 112] on input "text" at bounding box center [449, 108] width 207 height 33
type input "Calvary Portfolio SVCS / Citibank"
click at [380, 150] on input "text" at bounding box center [449, 154] width 205 height 31
type input "1 American Lane"
click at [417, 209] on input "text" at bounding box center [449, 200] width 205 height 31
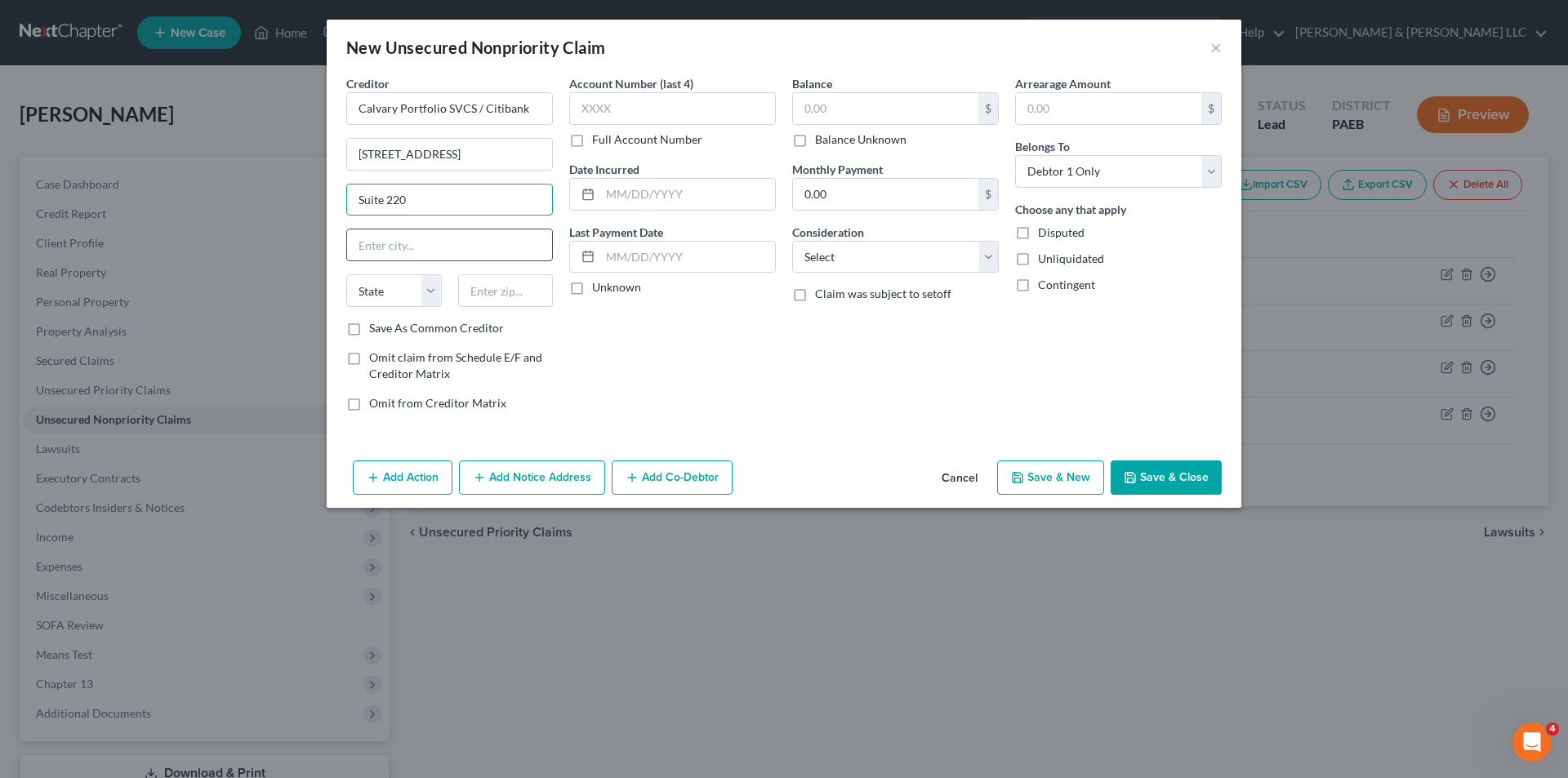
type input "Suite 220"
click at [414, 238] on input "text" at bounding box center [449, 245] width 205 height 31
type input "Greenwich"
click at [396, 291] on select "State AL AK AR AZ CA CO CT DE DC FL GA GU HI ID IL IN IA KS KY LA ME MD MA MI M…" at bounding box center [394, 291] width 96 height 33
select select "6"
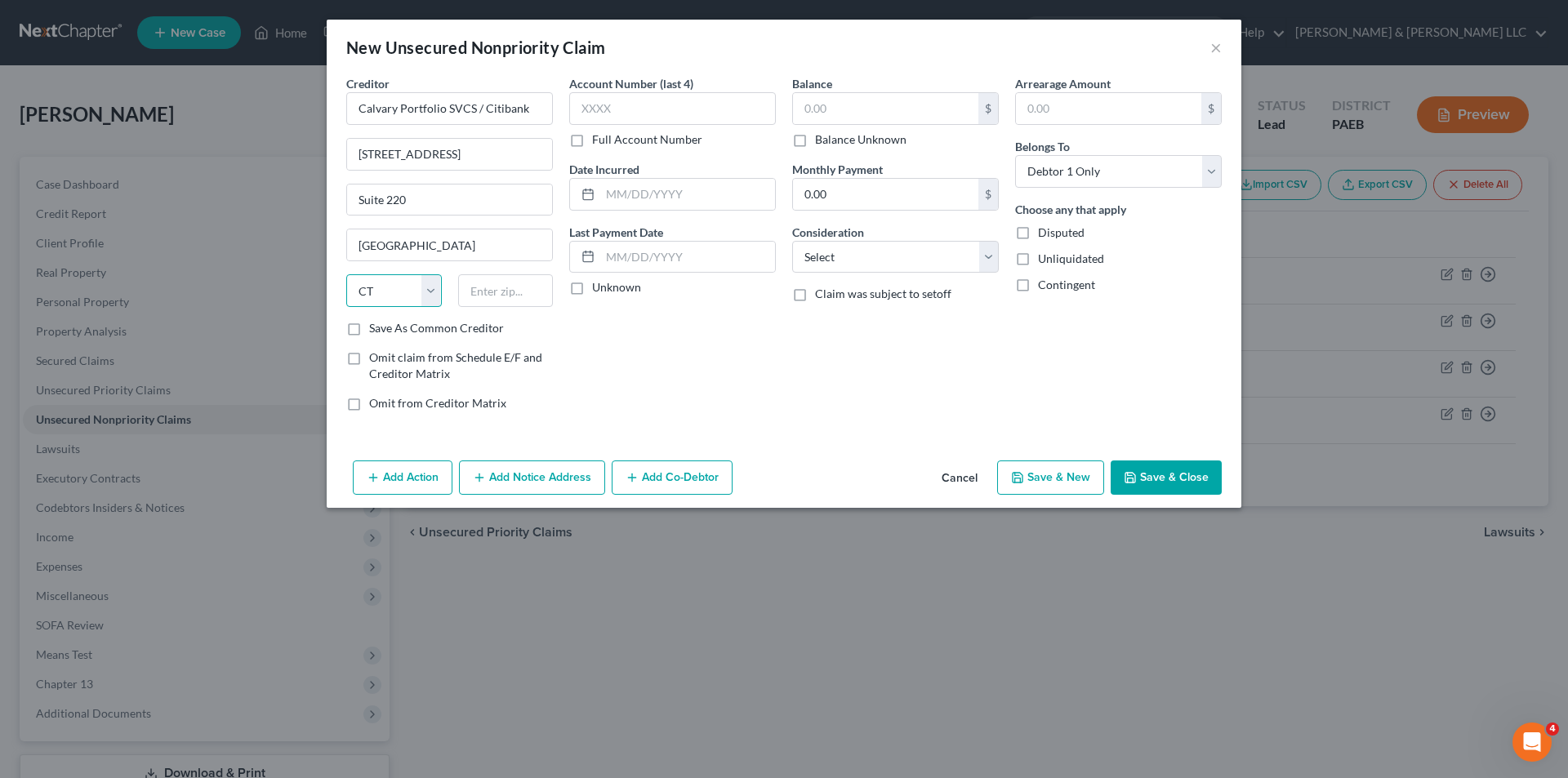
click at [347, 275] on select "State AL AK AR AZ CA CO CT DE DC FL GA GU HI ID IL IN IA KS KY LA ME MD MA MI M…" at bounding box center [394, 291] width 96 height 33
click at [472, 303] on input "text" at bounding box center [506, 291] width 96 height 33
type input "06831"
click at [616, 191] on input "text" at bounding box center [687, 194] width 175 height 31
type input "06/29/2023"
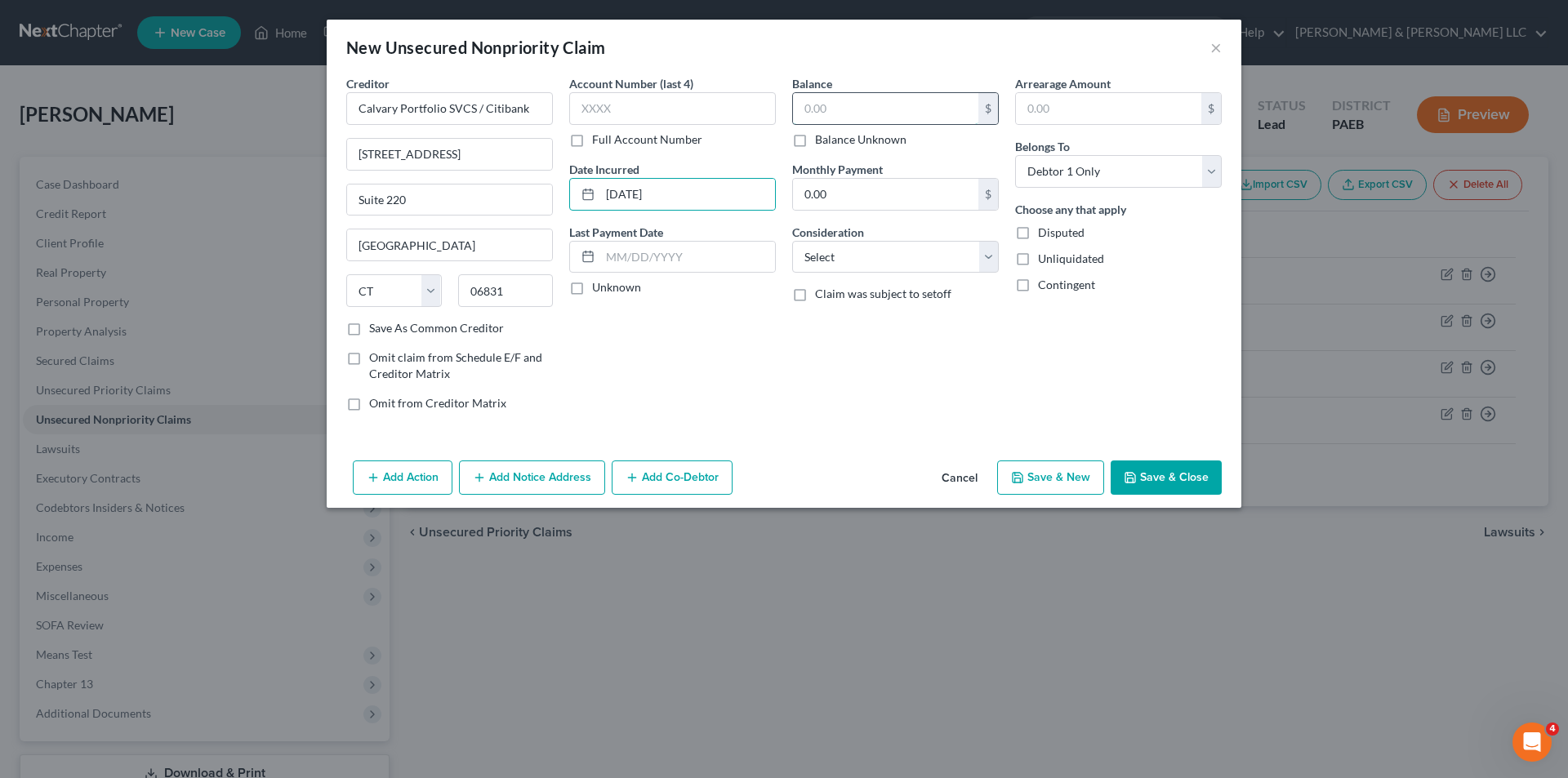
click at [807, 110] on input "text" at bounding box center [886, 108] width 186 height 31
type input "7,273.00"
click at [987, 253] on select "Select Cable / Satellite Services Collection Agency Credit Card Debt Debt Couns…" at bounding box center [895, 257] width 207 height 33
select select "1"
click at [792, 241] on select "Select Cable / Satellite Services Collection Agency Credit Card Debt Debt Couns…" at bounding box center [895, 257] width 207 height 33
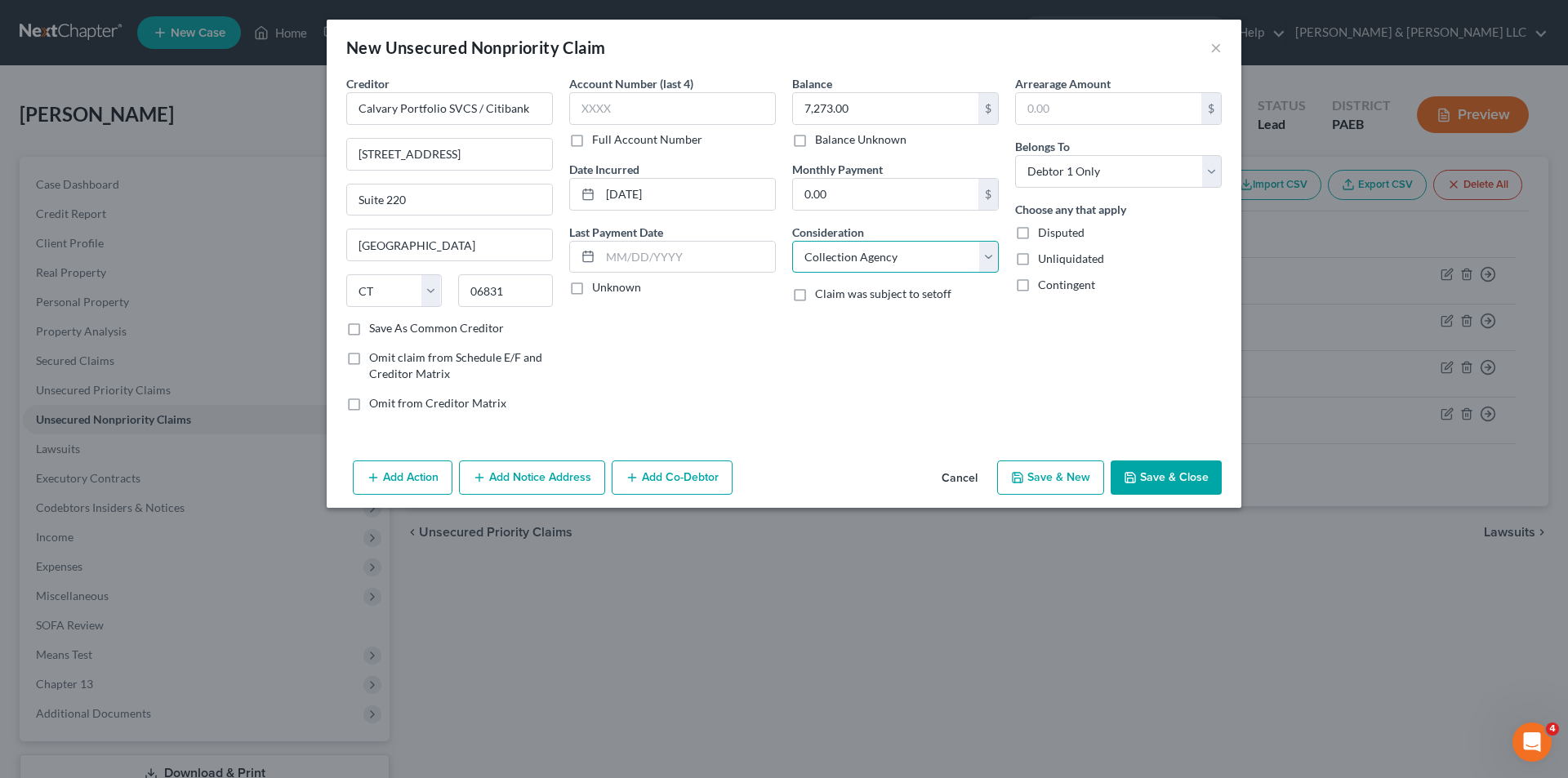
click at [989, 254] on select "Select Cable / Satellite Services Collection Agency Credit Card Debt Debt Couns…" at bounding box center [895, 257] width 207 height 33
click at [989, 255] on select "Select Cable / Satellite Services Collection Agency Credit Card Debt Debt Couns…" at bounding box center [895, 257] width 207 height 33
click at [1029, 477] on button "Save & New" at bounding box center [1050, 477] width 107 height 34
select select "0"
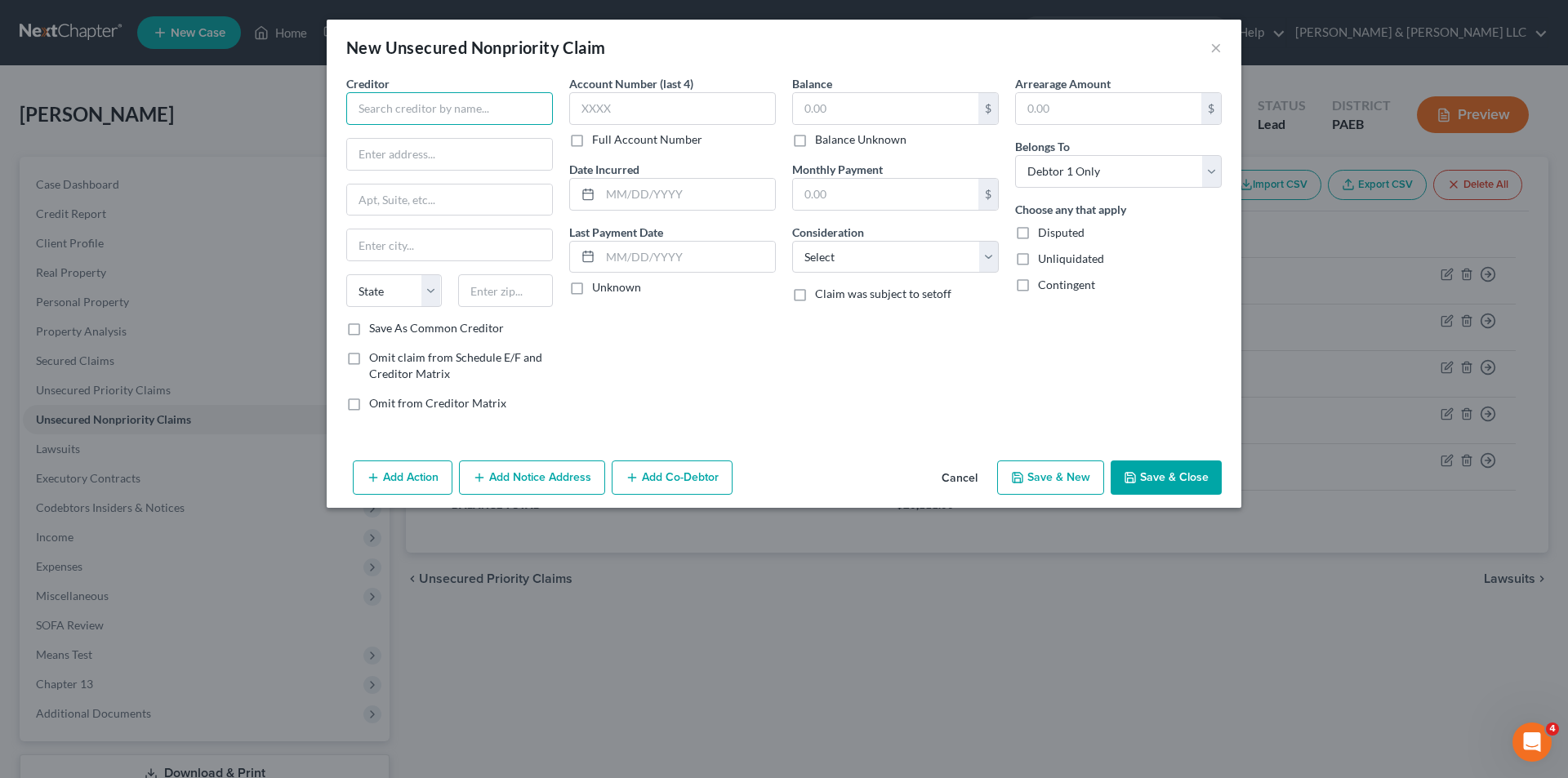
click at [392, 107] on input "text" at bounding box center [449, 108] width 207 height 33
type input "LVNV Funding LLC"
click at [388, 170] on div at bounding box center [449, 154] width 207 height 33
click at [366, 162] on input "text" at bounding box center [449, 154] width 205 height 31
type input "c/o Resurgent Capital Svcs."
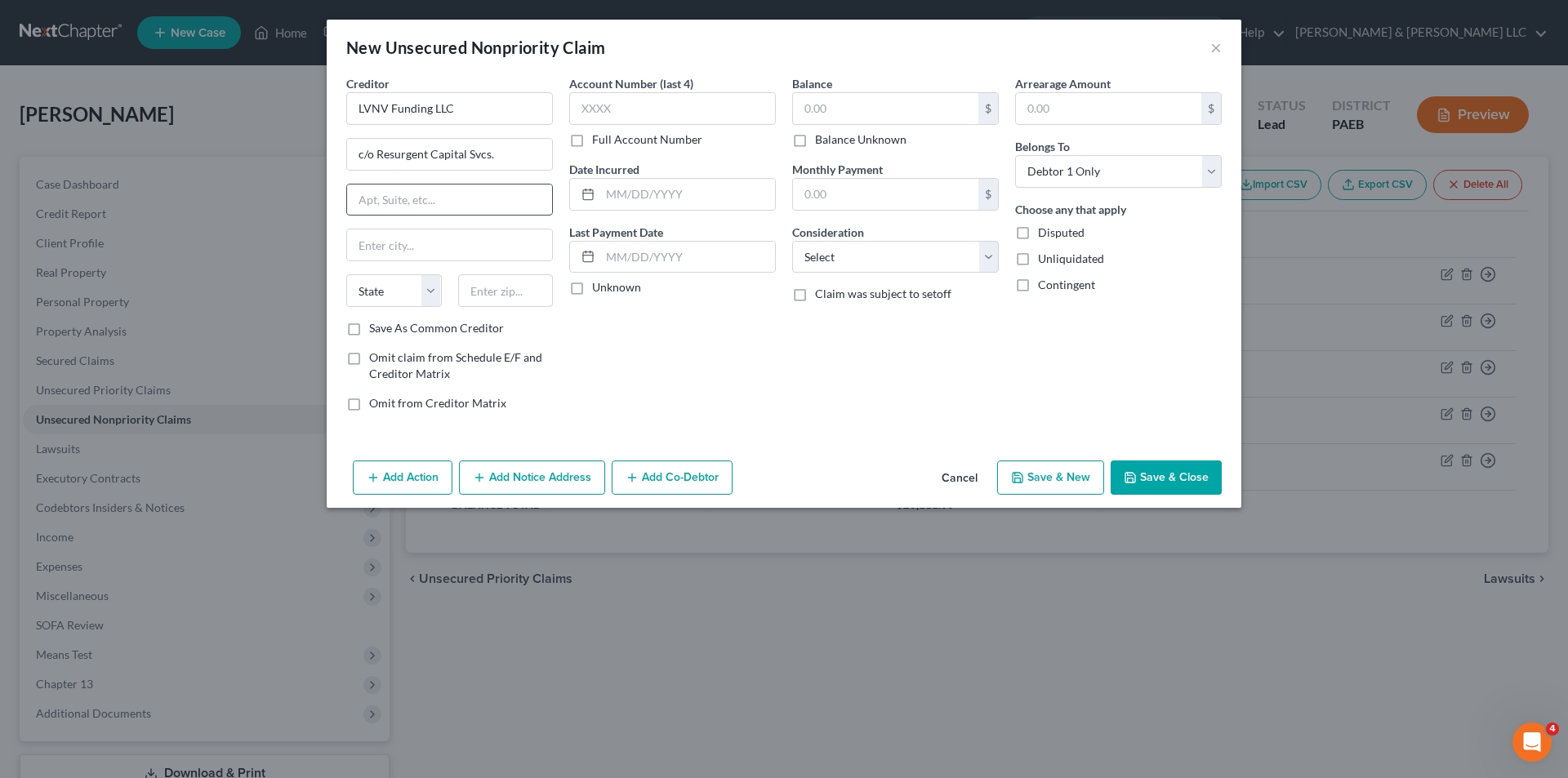
click at [406, 203] on input "text" at bounding box center [449, 200] width 205 height 31
type input "P.O. Box 1269"
click at [398, 253] on input "text" at bounding box center [449, 245] width 205 height 31
type input "Greenville"
click at [386, 292] on select "State AL AK AR AZ CA CO CT DE DC FL GA GU HI ID IL IN IA KS KY LA ME MD MA MI M…" at bounding box center [394, 291] width 96 height 33
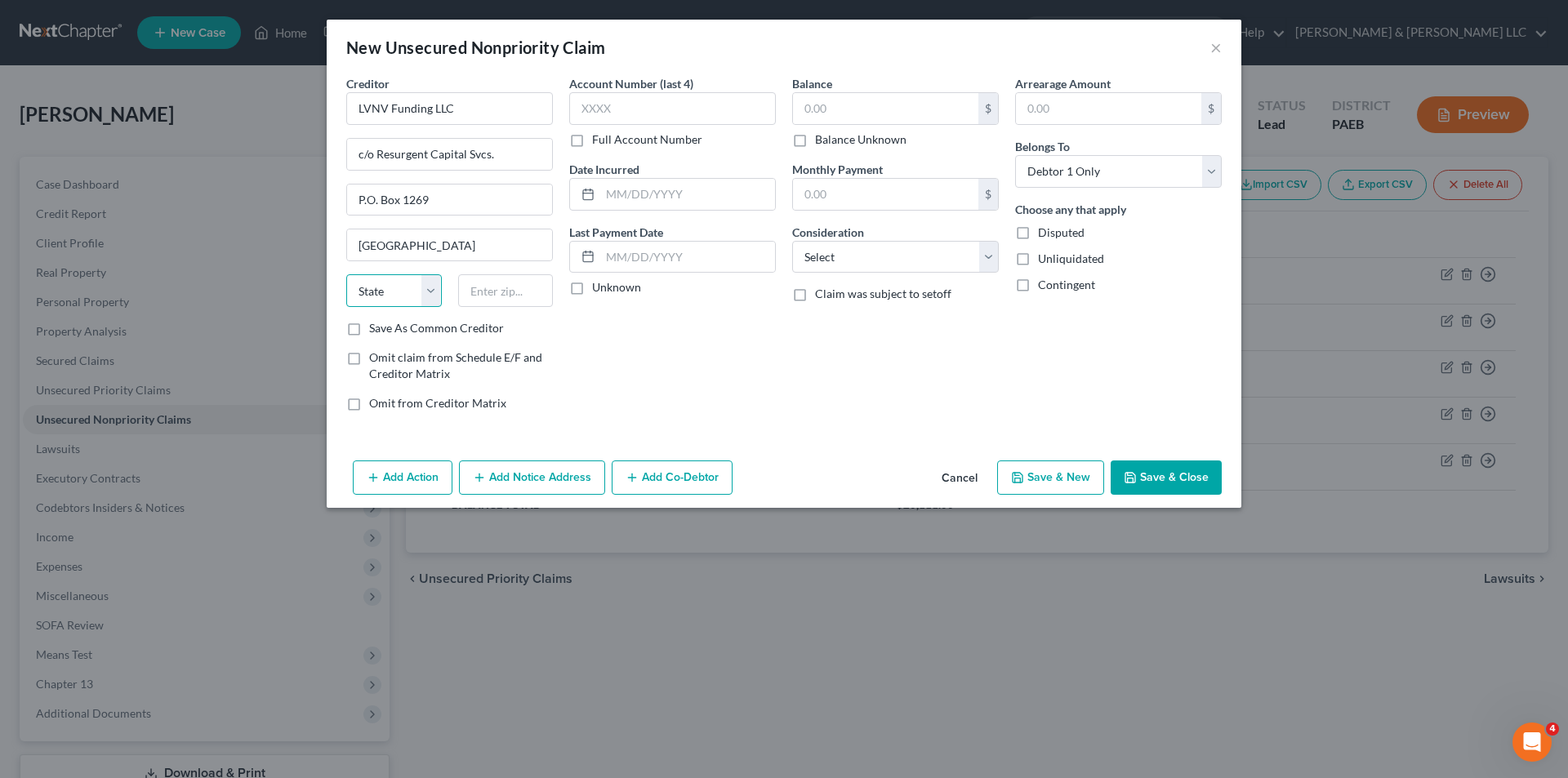
select select "42"
click at [347, 275] on select "State AL AK AR AZ CA CO CT DE DC FL GA GU HI ID IL IN IA KS KY LA ME MD MA MI M…" at bounding box center [394, 291] width 96 height 33
click at [501, 298] on input "text" at bounding box center [506, 291] width 96 height 33
type input "29603"
click at [628, 198] on input "text" at bounding box center [687, 194] width 175 height 31
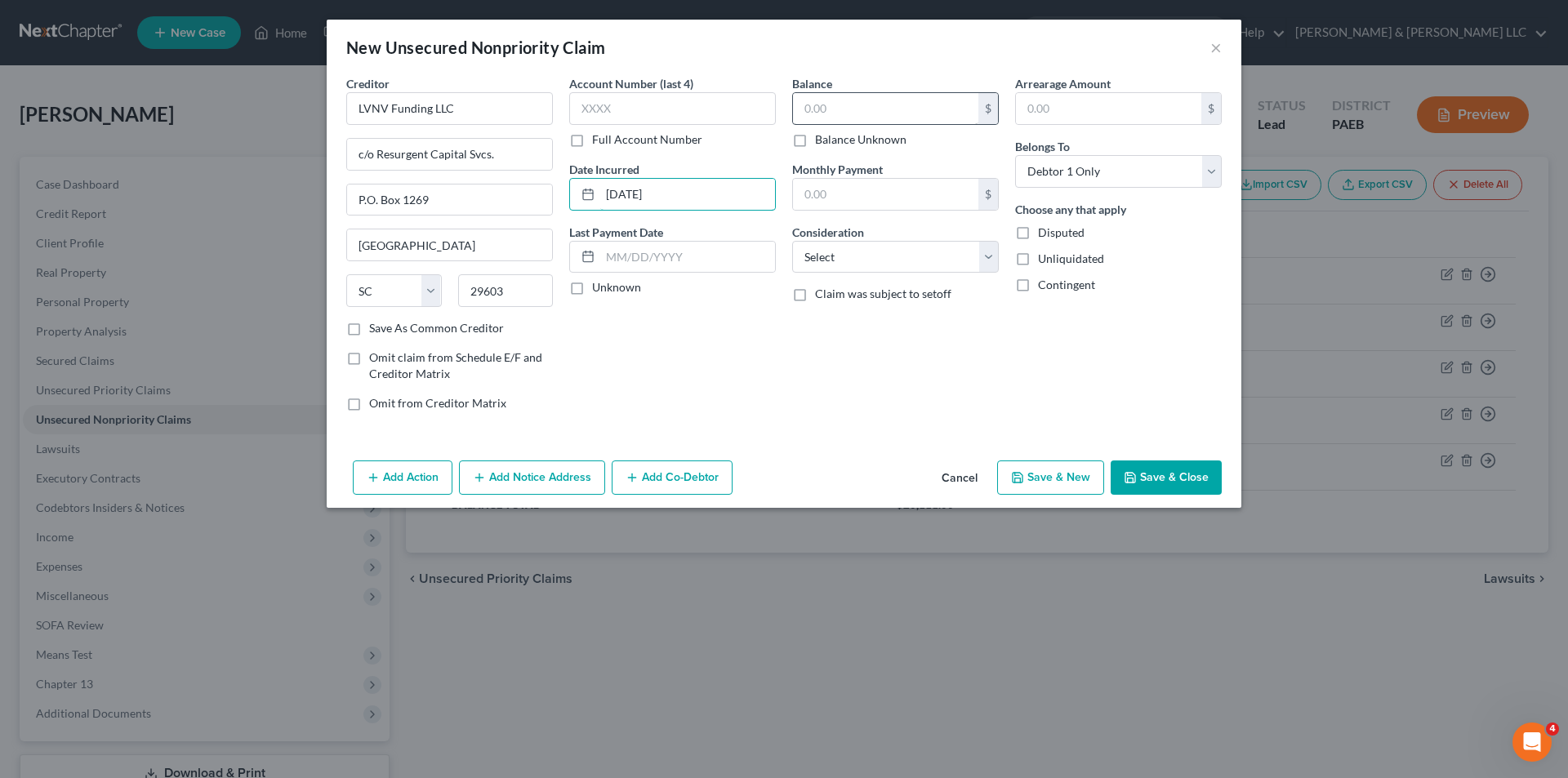
type input "07/30/2024"
click at [810, 107] on input "text" at bounding box center [886, 108] width 186 height 31
type input "1,195.00"
click at [988, 259] on select "Select Cable / Satellite Services Collection Agency Credit Card Debt Debt Couns…" at bounding box center [895, 257] width 207 height 33
select select "1"
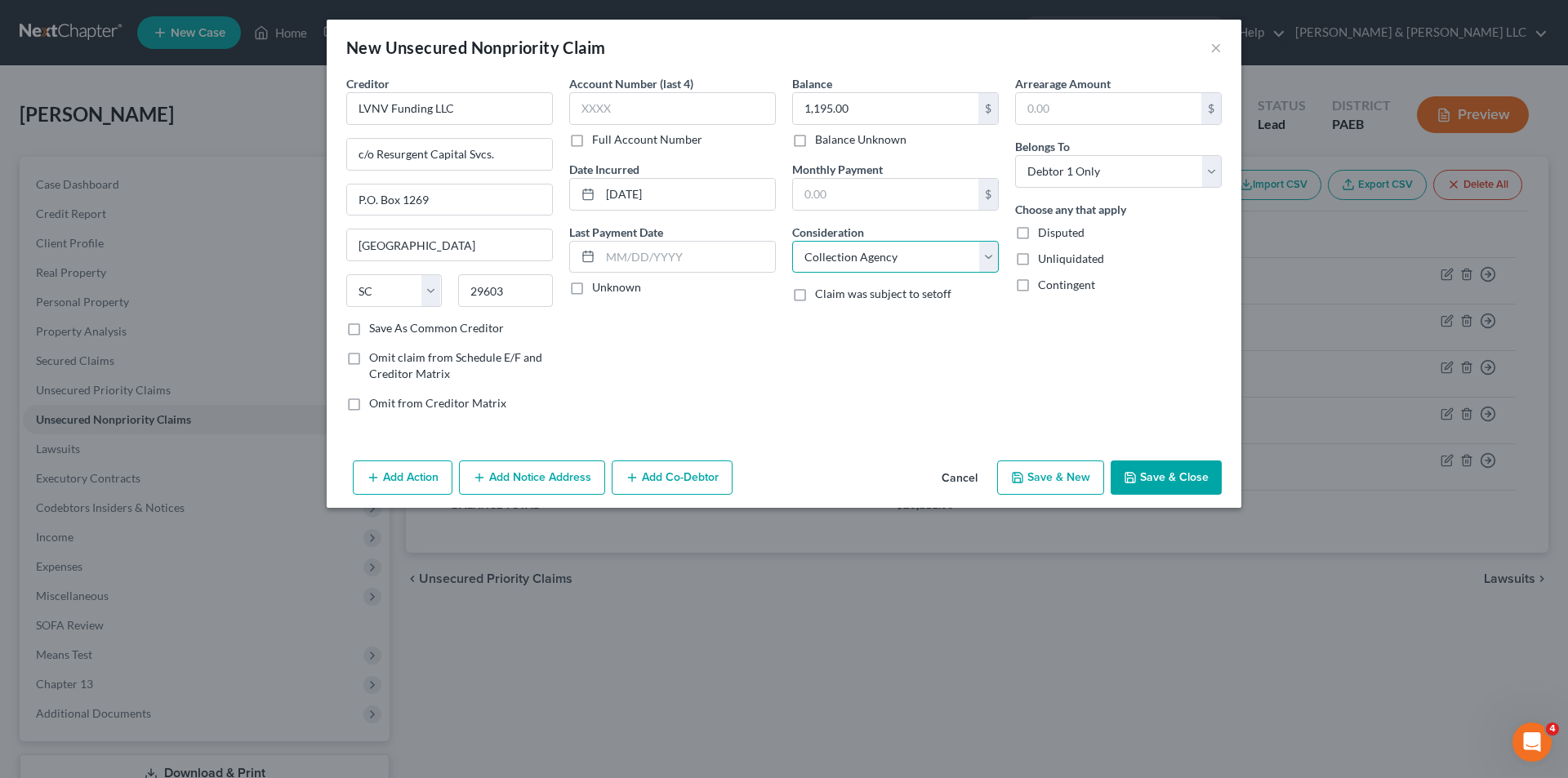
click at [792, 241] on select "Select Cable / Satellite Services Collection Agency Credit Card Debt Debt Couns…" at bounding box center [895, 257] width 207 height 33
click at [466, 114] on input "LVNV Funding LLC" at bounding box center [449, 108] width 207 height 33
click at [457, 110] on input "LVNV Funding LLC/ Cap. One Quicksilver" at bounding box center [449, 108] width 207 height 33
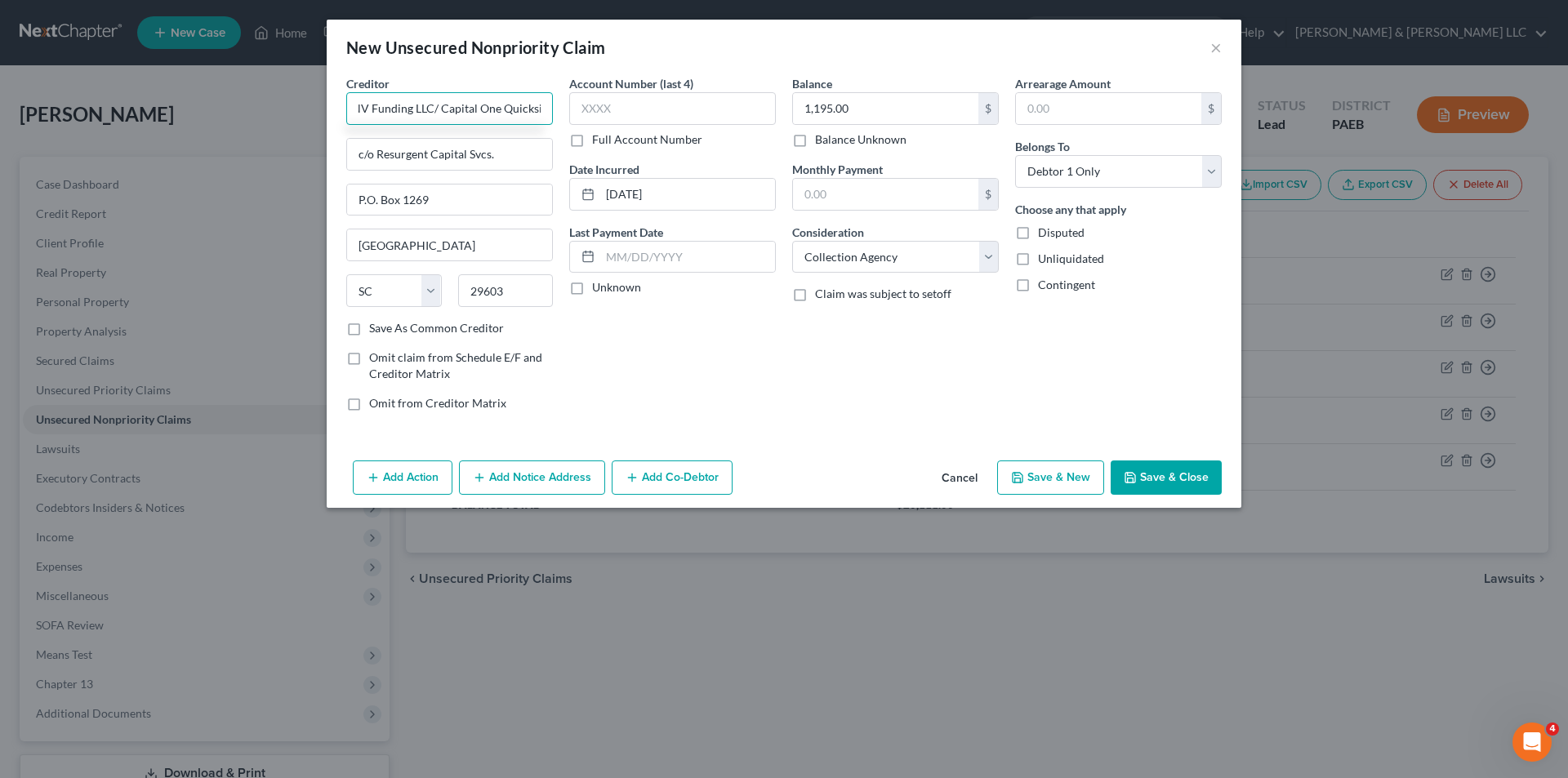
type input "LVNV Funding LLC/ Capital One Quicksilver"
click at [477, 476] on icon "button" at bounding box center [478, 477] width 13 height 13
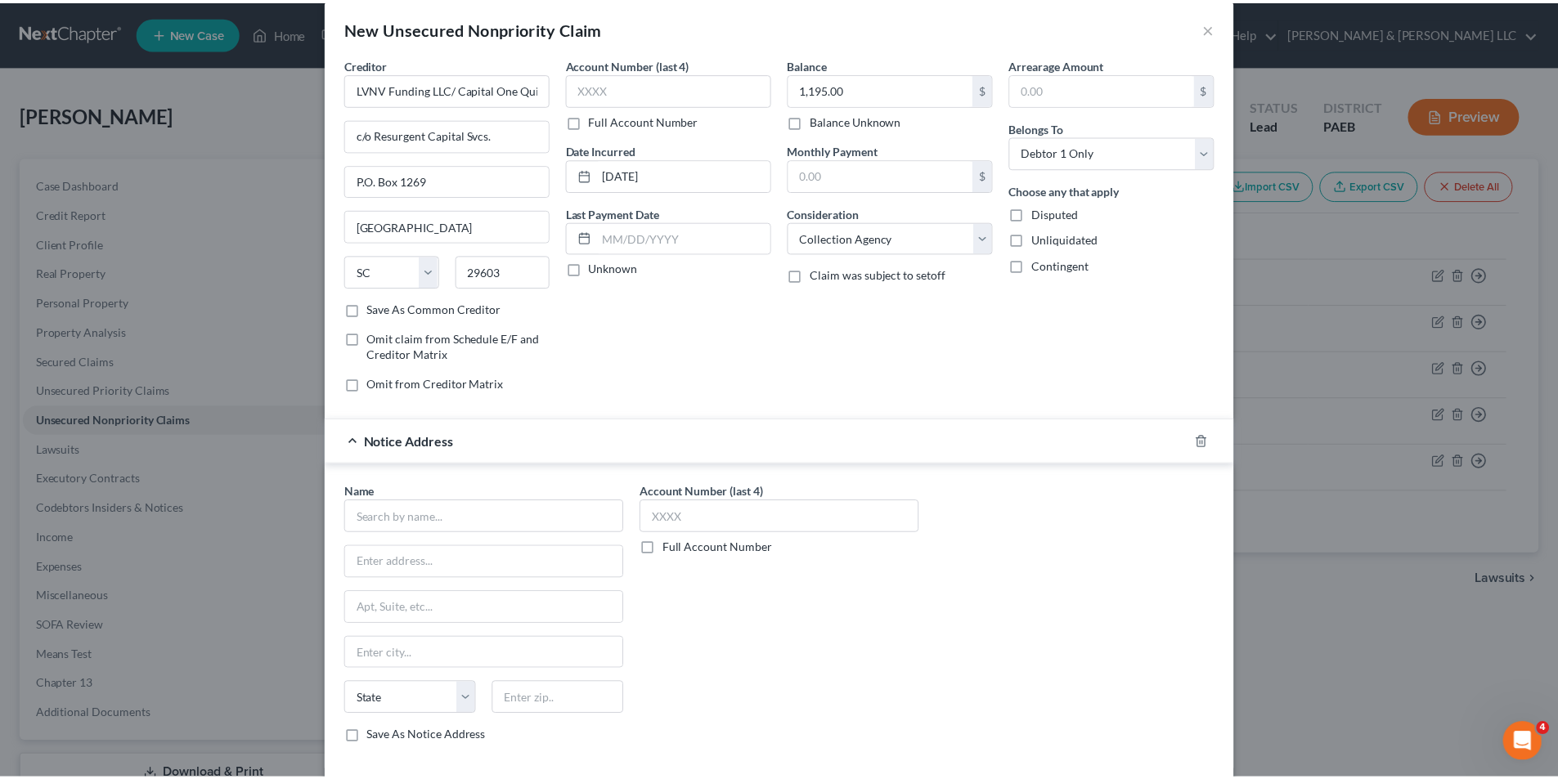
scroll to position [0, 0]
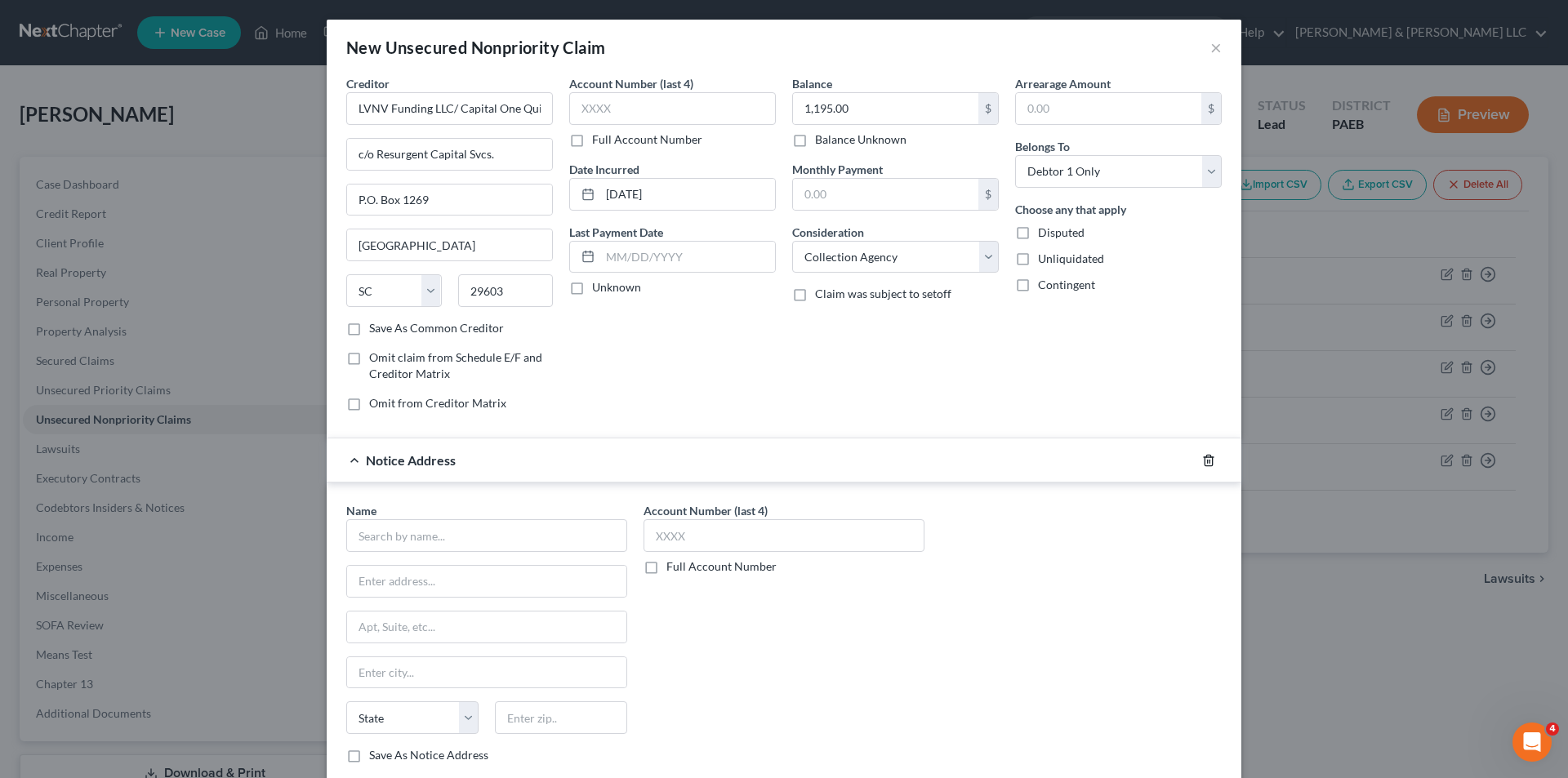
click at [1202, 459] on icon "button" at bounding box center [1208, 460] width 13 height 13
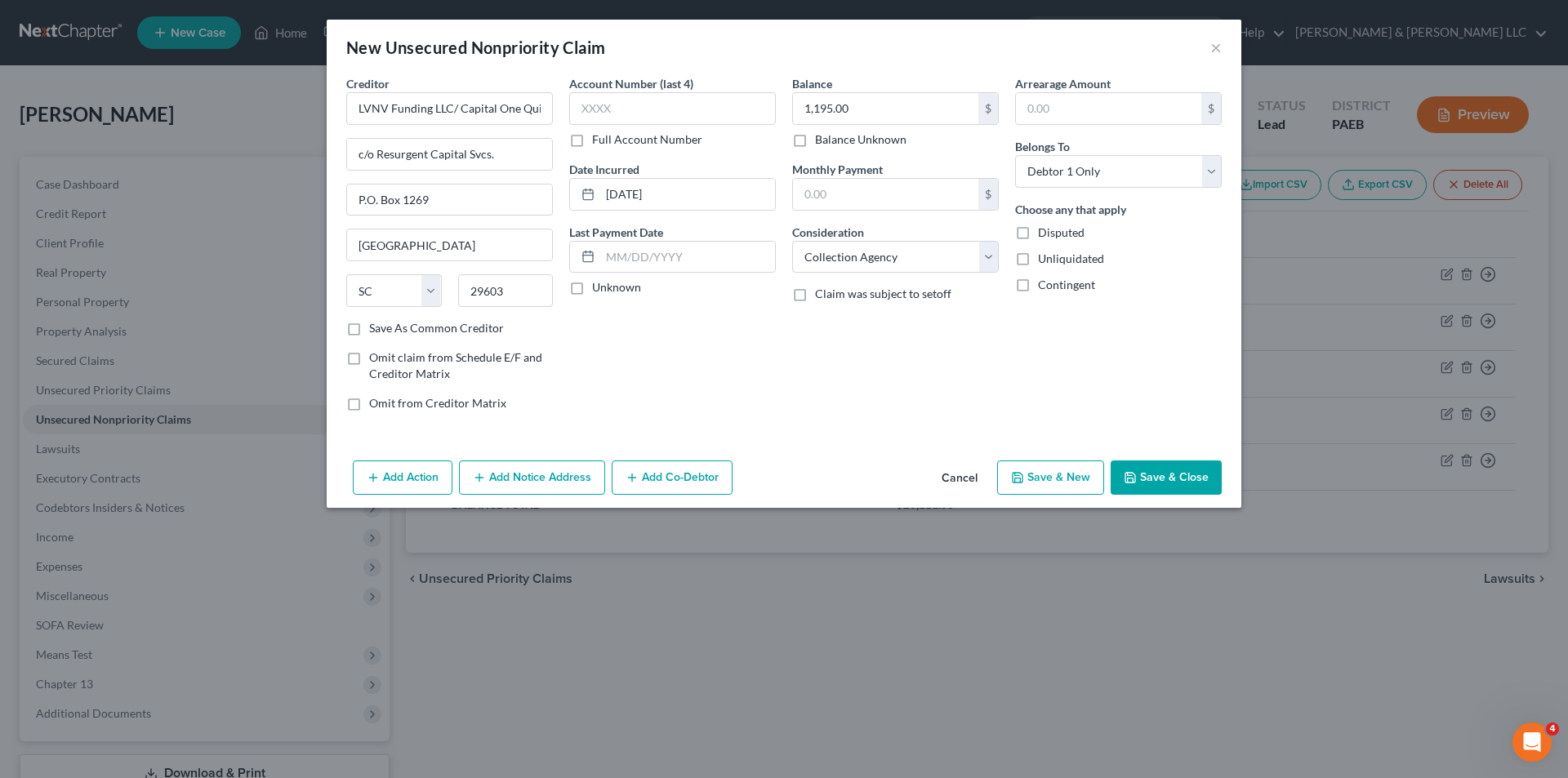
click at [1023, 477] on icon "button" at bounding box center [1018, 477] width 10 height 10
select select "0"
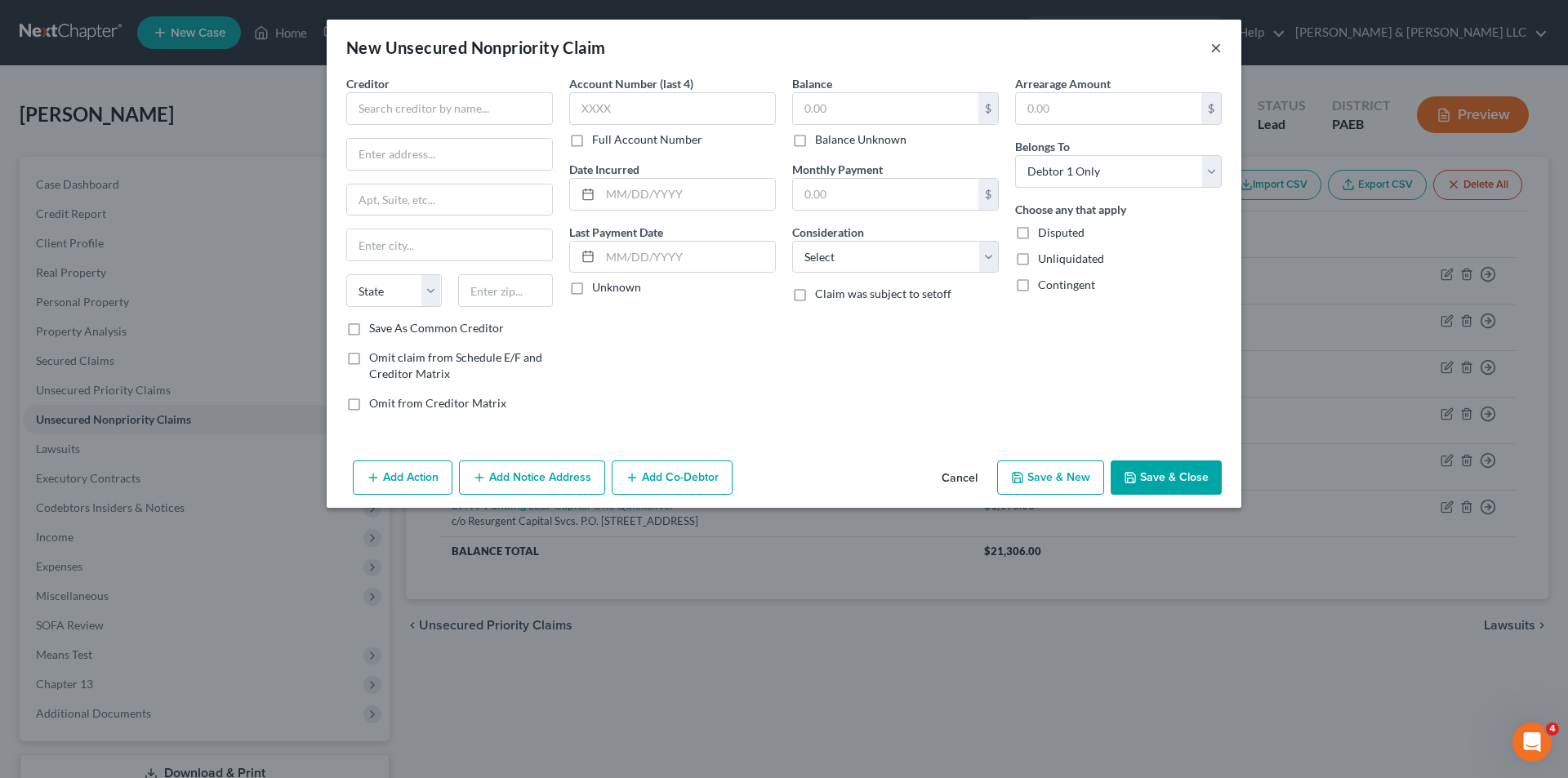
click at [1215, 46] on button "×" at bounding box center [1215, 48] width 11 height 20
